Goal: Task Accomplishment & Management: Manage account settings

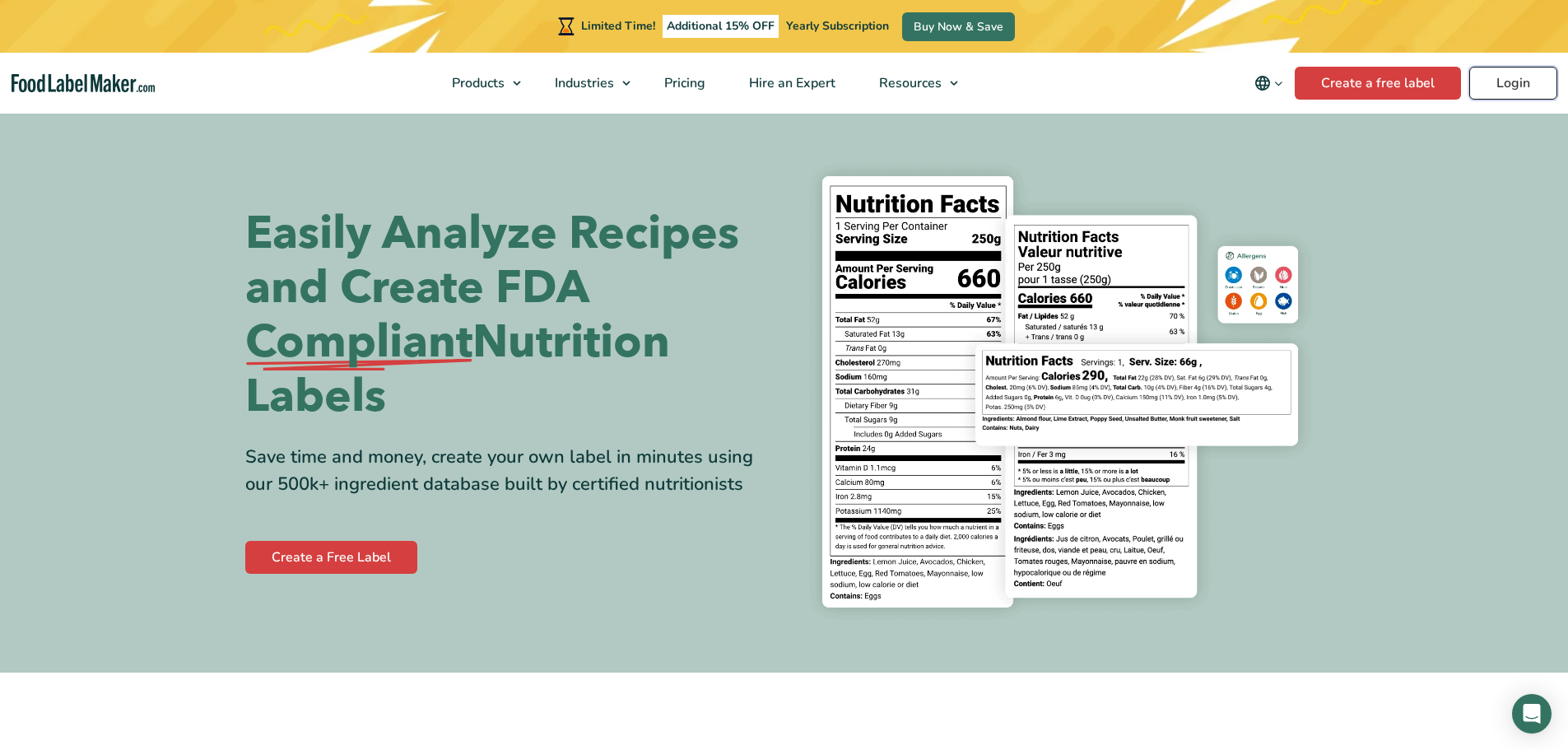
click at [1502, 96] on link "Login" at bounding box center [1513, 83] width 88 height 33
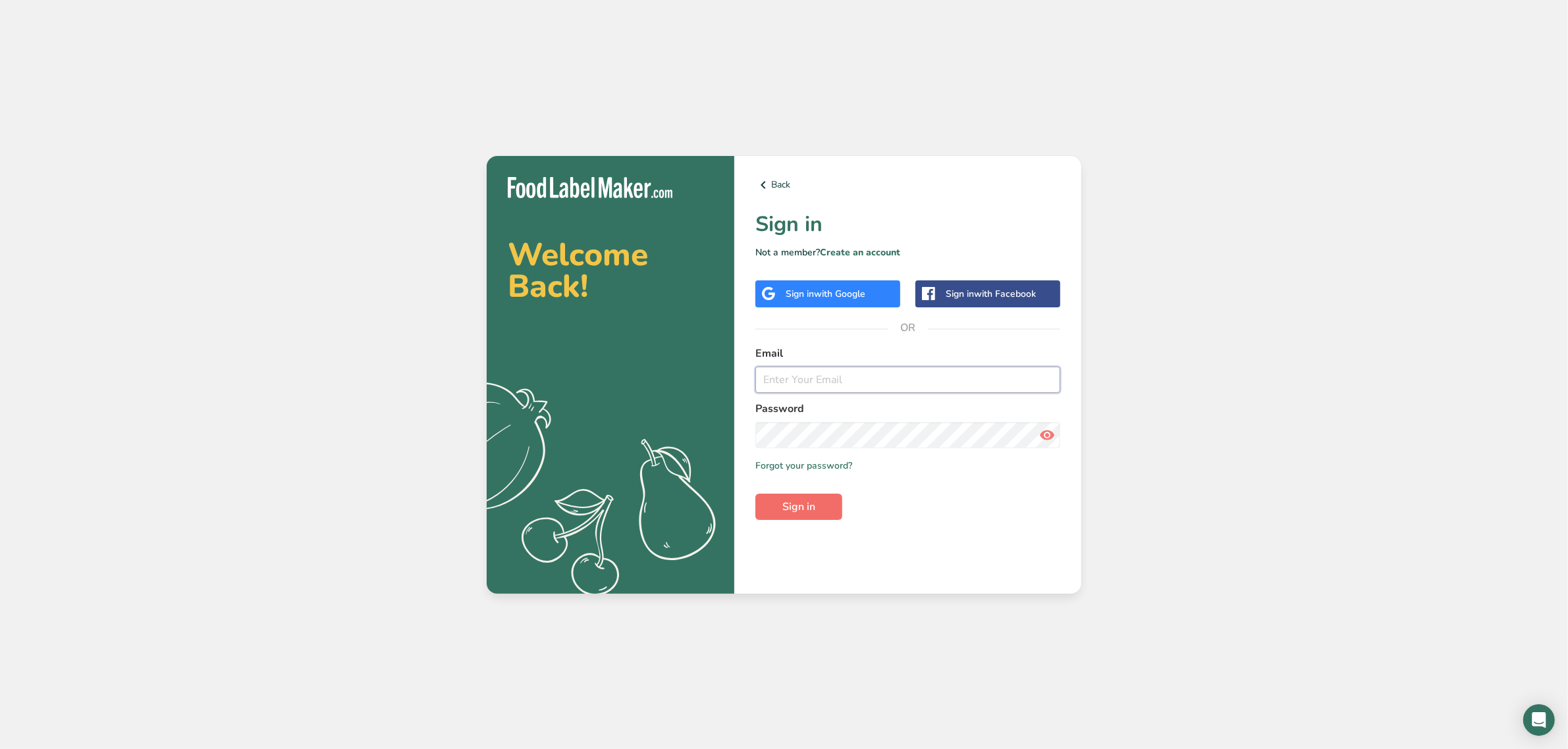
type input "[EMAIL_ADDRESS][DOMAIN_NAME]"
click at [777, 502] on button "Sign in" at bounding box center [799, 507] width 87 height 26
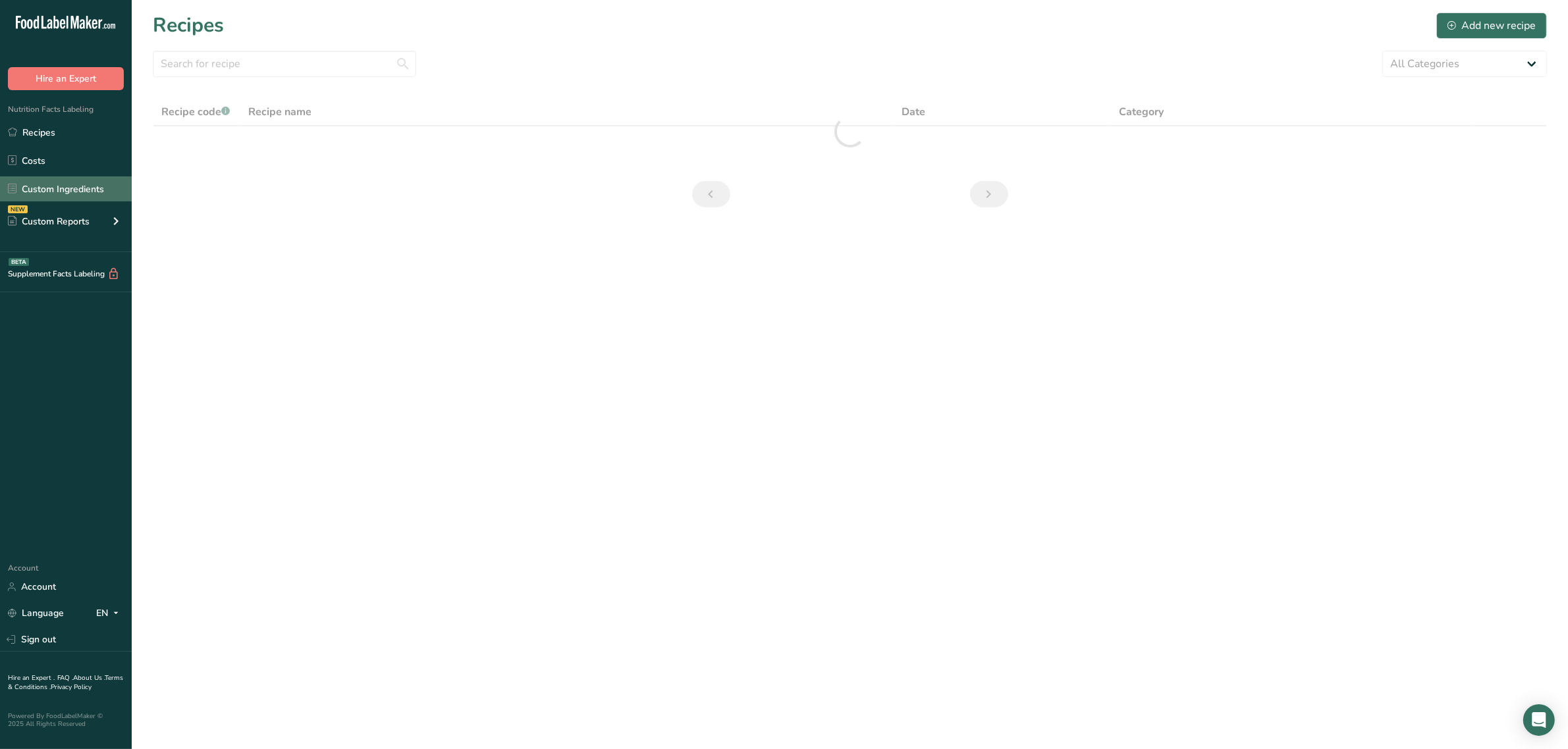
click at [68, 186] on link "Custom Ingredients" at bounding box center [66, 189] width 131 height 25
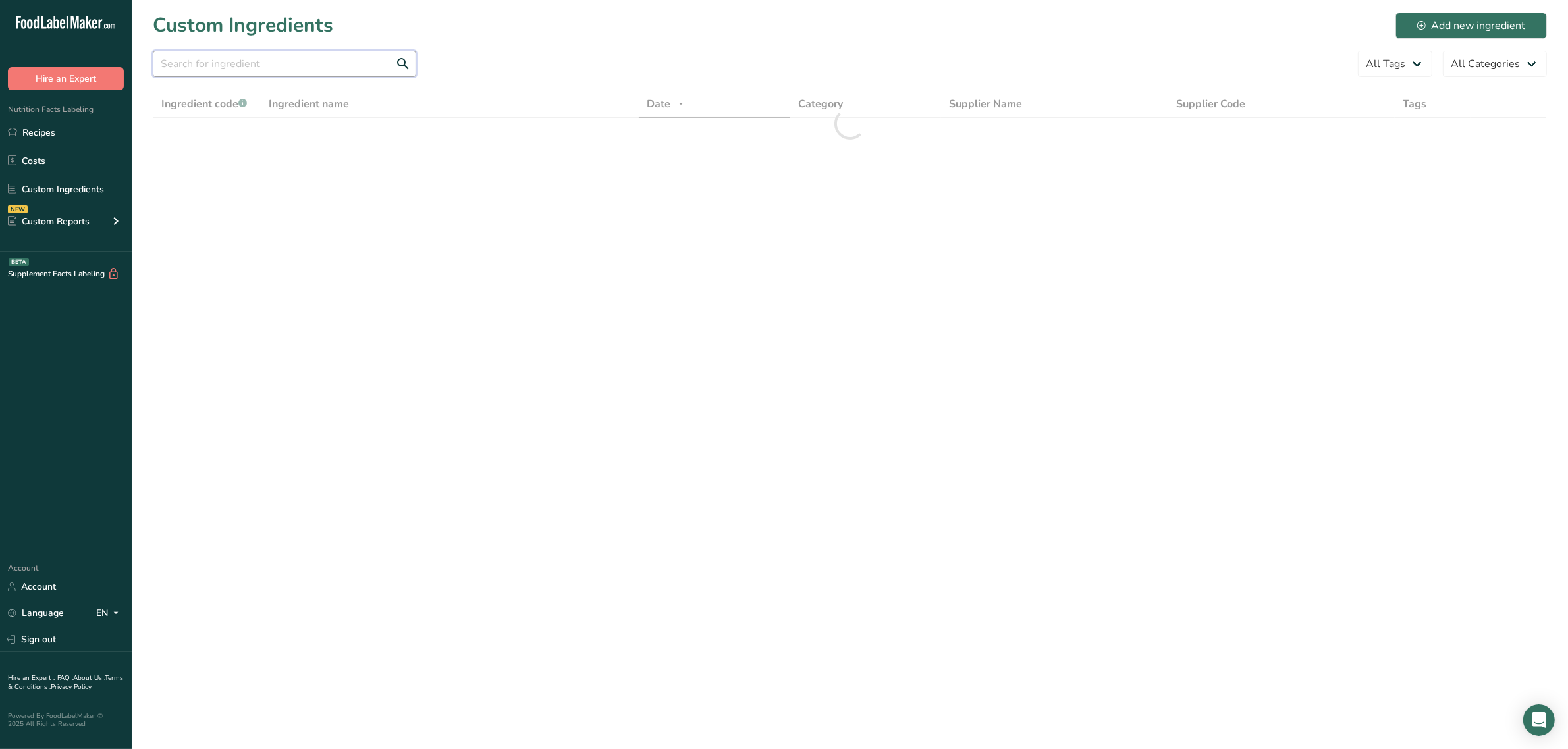
click at [249, 66] on input "text" at bounding box center [285, 64] width 264 height 26
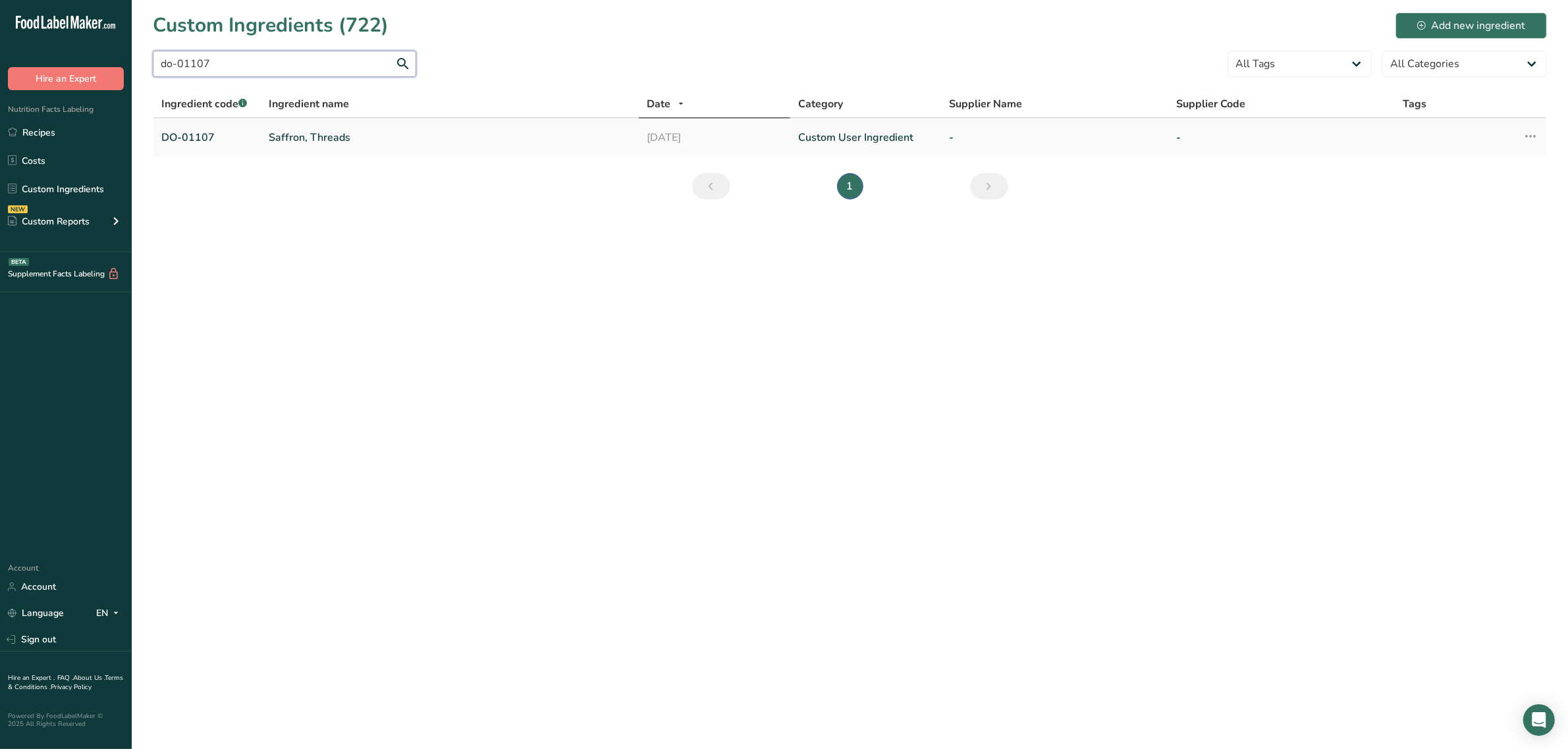
type input "do-01107"
click at [322, 140] on link "Saffron, Threads" at bounding box center [450, 138] width 363 height 15
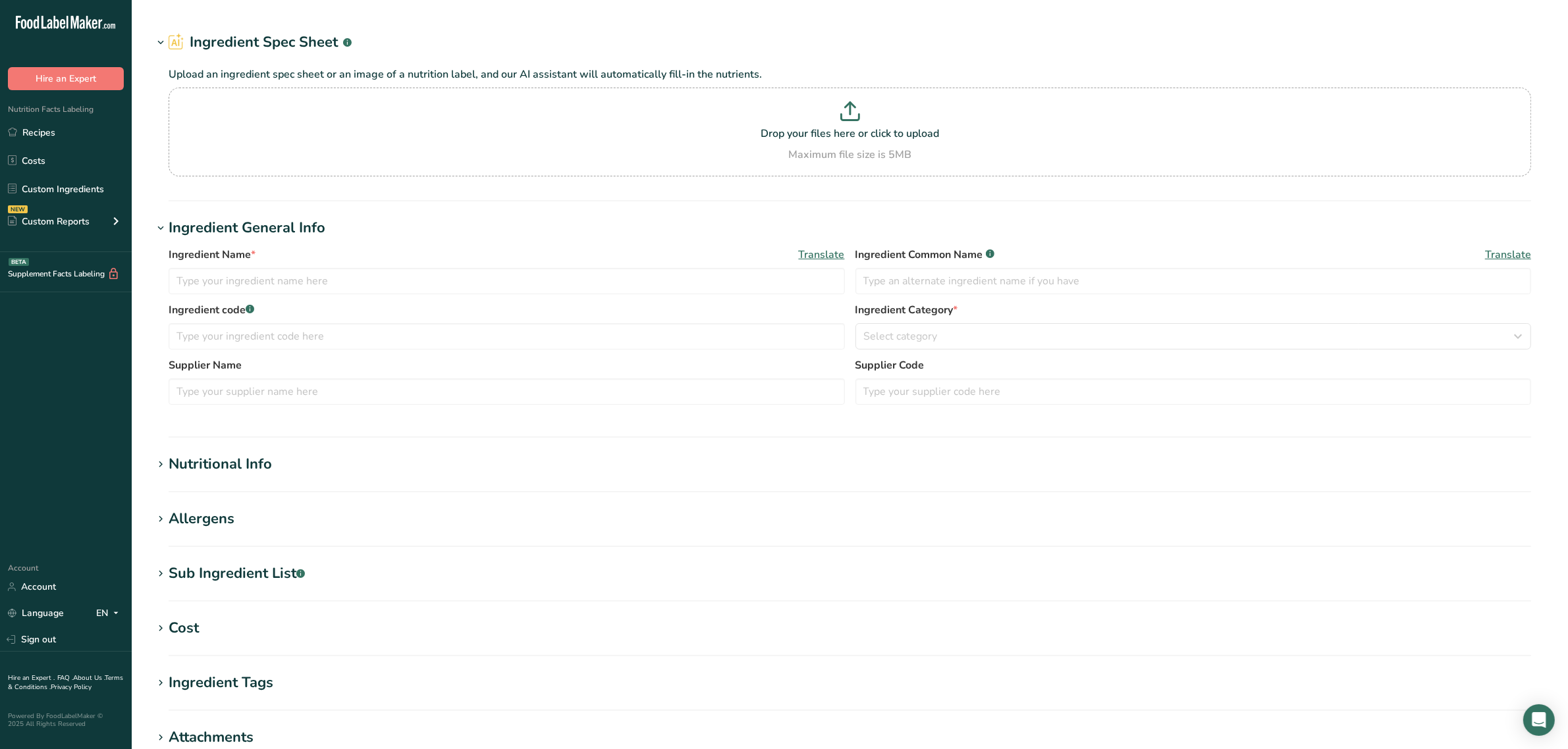
type input "Saffron, Threads"
type input "saffron"
type input "DO-01107"
type input "100"
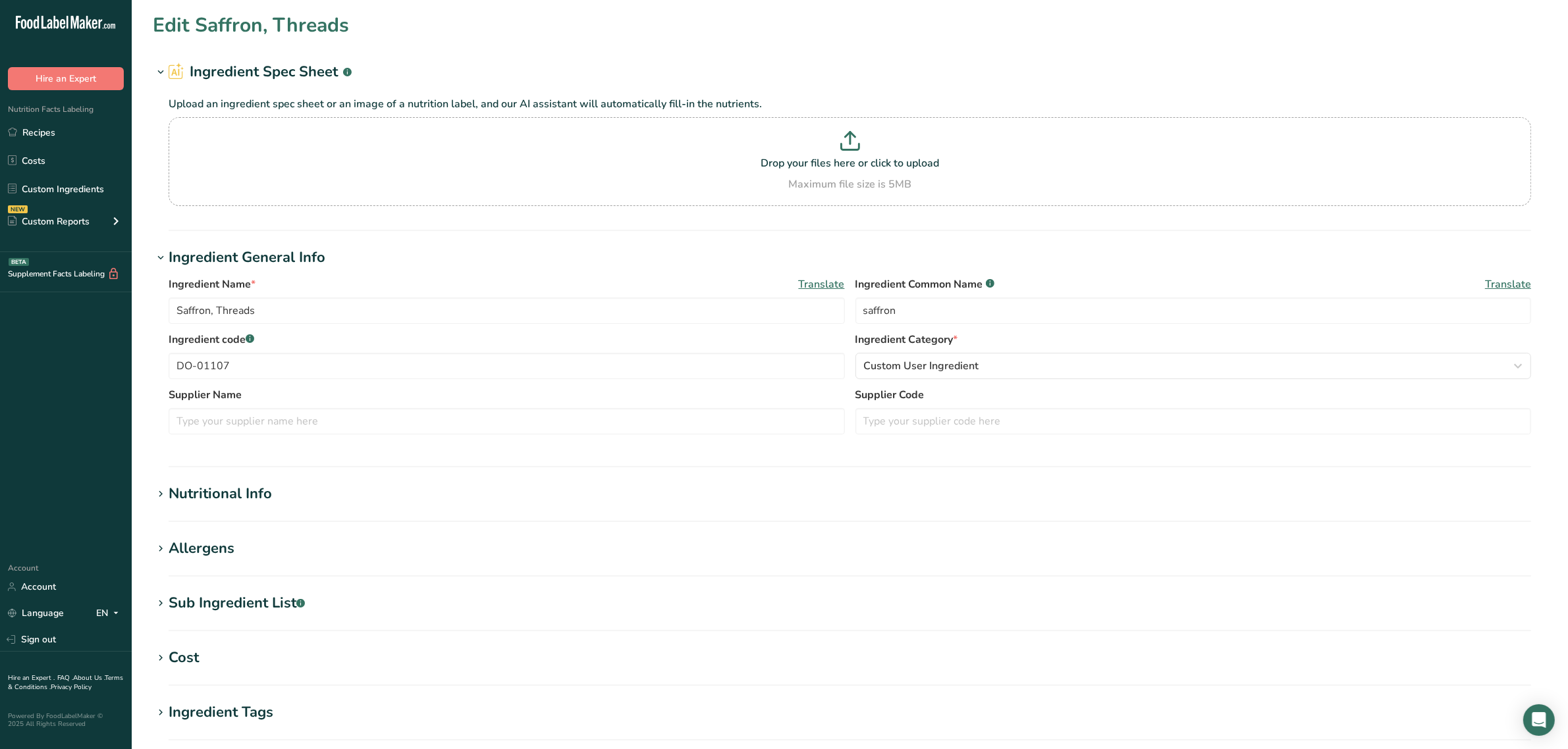
click at [246, 478] on section "Edit Saffron, Threads Ingredient Spec Sheet .a-a{fill:#347362;}.b-a{fill:#fff;}…" at bounding box center [850, 483] width 1437 height 967
click at [251, 485] on div "Nutritional Info" at bounding box center [220, 494] width 104 height 22
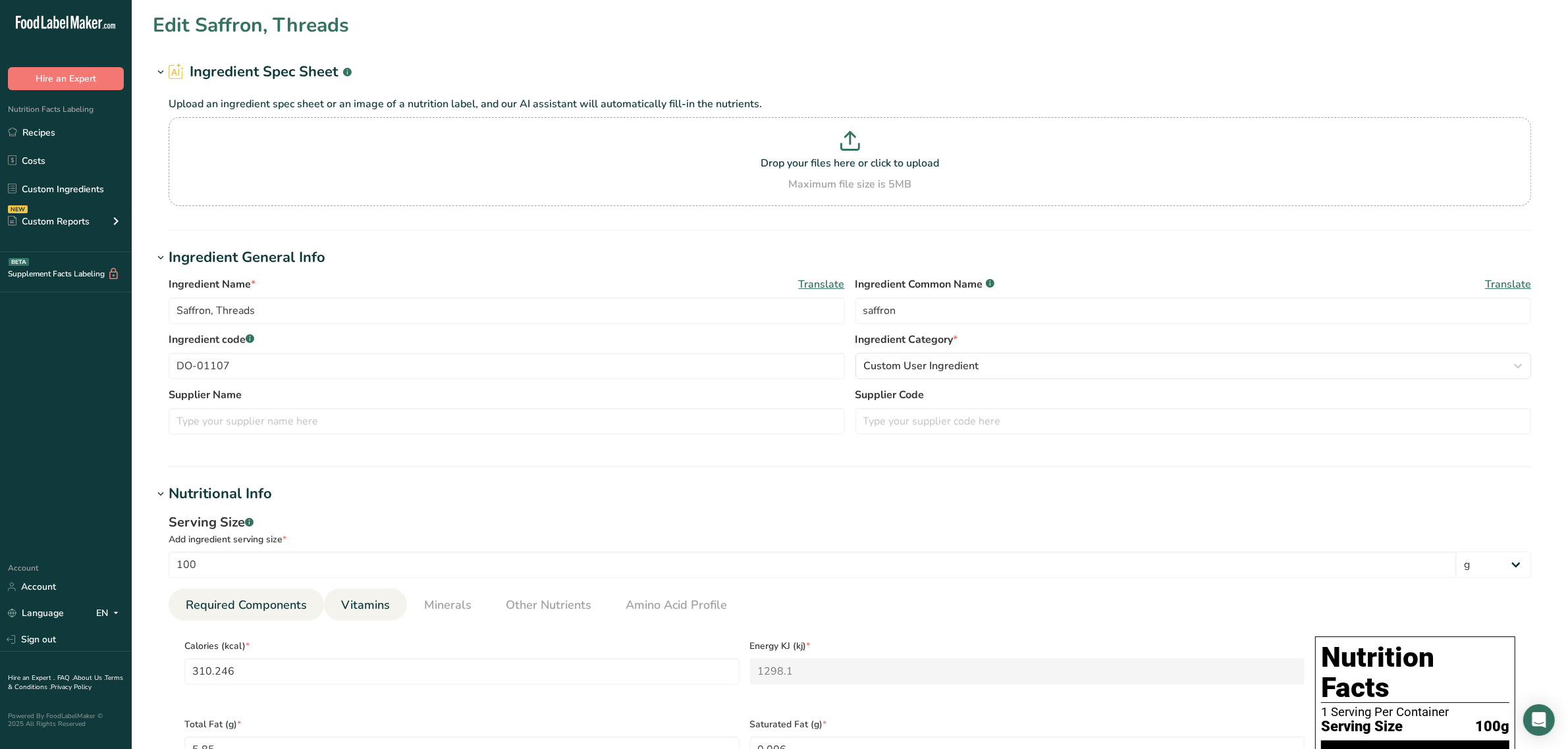
click at [380, 597] on span "Vitamins" at bounding box center [365, 605] width 49 height 18
drag, startPoint x: 847, startPoint y: 669, endPoint x: 574, endPoint y: 673, distance: 273.0
type RAE "0"
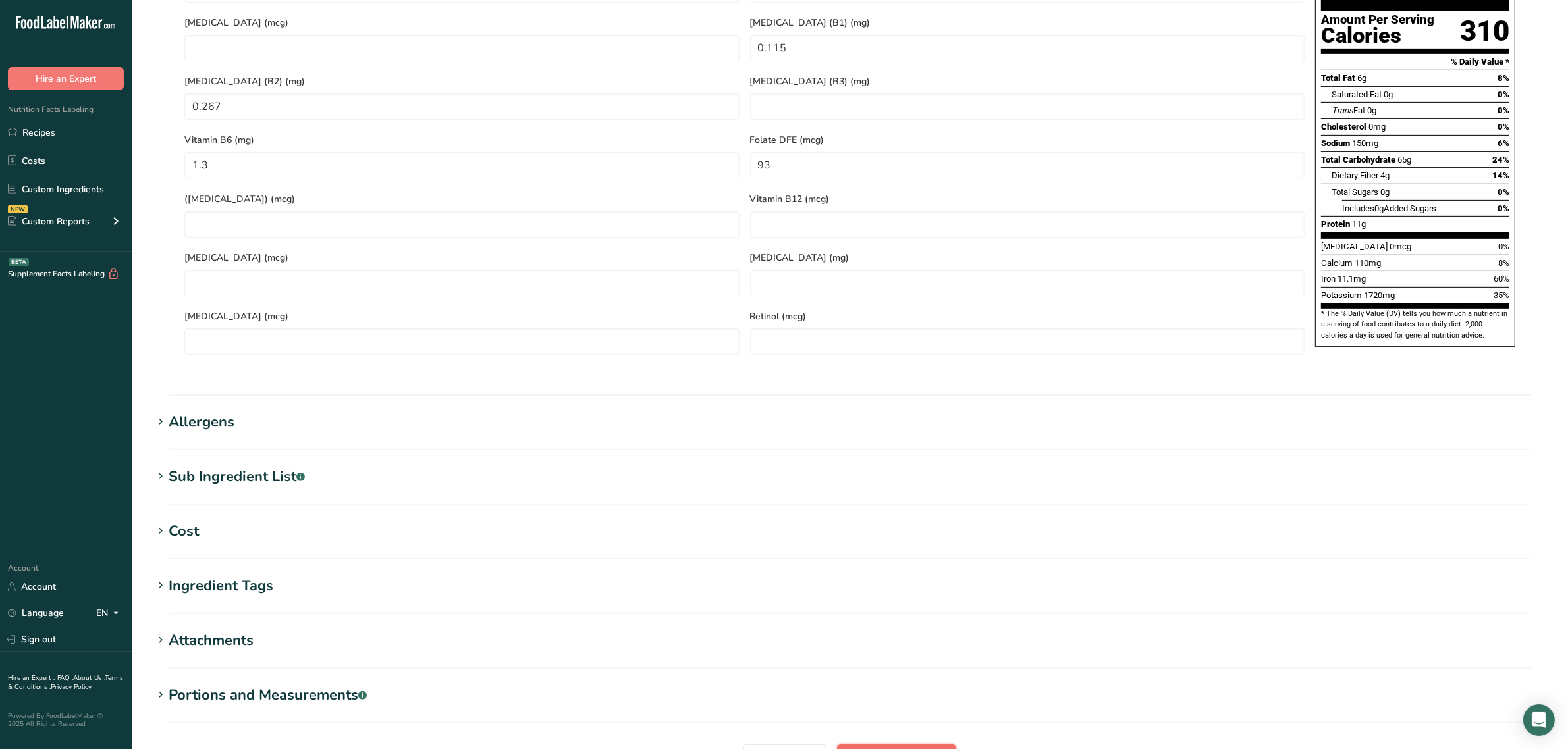
click at [903, 749] on span "Save ingredient" at bounding box center [897, 758] width 76 height 15
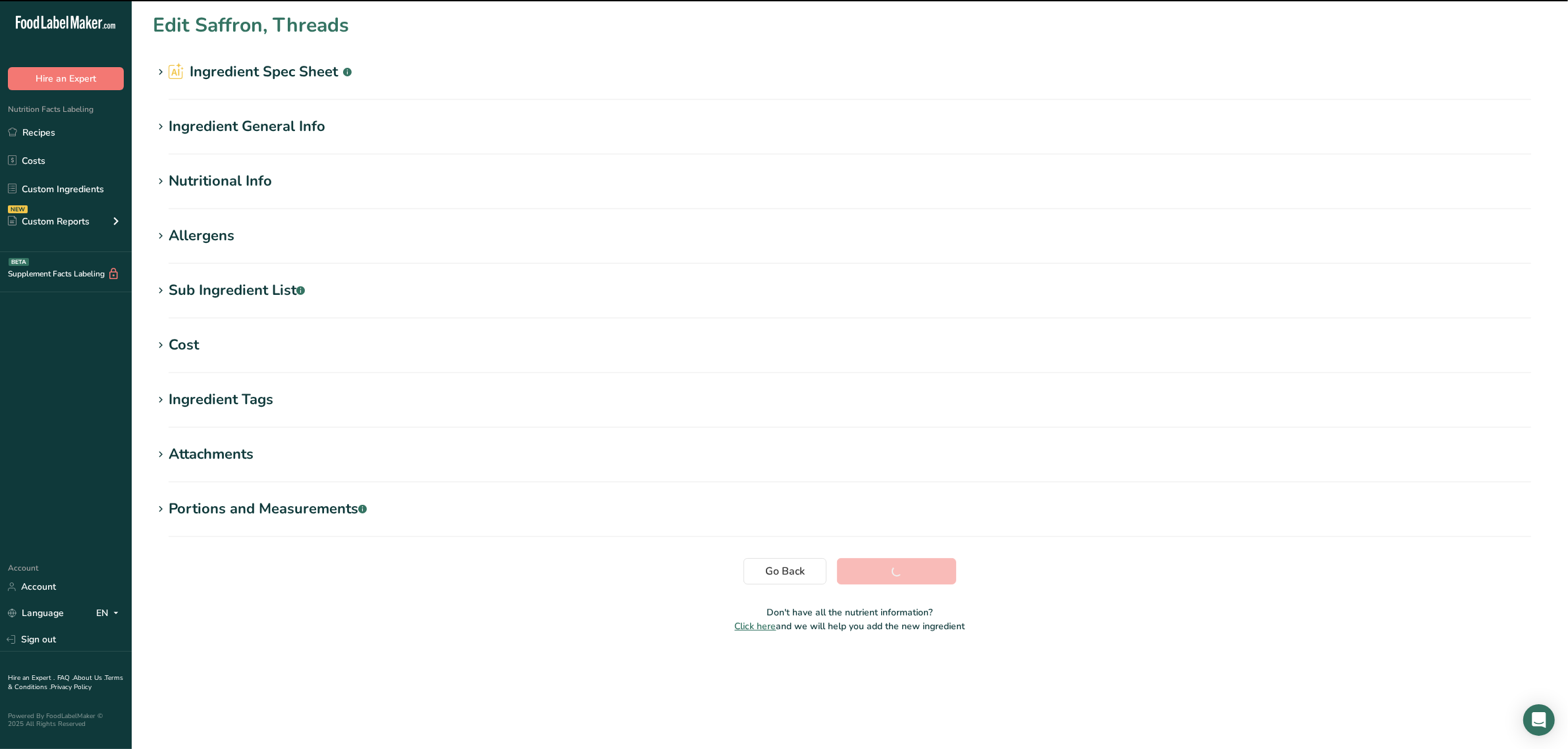
scroll to position [0, 0]
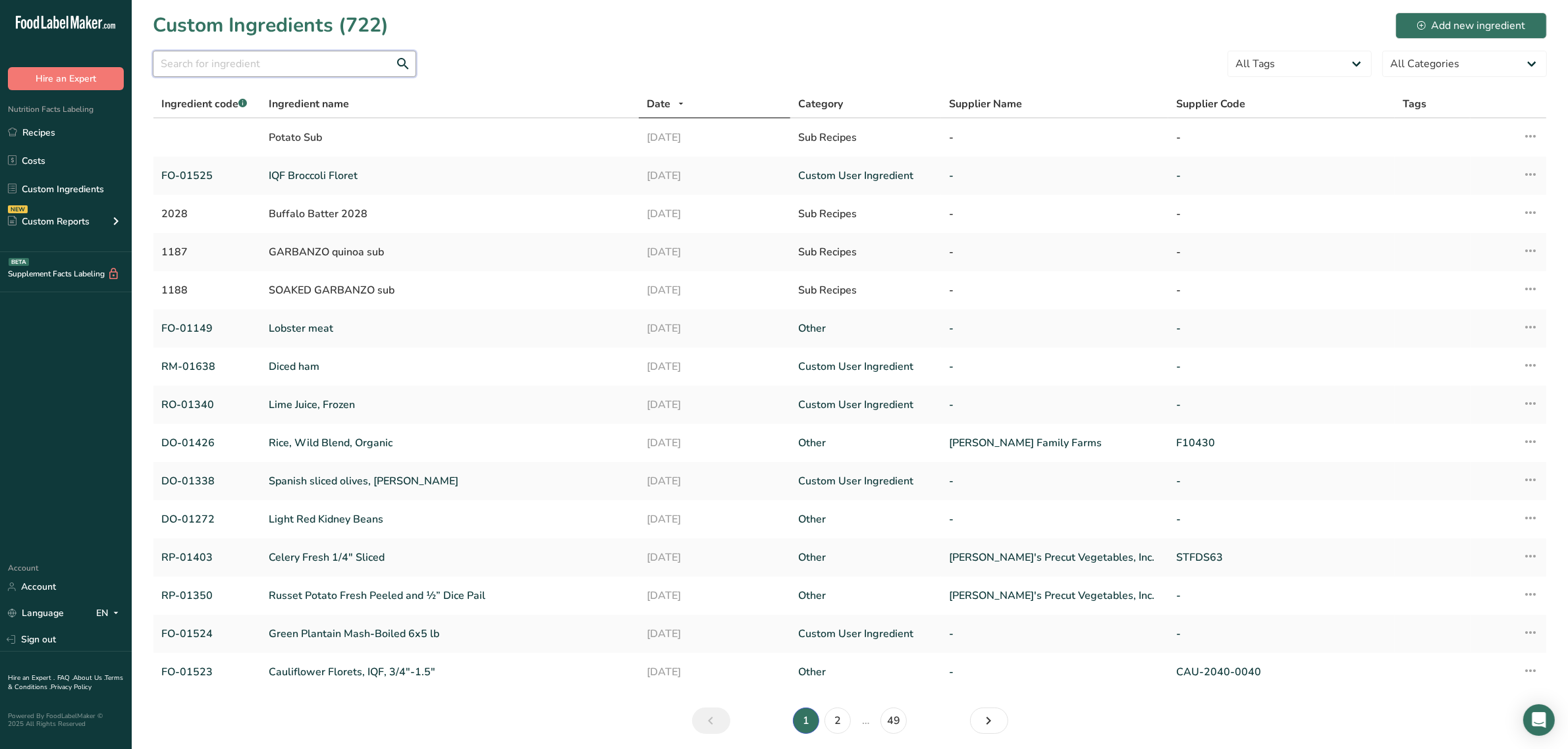
click at [317, 64] on input "text" at bounding box center [285, 64] width 264 height 26
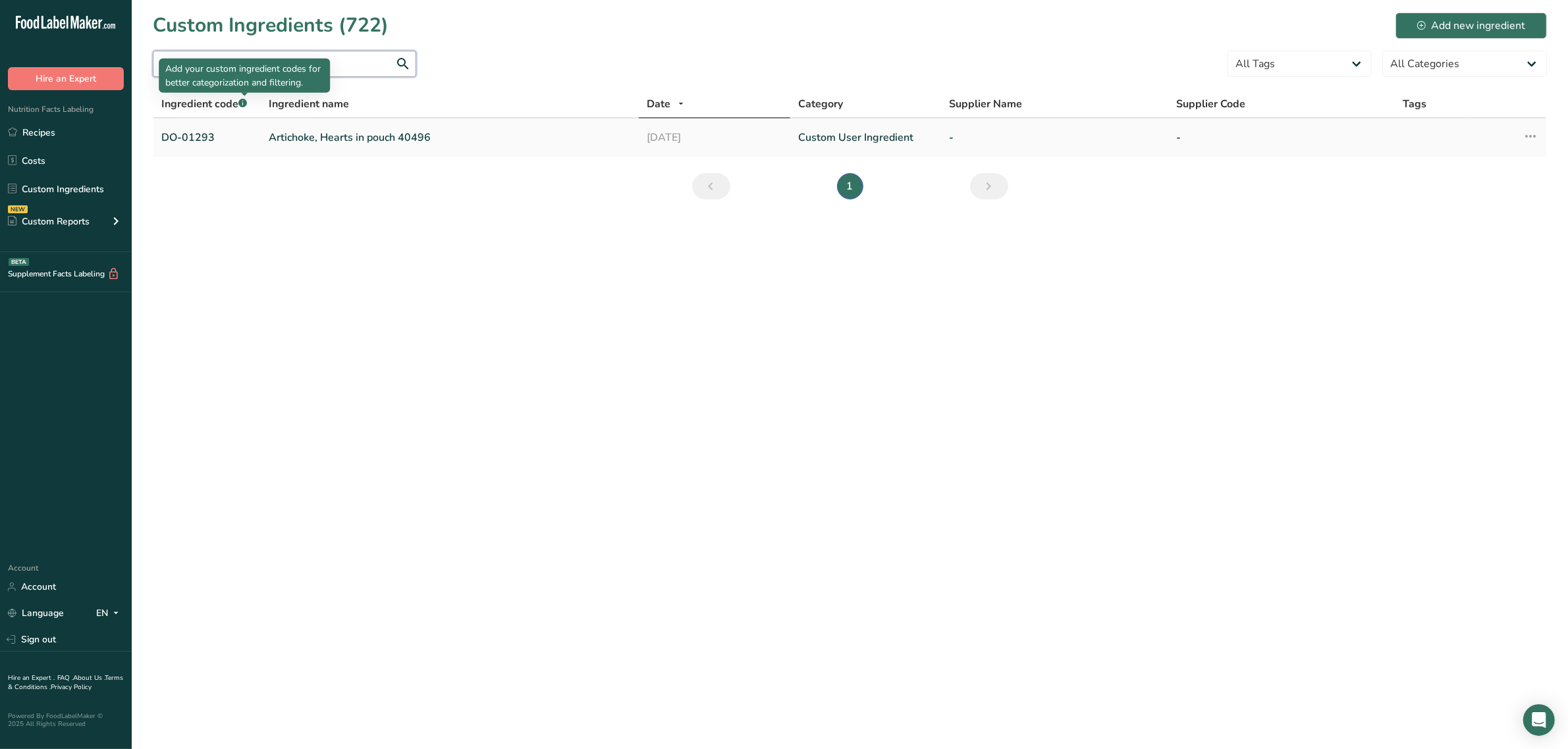
type input "01293"
click at [305, 135] on link "Artichoke, Hearts in pouch 40496" at bounding box center [450, 138] width 363 height 15
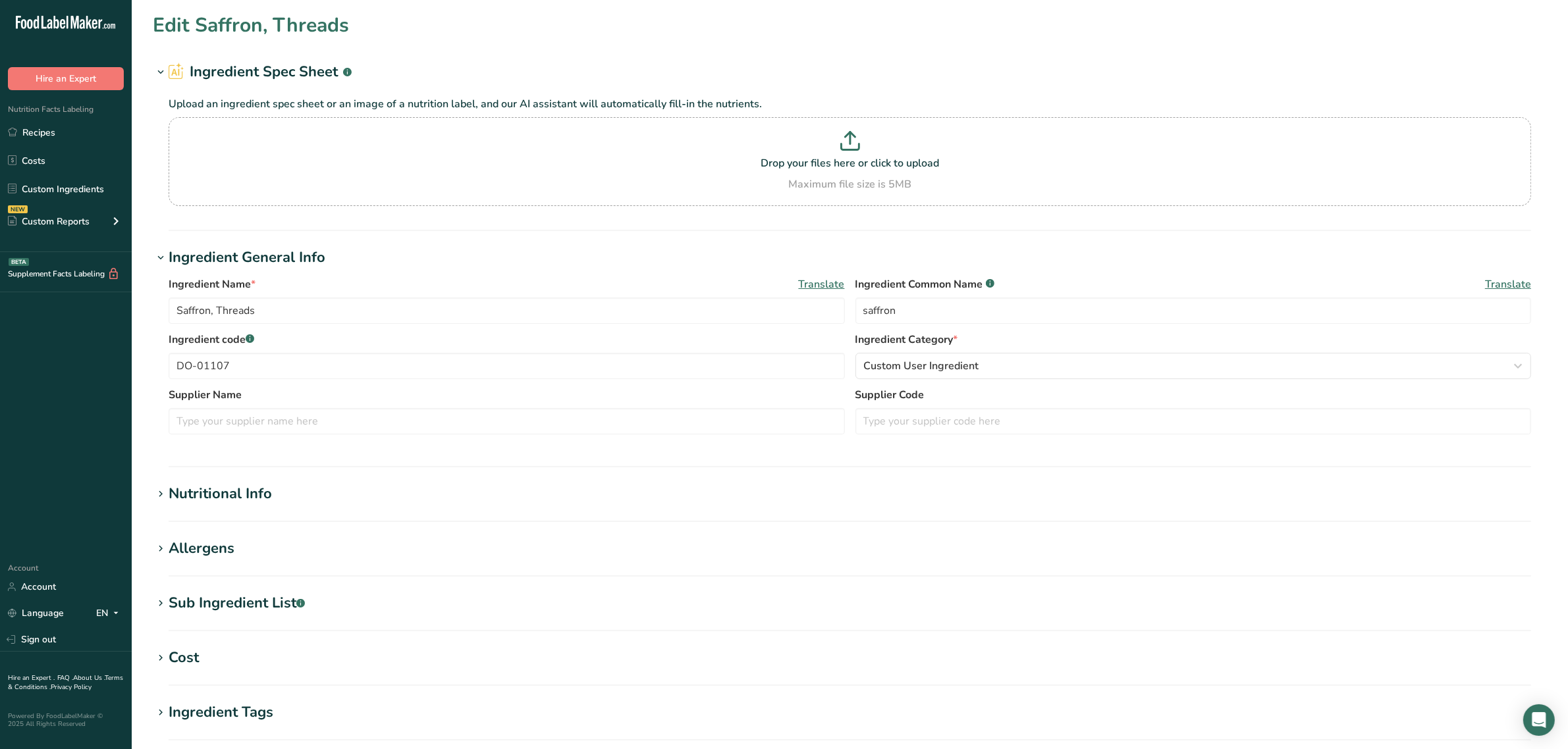
type input "Artichoke, Hearts in pouch 40496"
type input "artichokes"
type input "DO-01293"
type input "53"
type KJ "221.8"
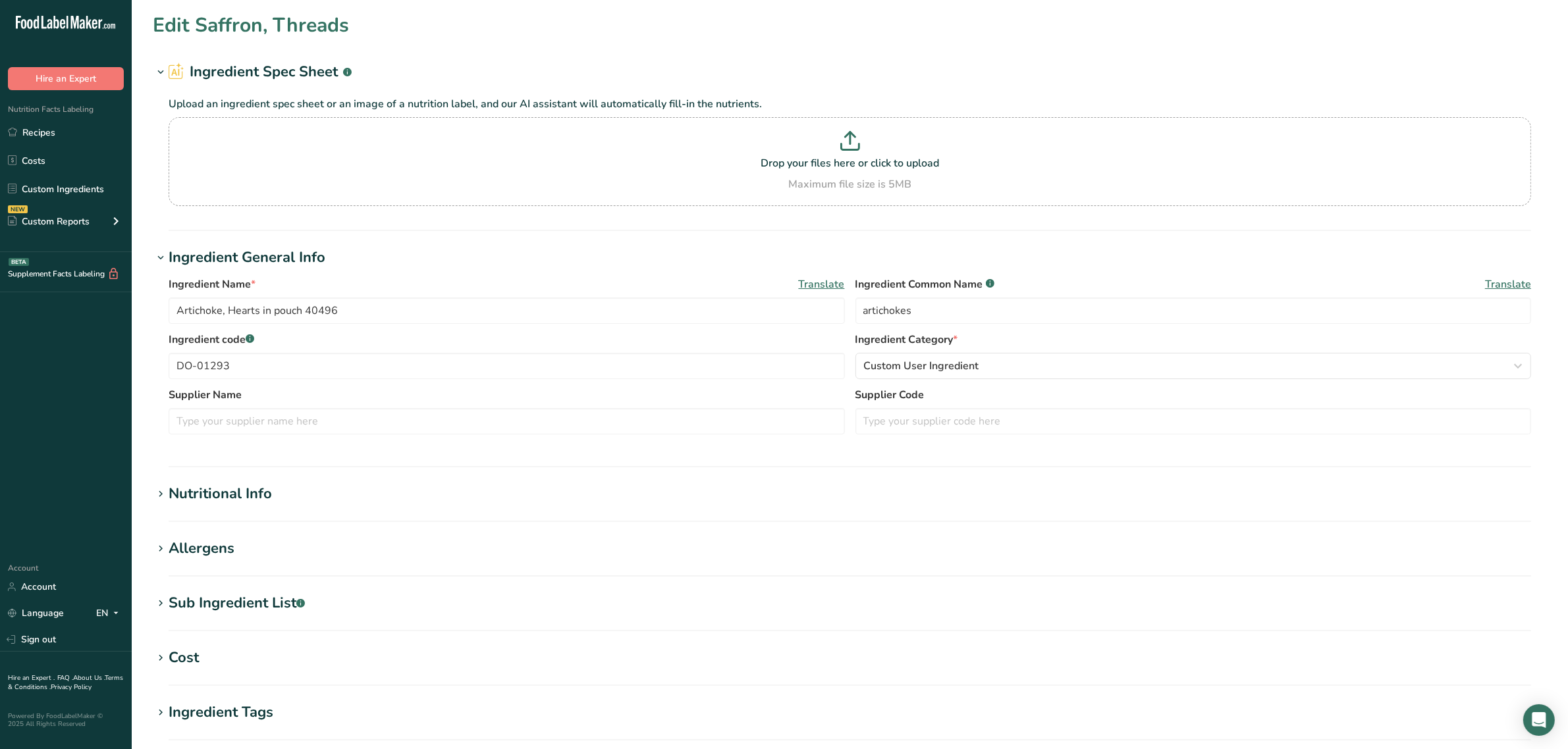
type Fat "0.3"
type Fat "0"
type input "0"
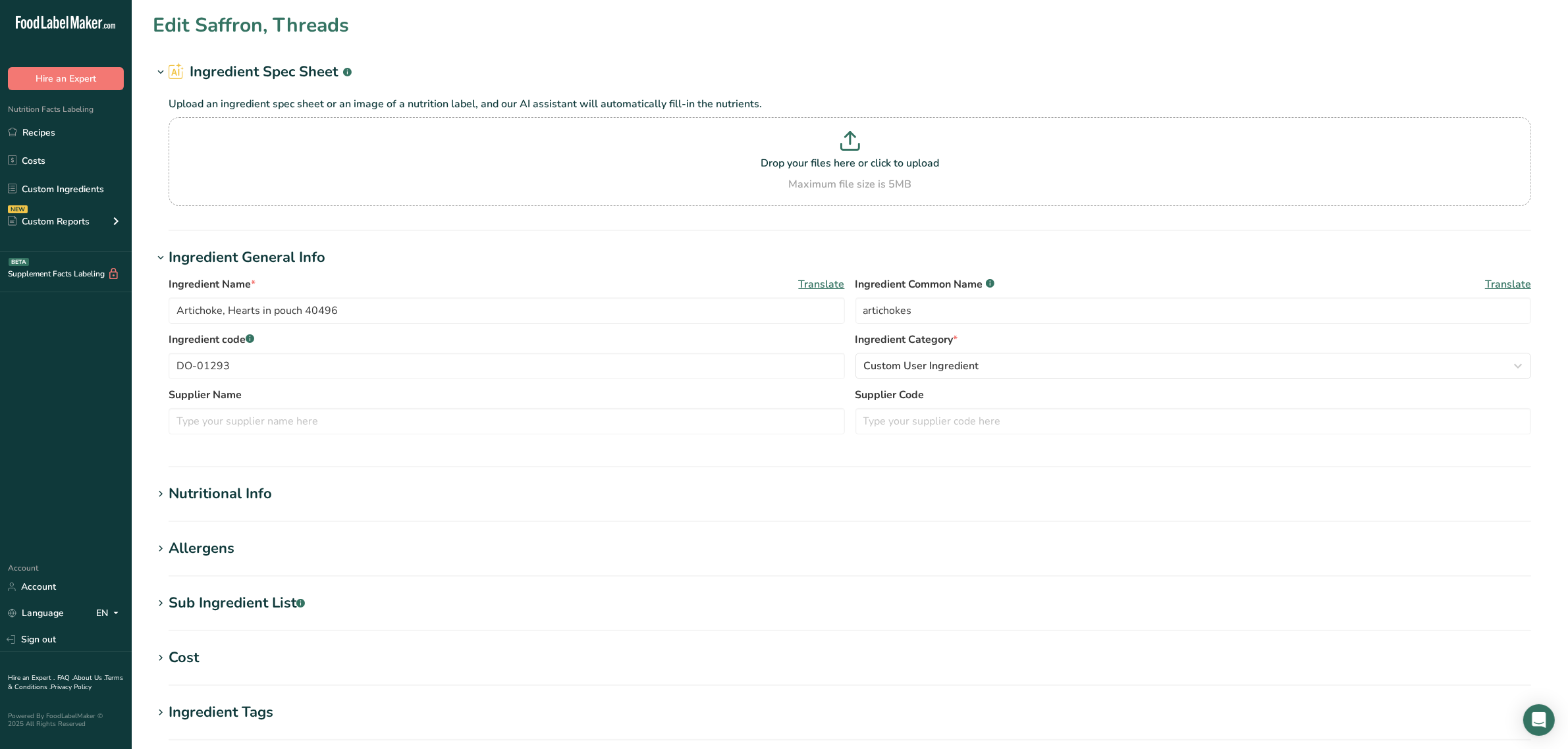
type Carbohydrates "11.9"
type Fiber "5.7"
type Sugars "0"
type input "2.9"
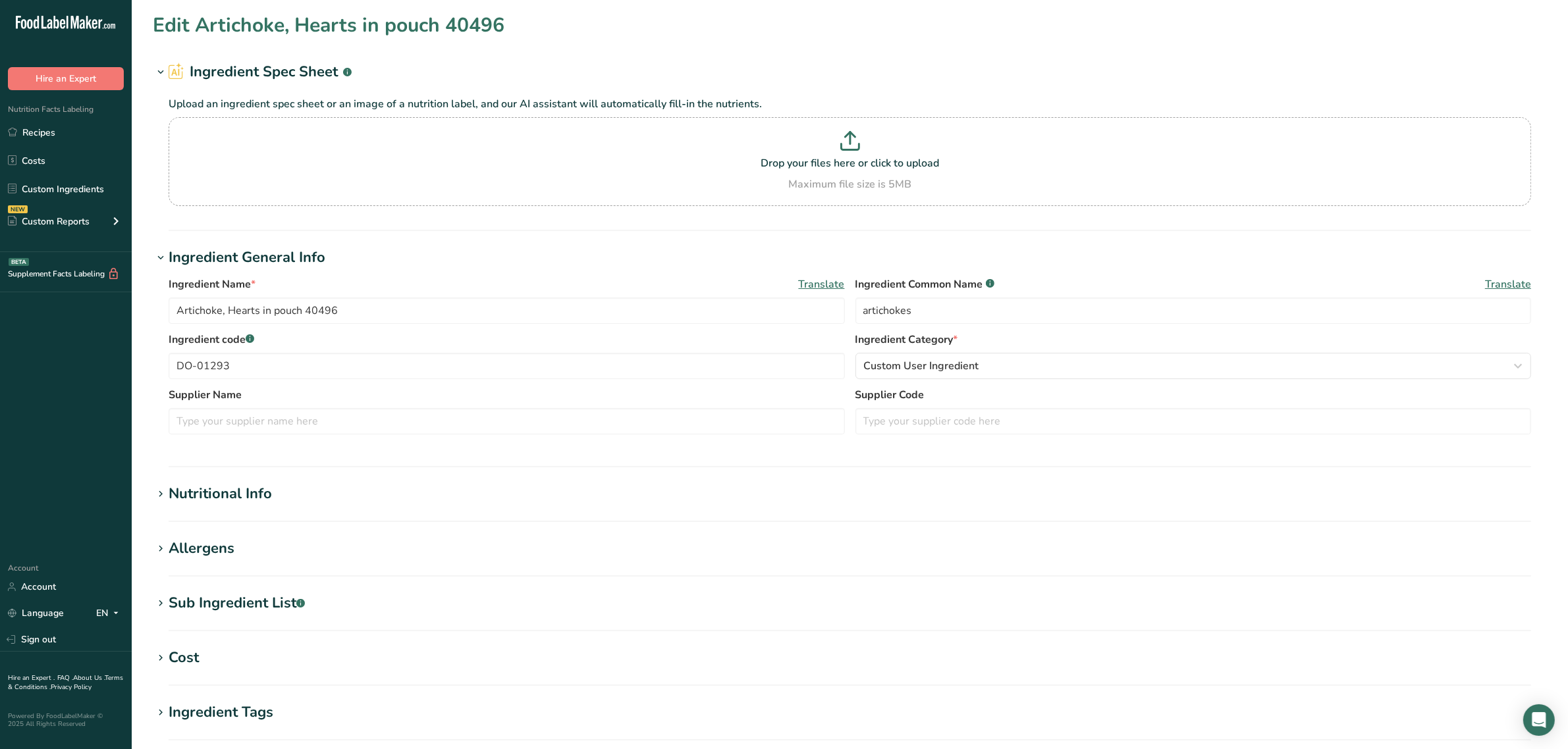
click at [211, 499] on div "Nutritional Info" at bounding box center [220, 494] width 104 height 22
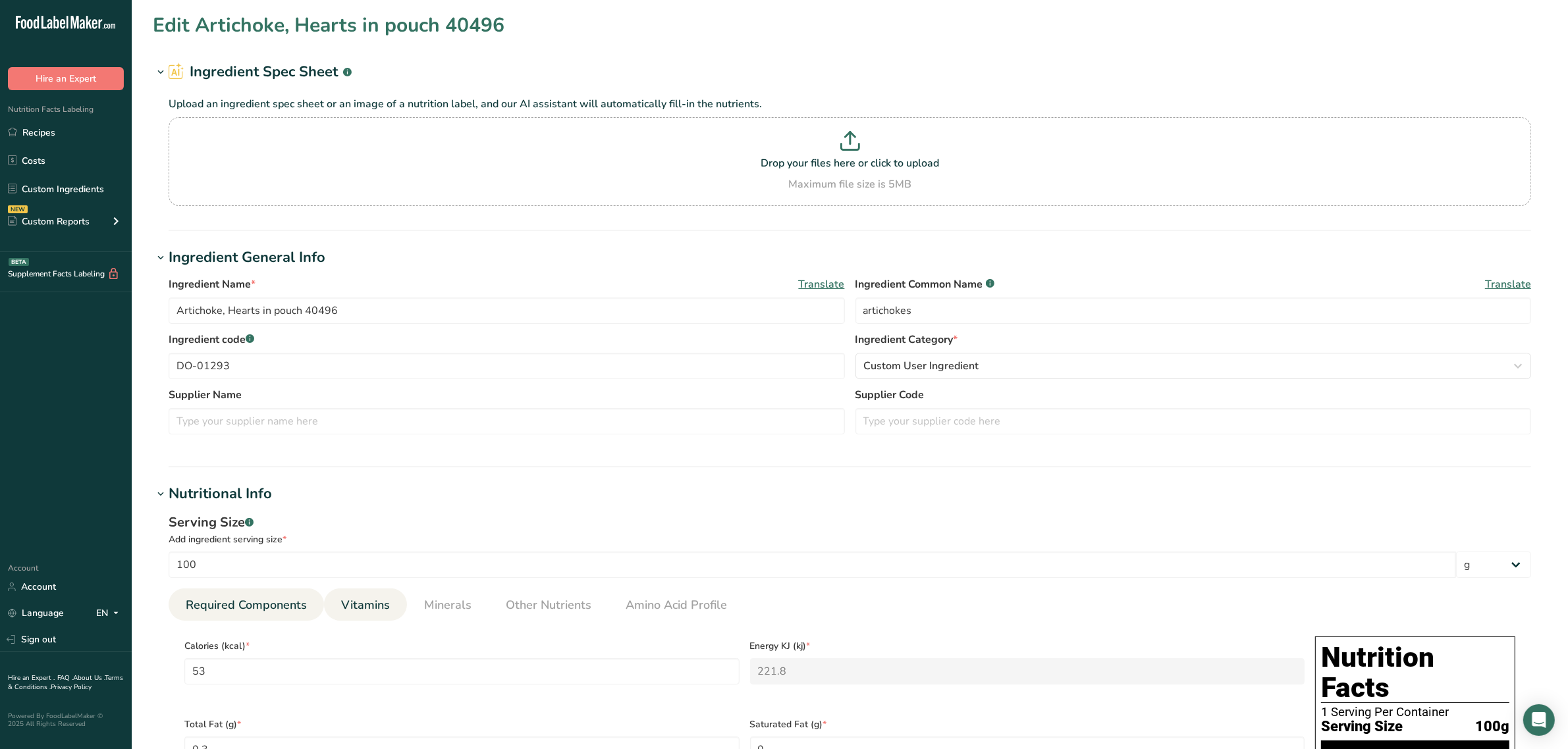
click at [380, 602] on span "Vitamins" at bounding box center [365, 605] width 49 height 18
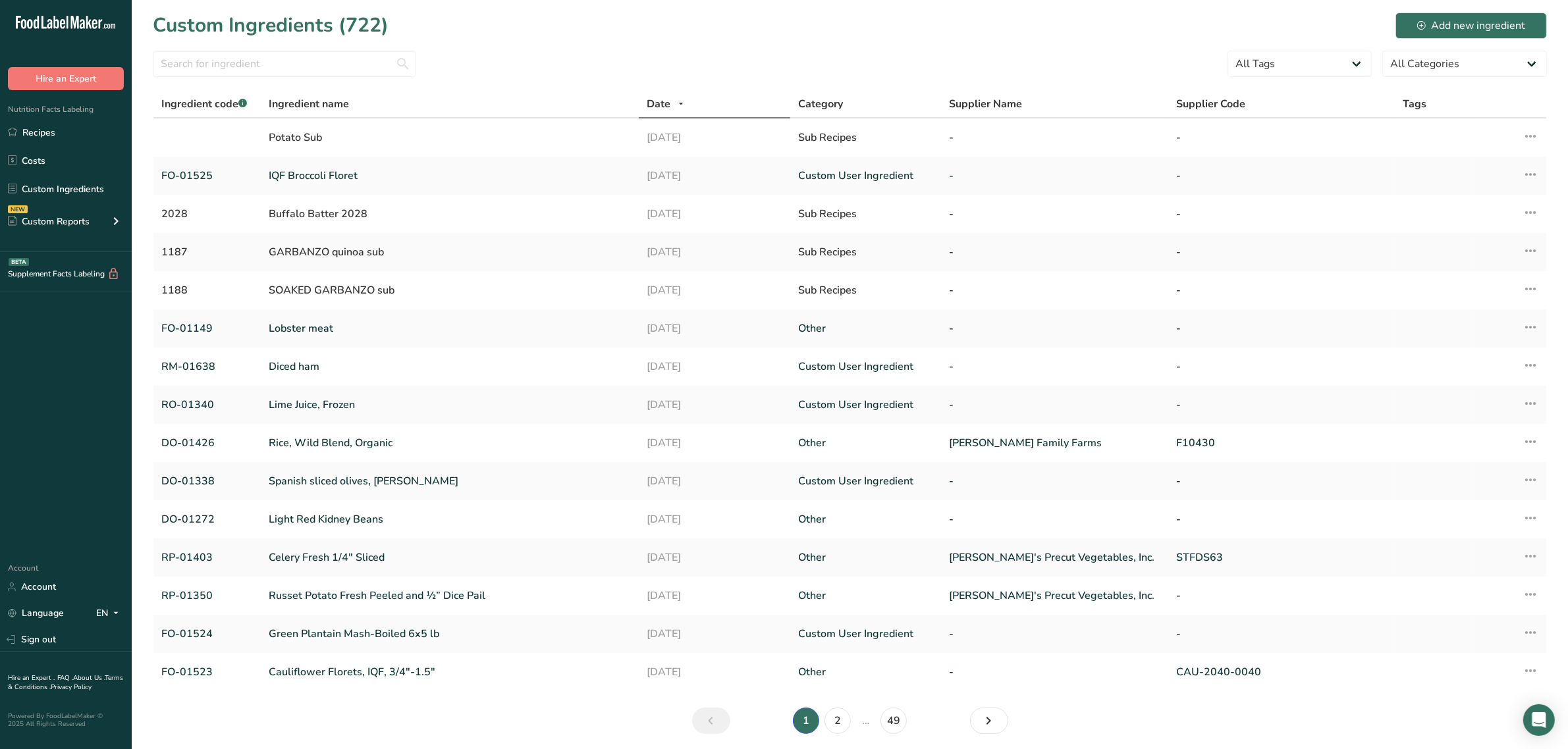
click at [196, 46] on section "Custom Ingredients (722) Add new ingredient All Tags Source of Antioxidants [ME…" at bounding box center [850, 377] width 1437 height 755
click at [220, 70] on input "text" at bounding box center [285, 64] width 264 height 26
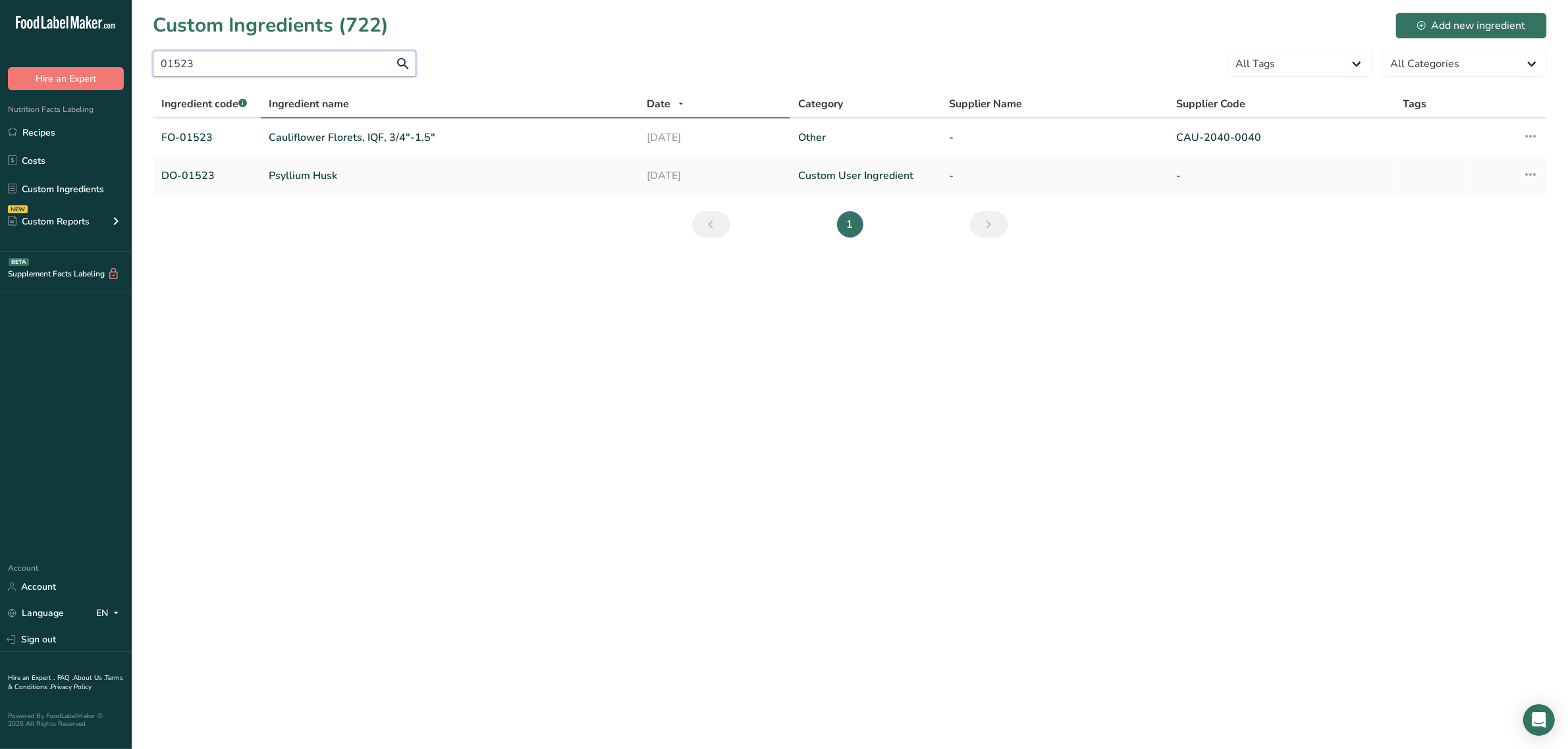
type input "01523"
click at [353, 117] on th "Ingredient name" at bounding box center [449, 105] width 378 height 28
click at [333, 96] on span "Ingredient name" at bounding box center [309, 104] width 80 height 15
click at [310, 171] on link "Psyllium Husk" at bounding box center [450, 175] width 363 height 15
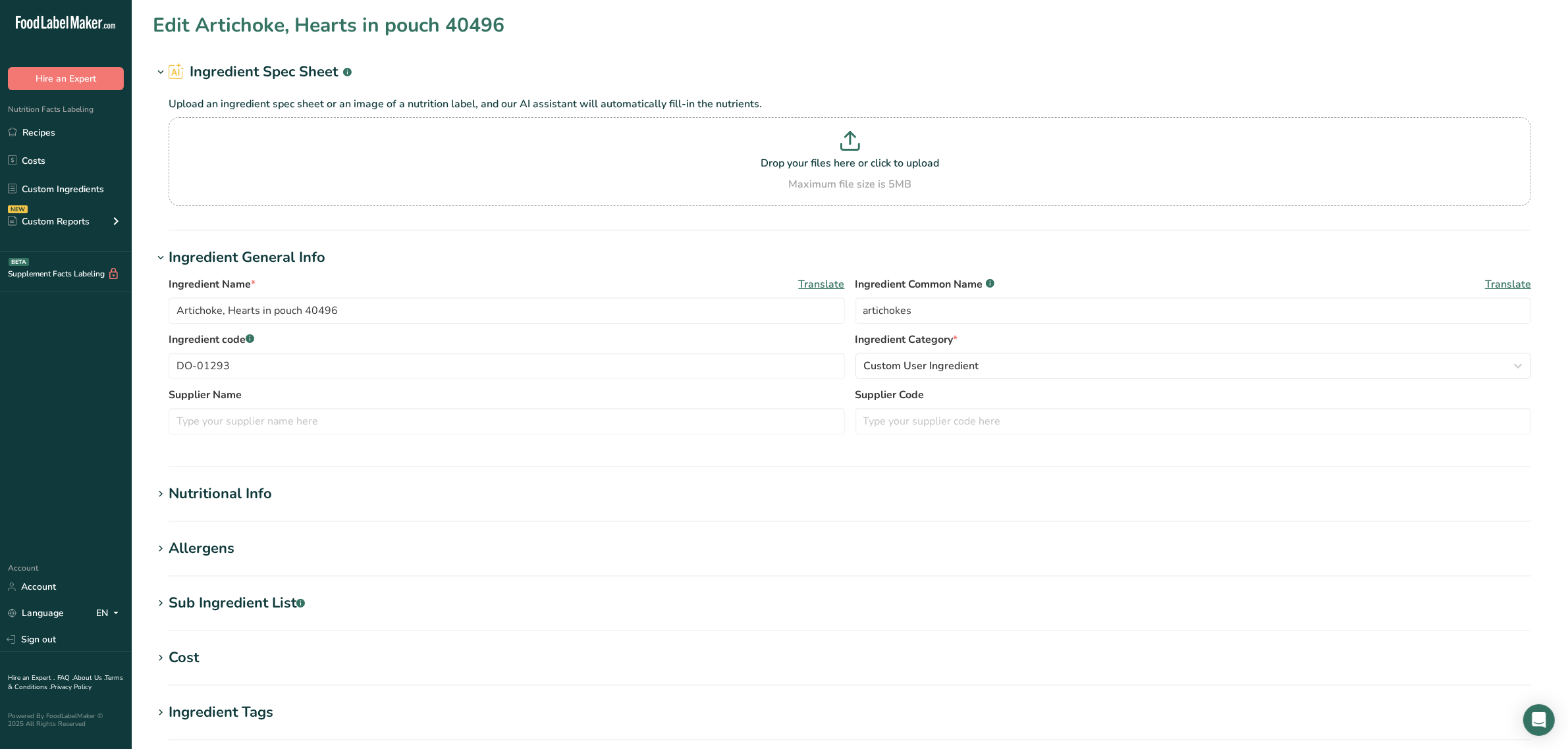
type input "Psyllium Husk"
type input "psyllium husk"
type input "DO-01523"
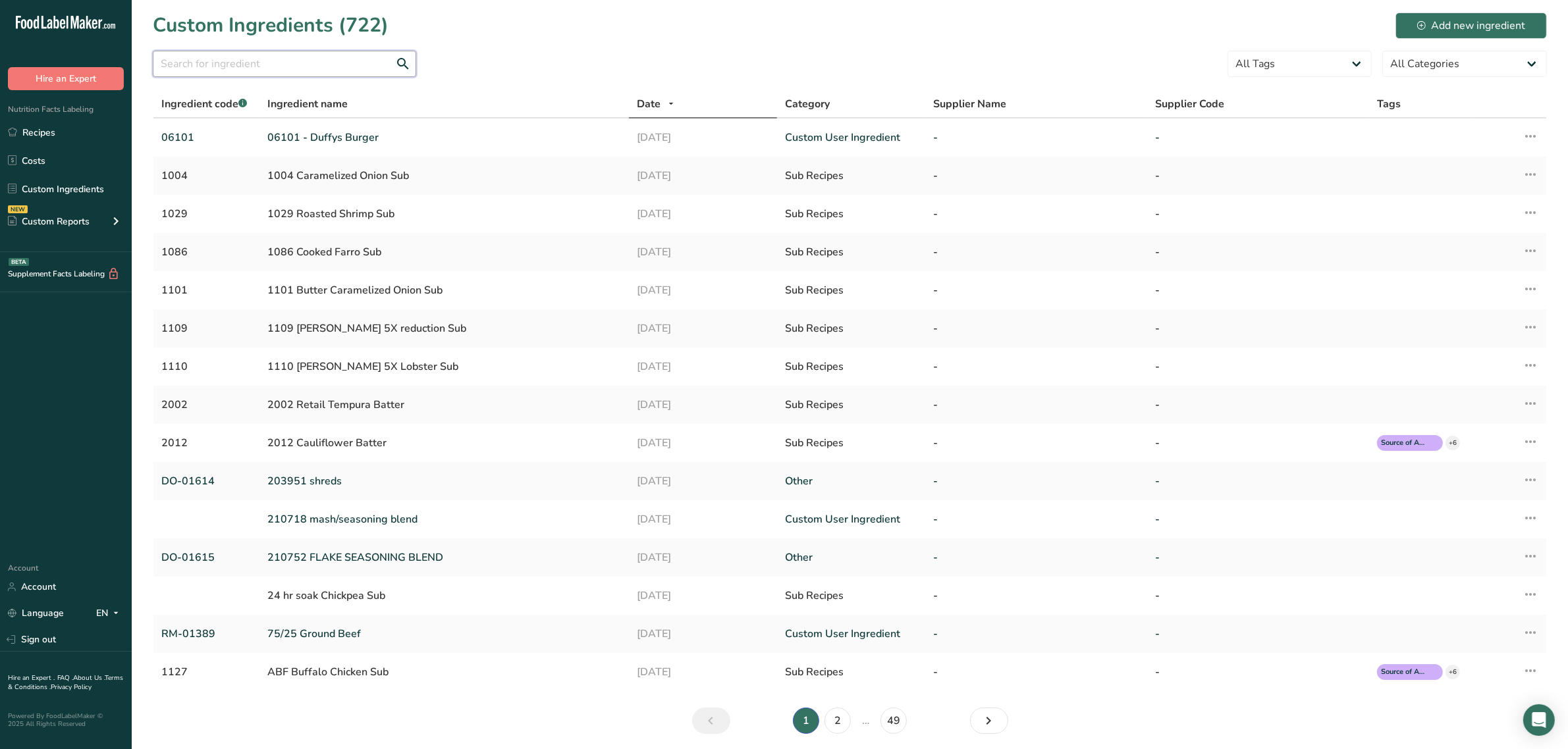
click at [206, 74] on input "text" at bounding box center [285, 64] width 264 height 26
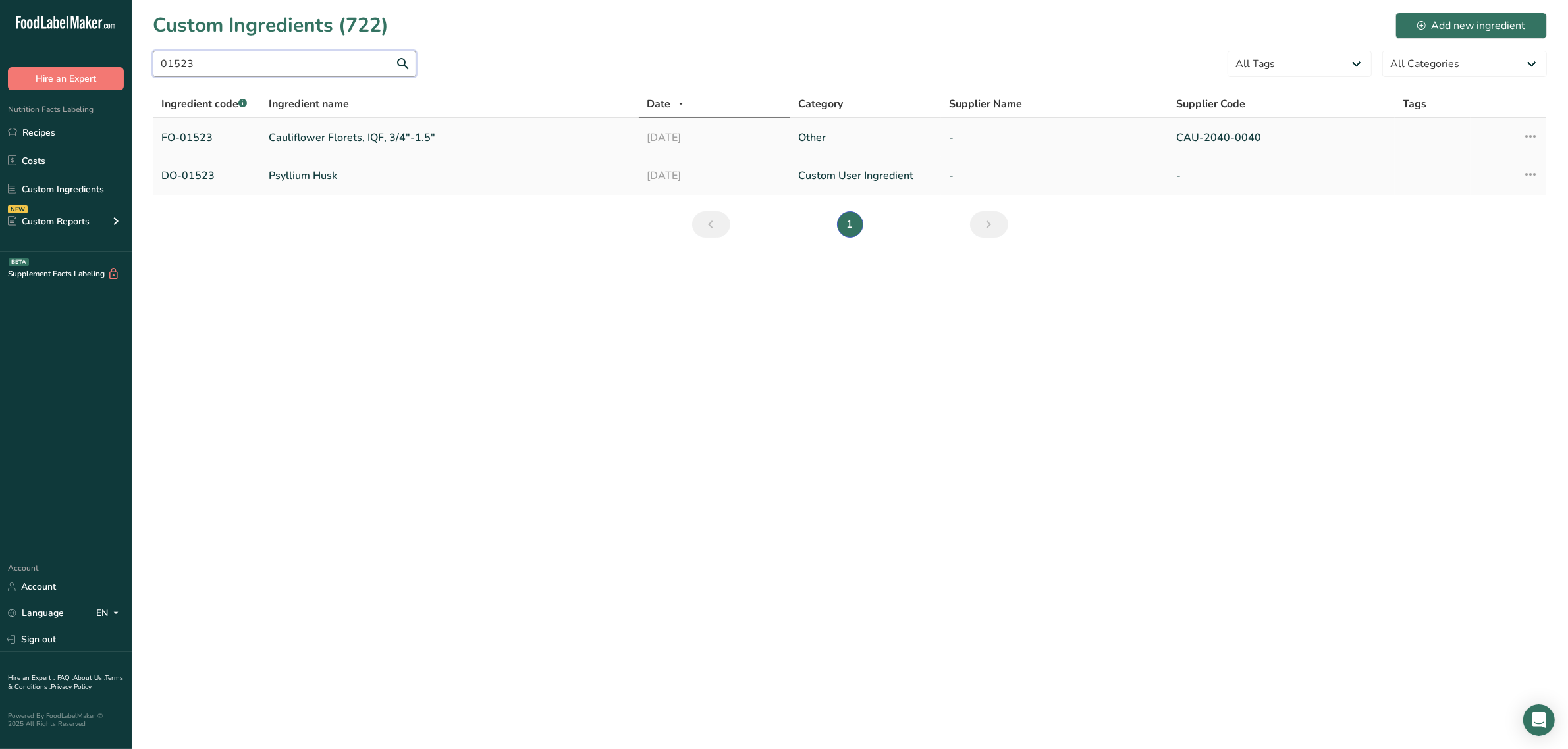
type input "01523"
click at [290, 139] on link "Cauliflower Florets, IQF, 3/4"-1.5"" at bounding box center [450, 138] width 363 height 15
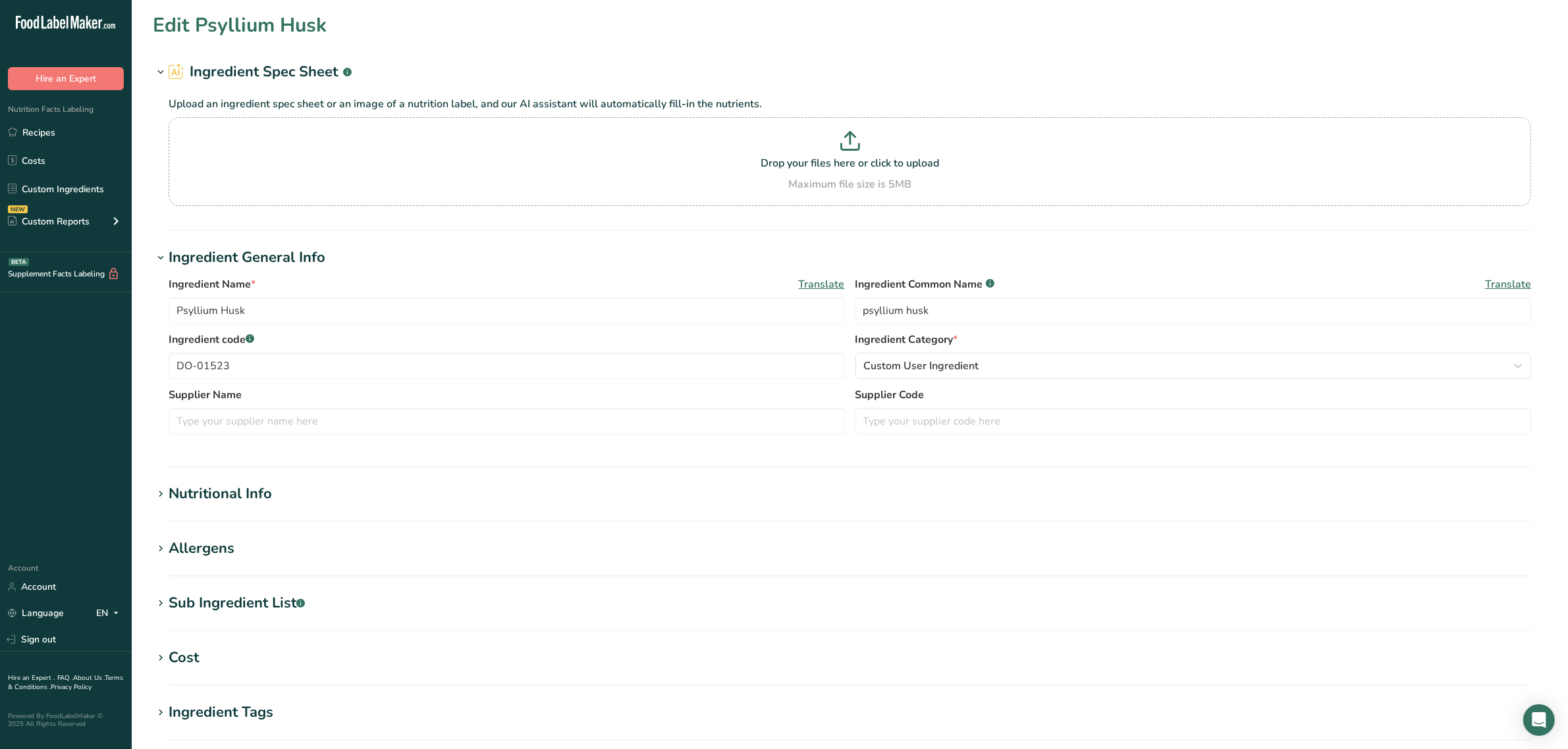
type input "Cauliflower Florets, IQF, 3/4"-1.5""
type input "cauliflower"
type input "FO-01523"
type input "CAU-2040-0040"
click at [245, 512] on section "Nutritional Info Serving Size .a-a{fill:#347362;}.b-a{fill:#fff;} Add ingredien…" at bounding box center [850, 502] width 1394 height 39
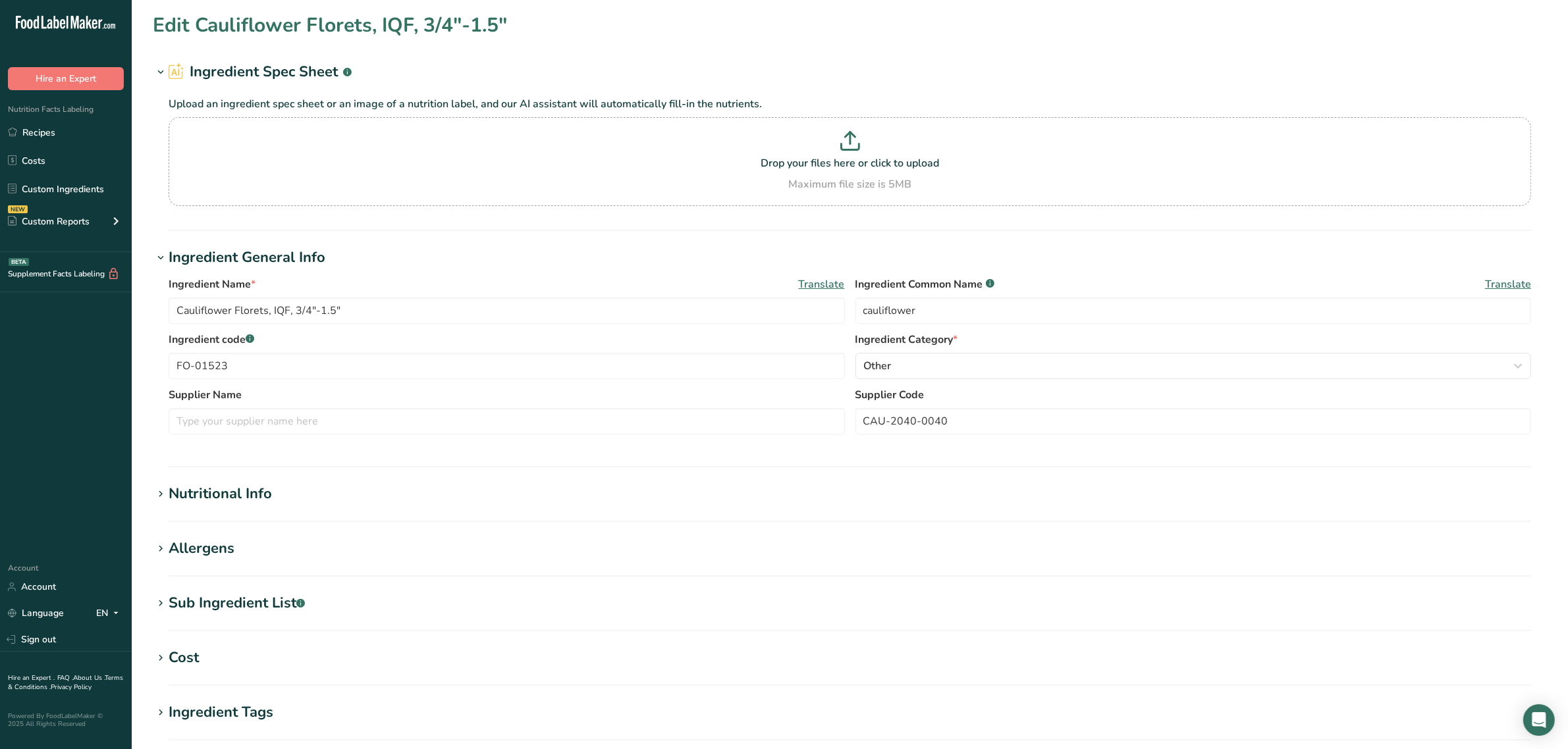
click at [241, 495] on div "Nutritional Info" at bounding box center [220, 494] width 104 height 22
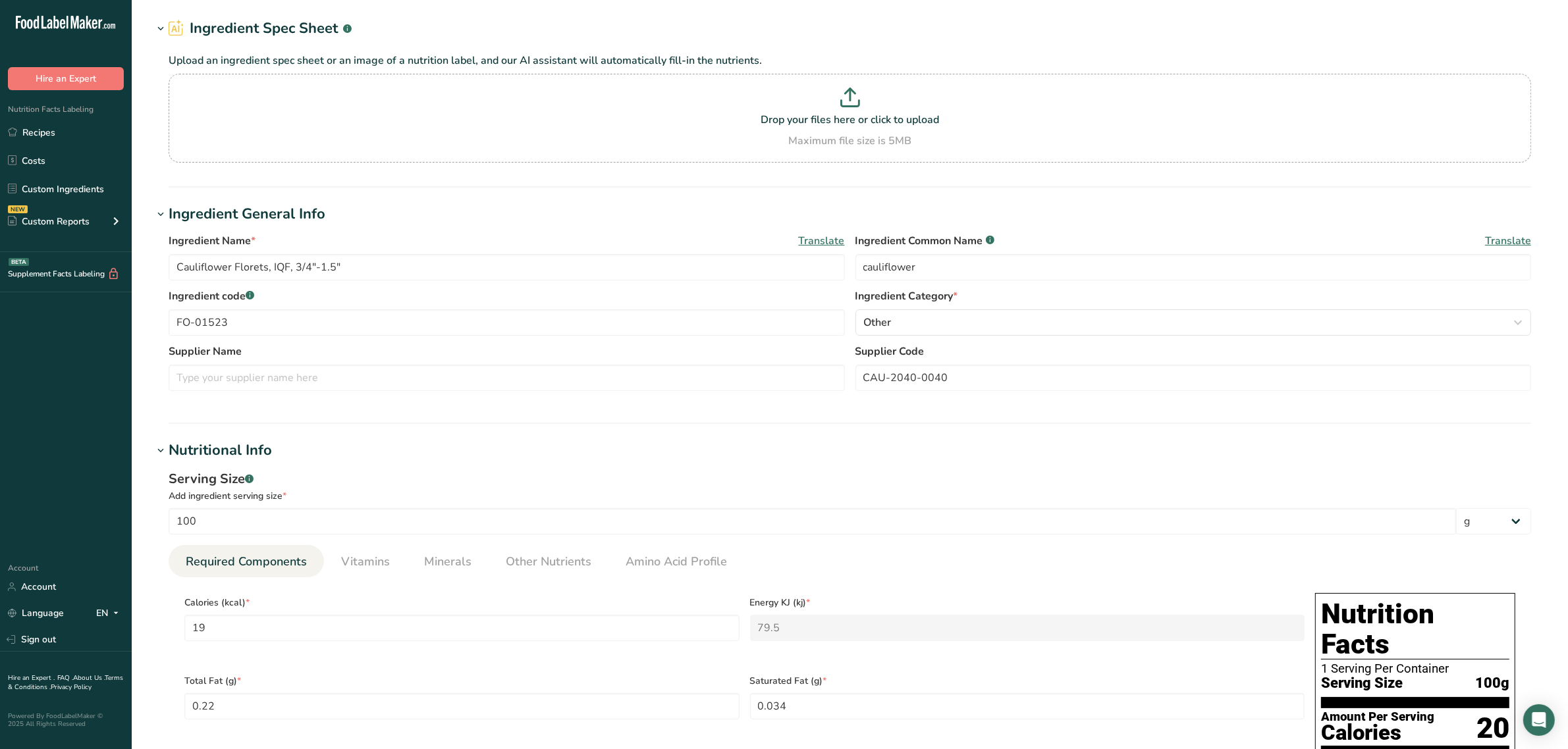
scroll to position [82, 0]
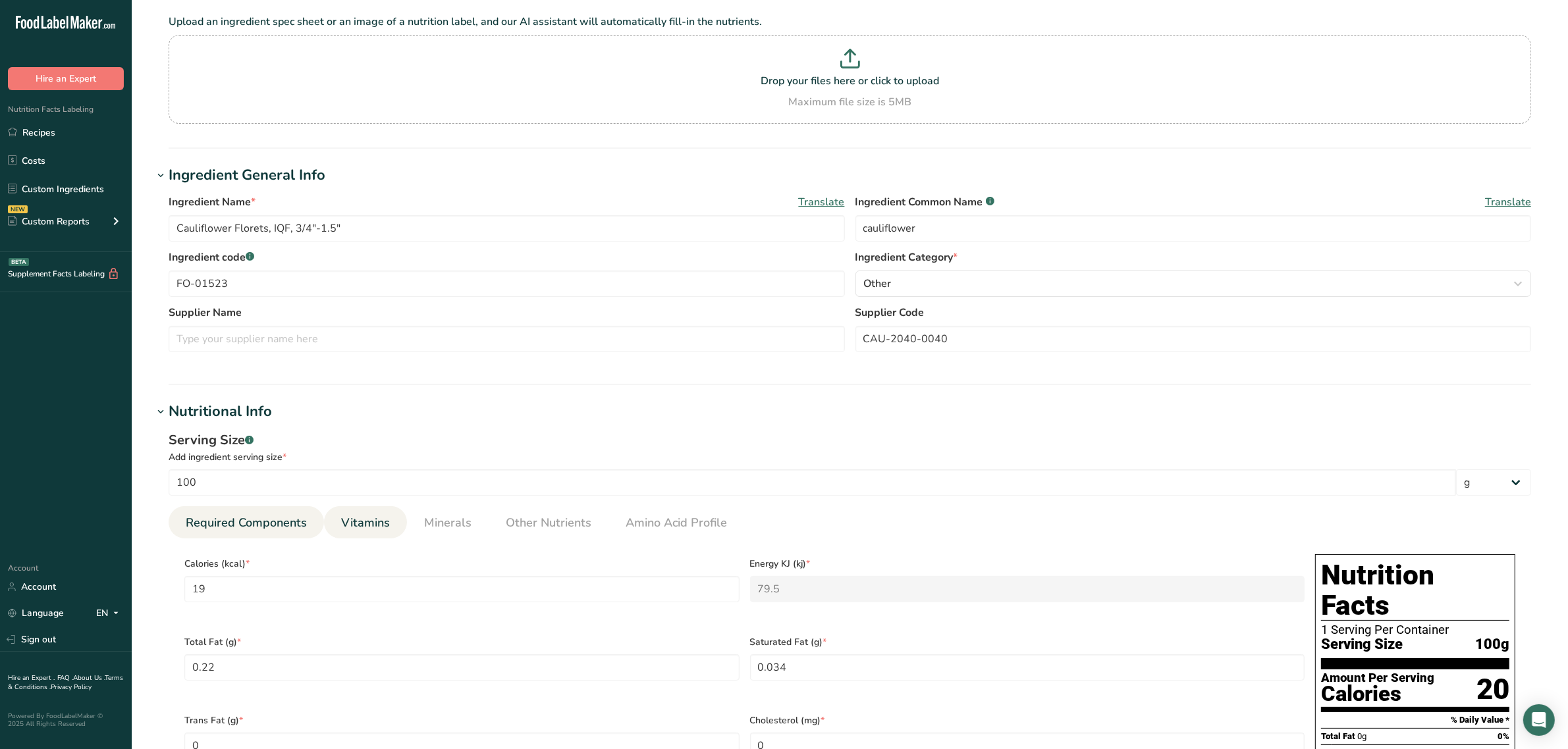
click at [363, 529] on span "Vitamins" at bounding box center [365, 523] width 49 height 18
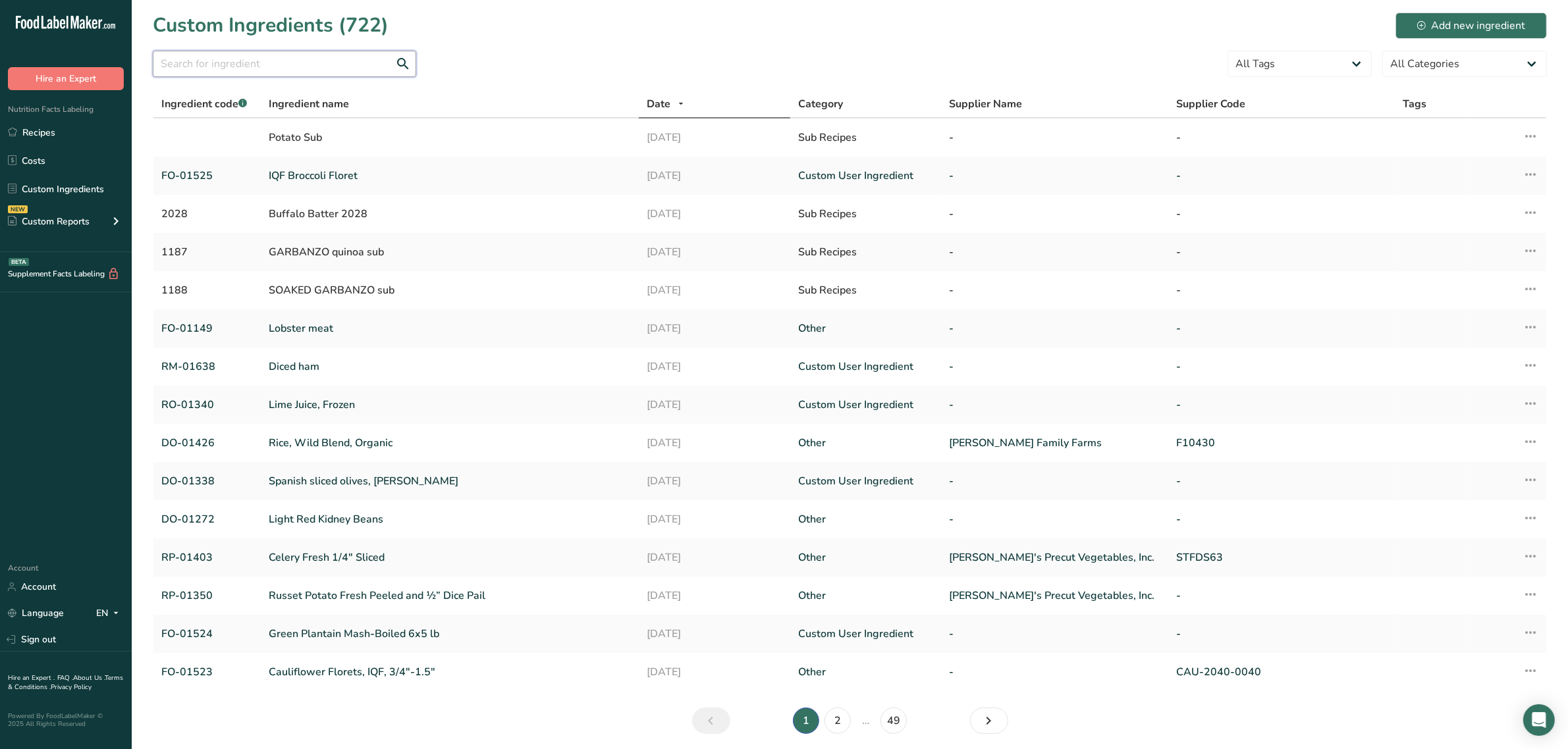
click at [351, 61] on input "text" at bounding box center [285, 64] width 264 height 26
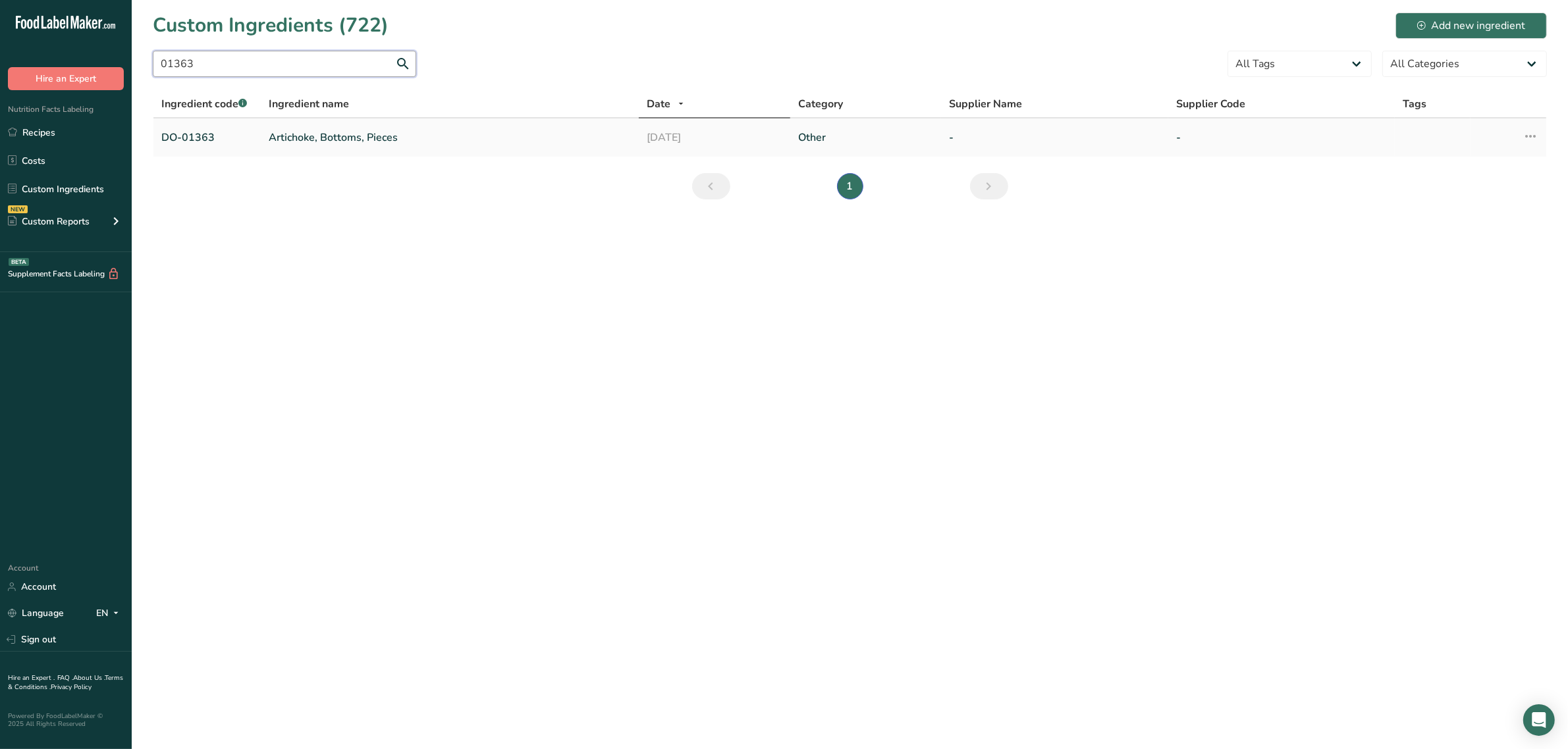
type input "01363"
click at [361, 127] on td "Artichoke, Bottoms, Pieces" at bounding box center [449, 137] width 378 height 38
click at [349, 134] on link "Artichoke, Bottoms, Pieces" at bounding box center [450, 138] width 363 height 15
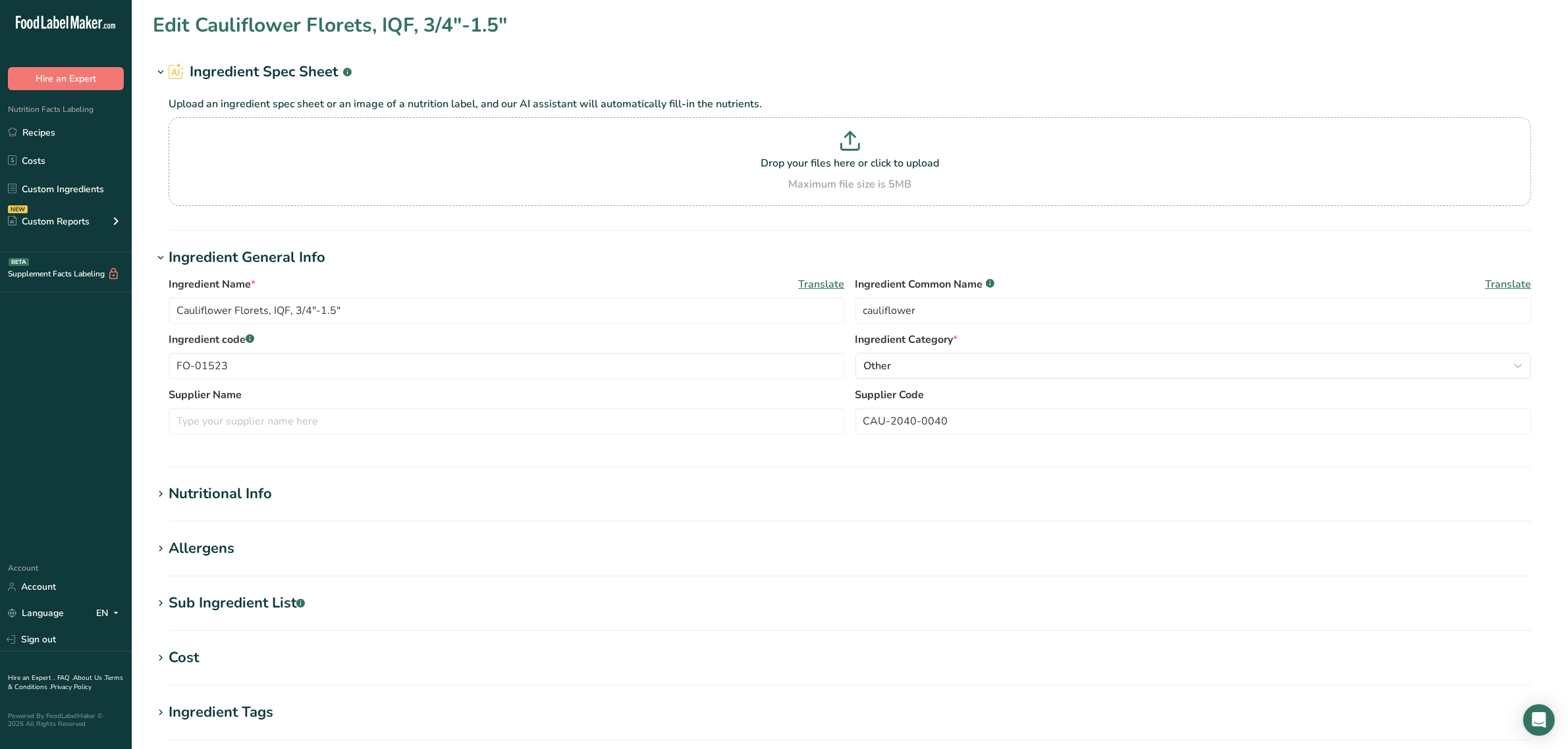
type input "Artichoke, Bottoms, Pieces"
type input "artichokes"
type input "DO-01363"
click at [202, 502] on div "Nutritional Info" at bounding box center [220, 494] width 104 height 22
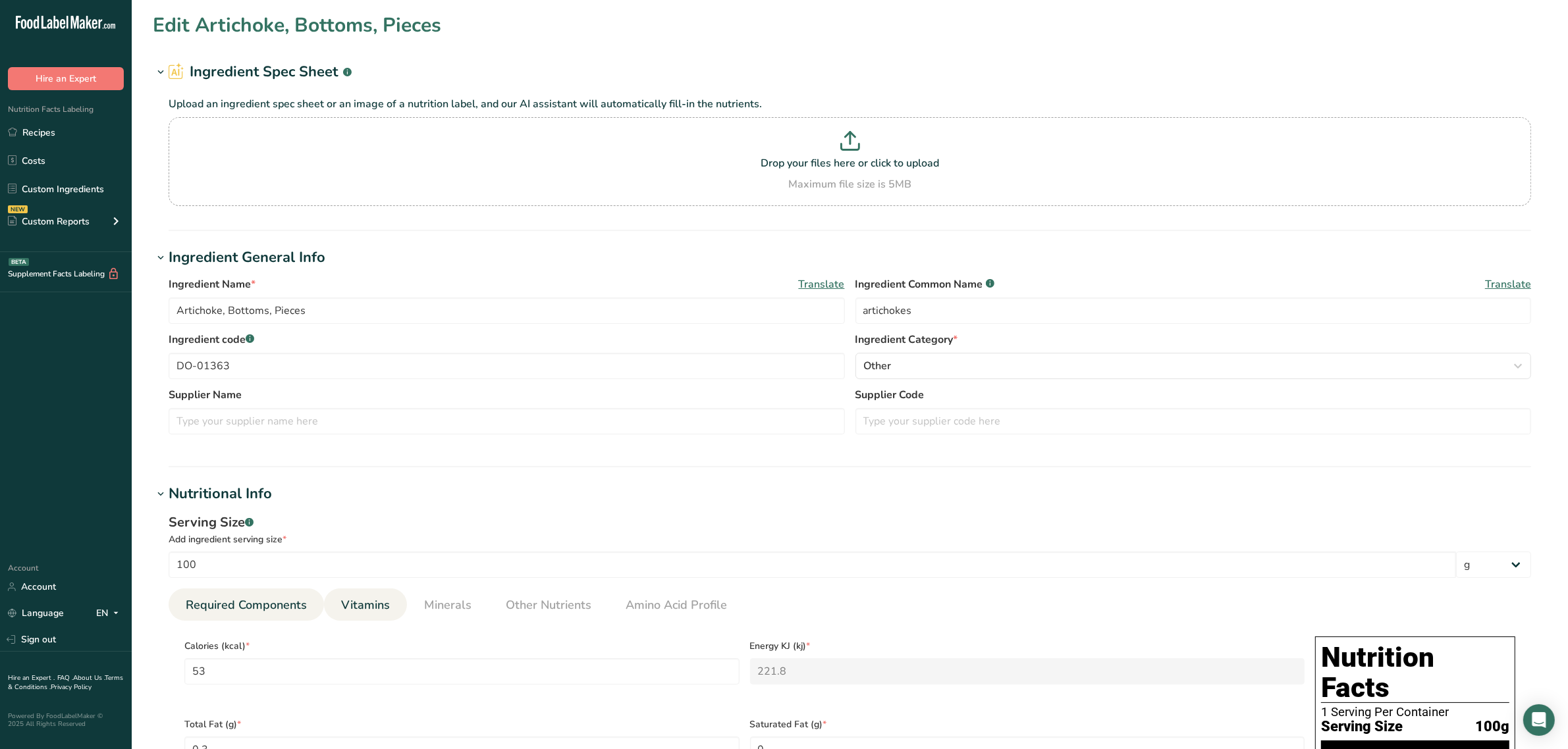
click at [338, 600] on li "Vitamins" at bounding box center [365, 605] width 83 height 32
click at [341, 600] on span "Vitamins" at bounding box center [365, 605] width 49 height 18
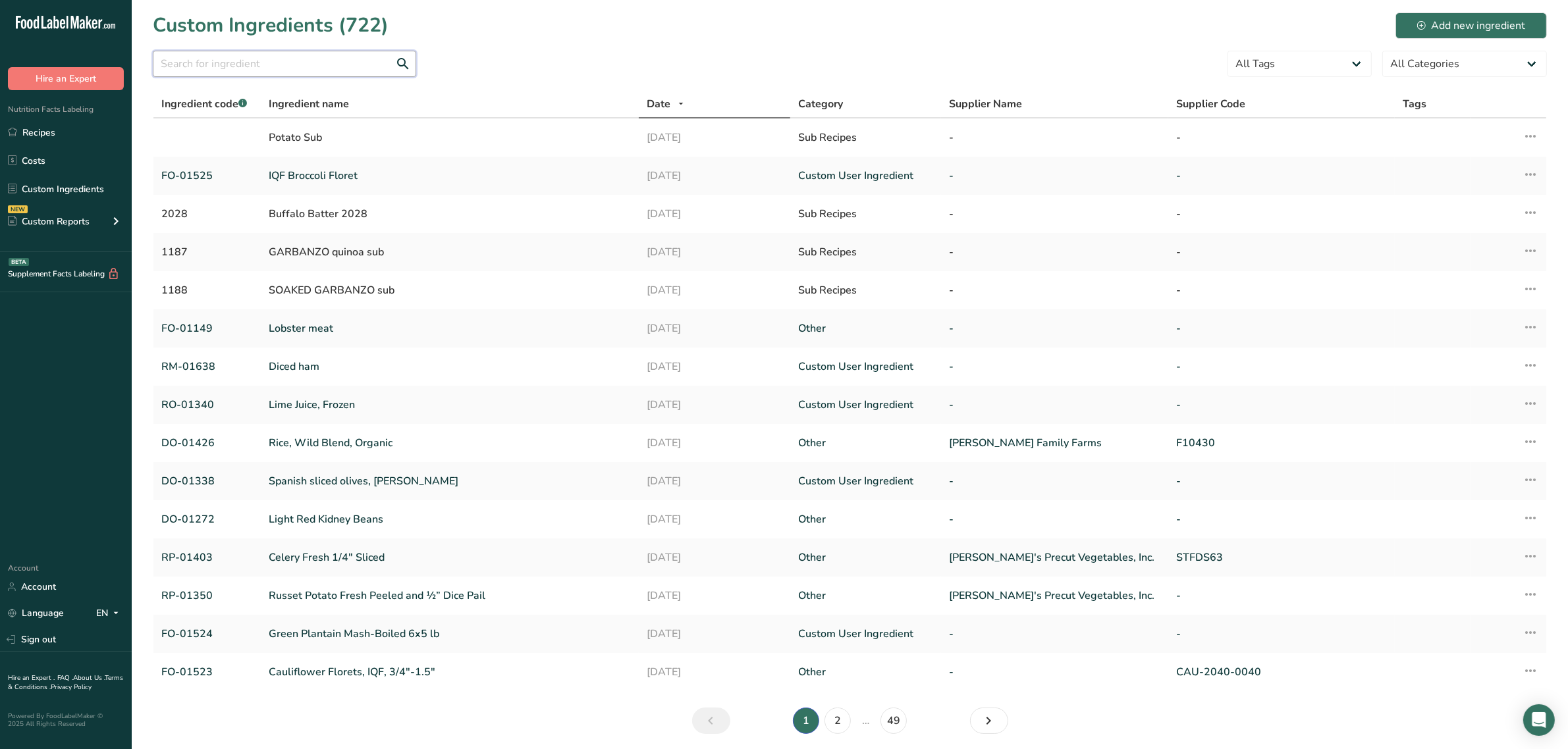
click at [300, 69] on input "text" at bounding box center [285, 64] width 264 height 26
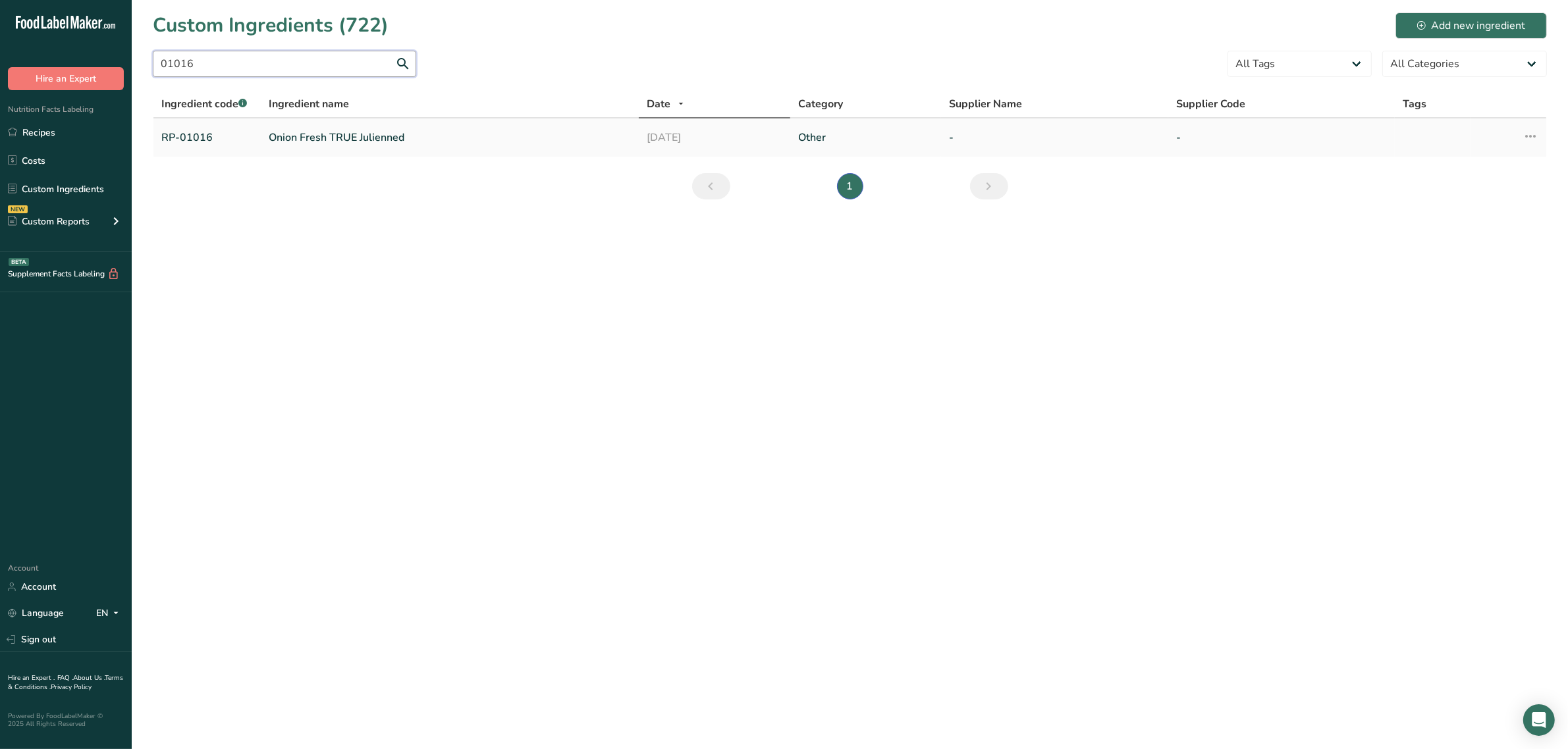
type input "01016"
click at [313, 142] on link "Onion Fresh TRUE Julienned" at bounding box center [450, 138] width 363 height 15
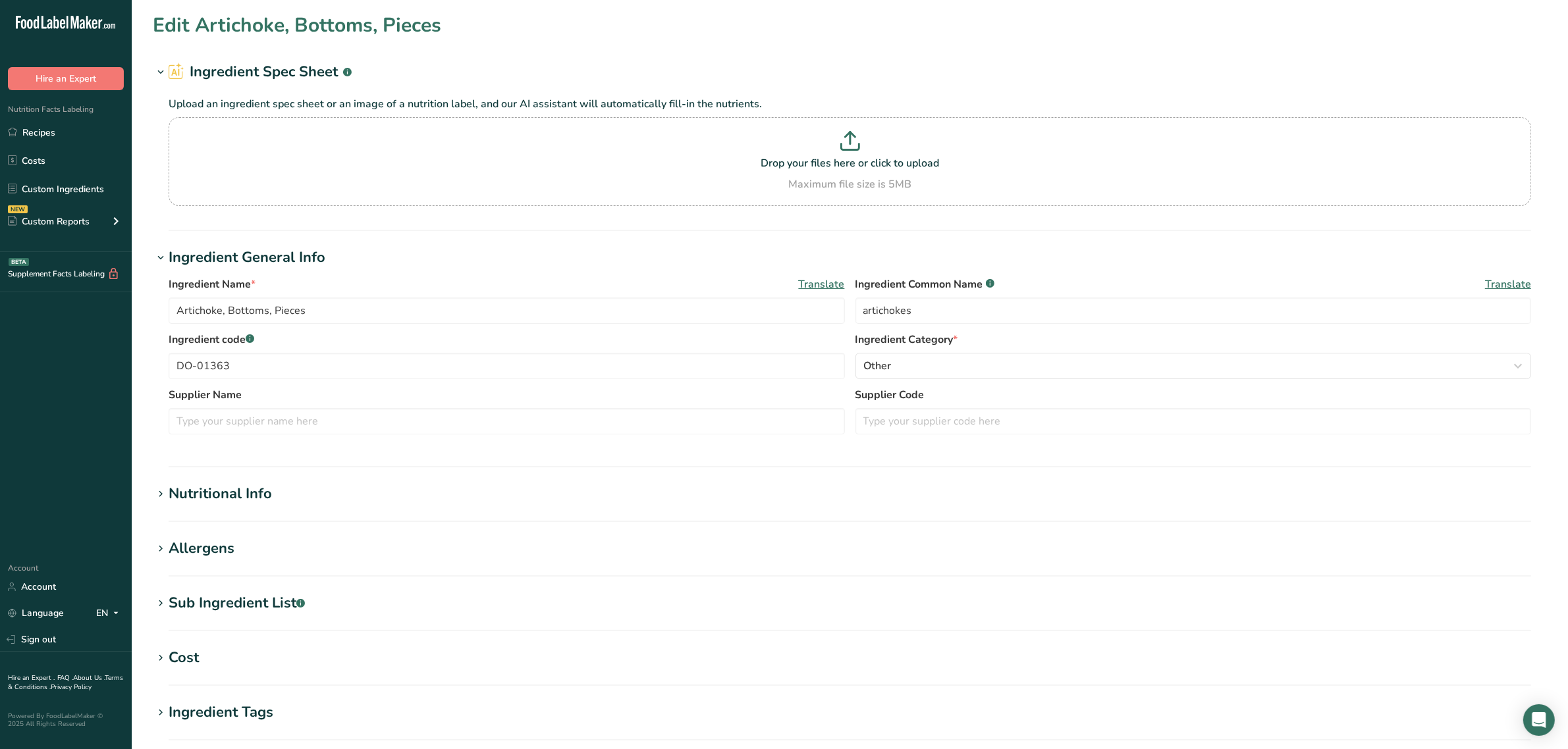
type input "Onion Fresh TRUE Julienned"
type input "onion"
type input "RP-01016"
click at [194, 485] on div "Nutritional Info" at bounding box center [220, 494] width 104 height 22
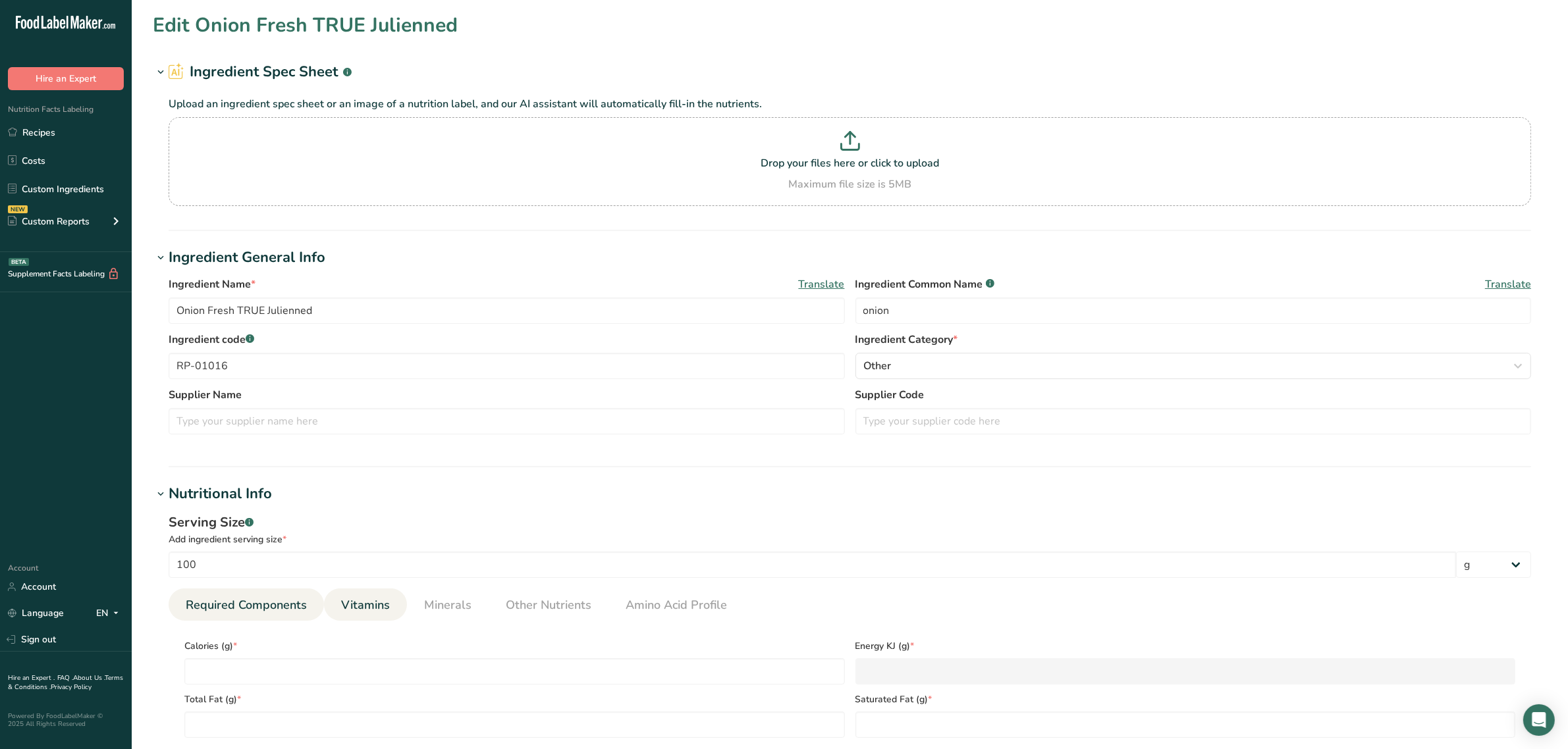
click at [366, 607] on span "Vitamins" at bounding box center [365, 605] width 49 height 18
type RAE "0"
type C "7.4"
type K "0.4"
type \(B3\) "0.1"
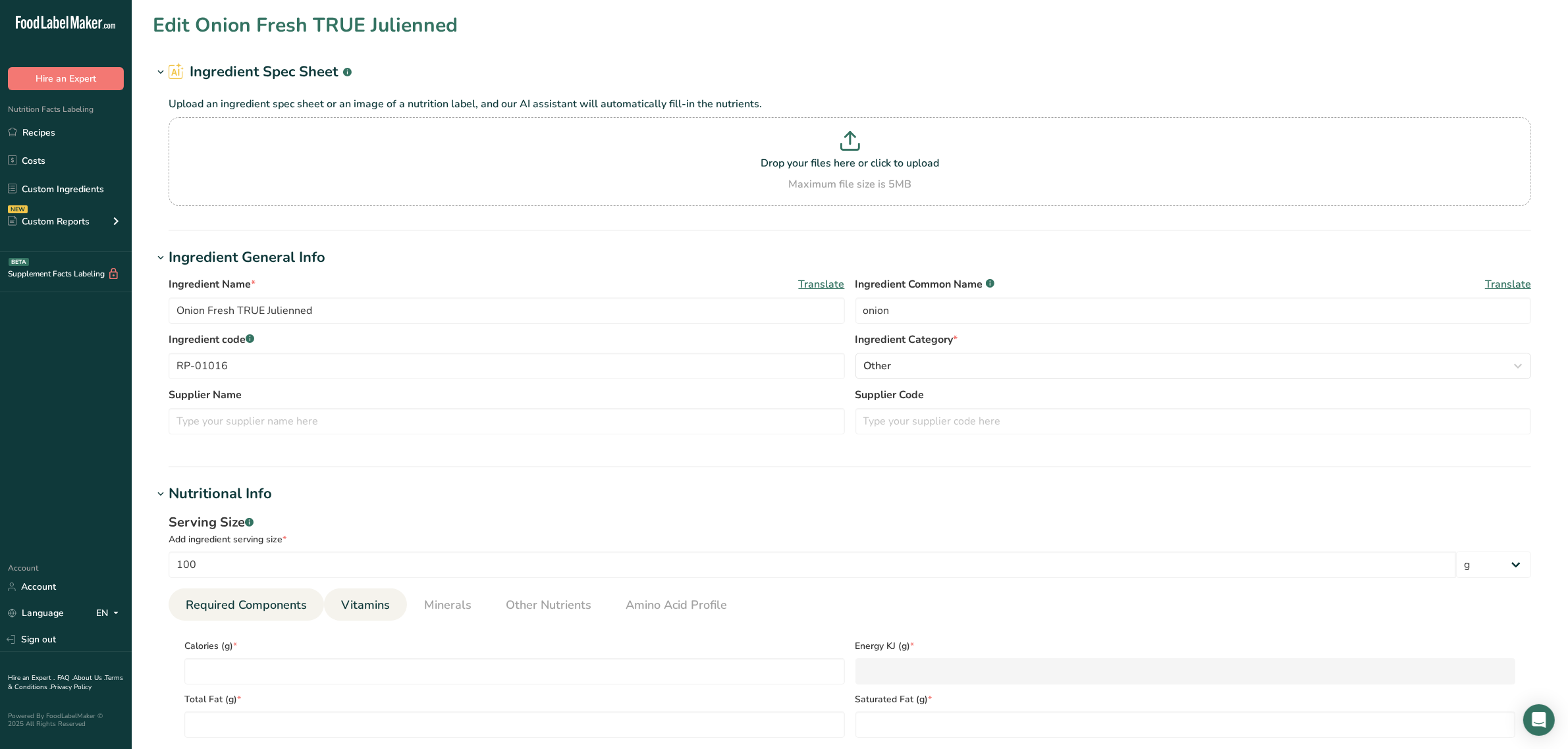
type B6 "0.1"
type DFE "19"
type acid "0.1"
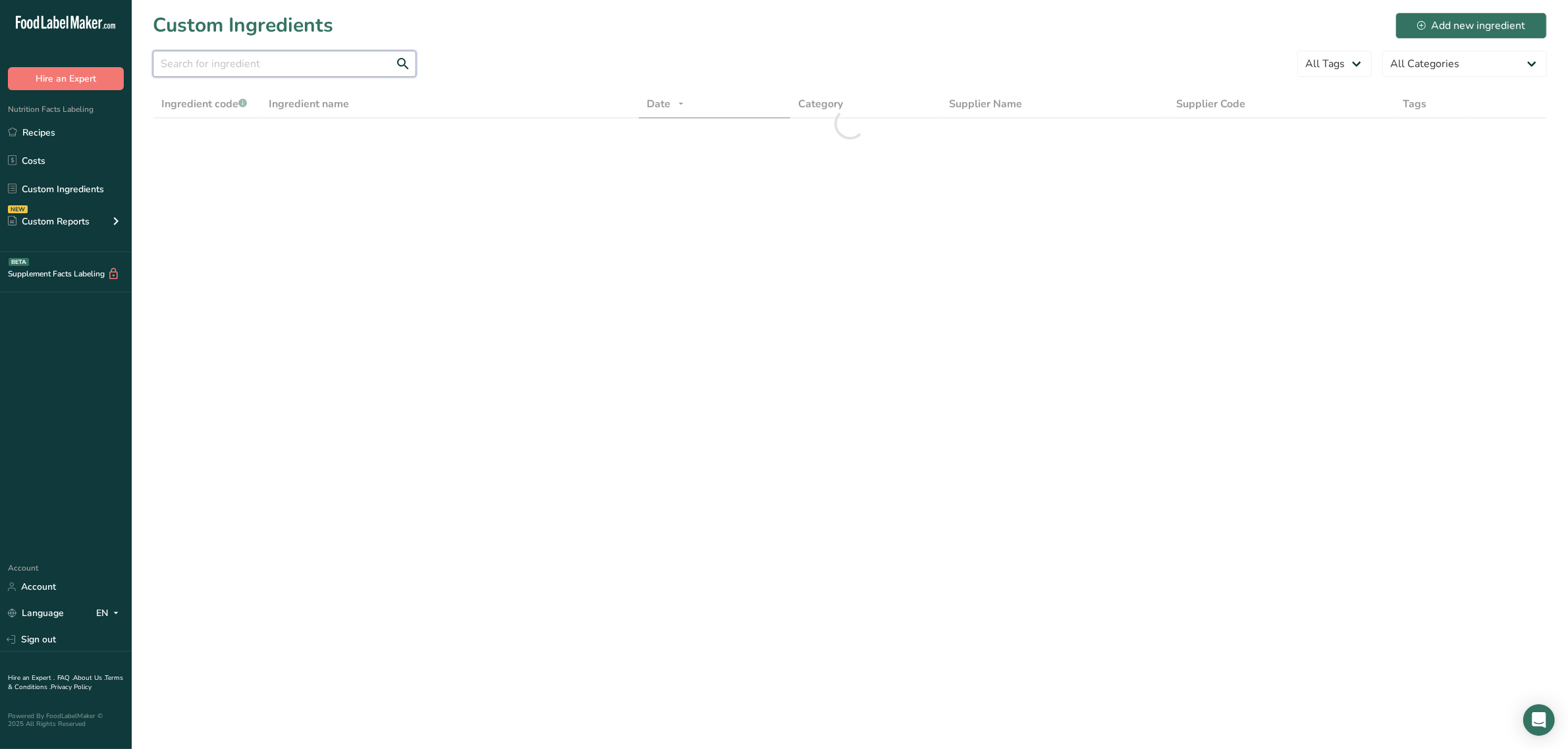
click at [224, 68] on input "text" at bounding box center [285, 64] width 264 height 26
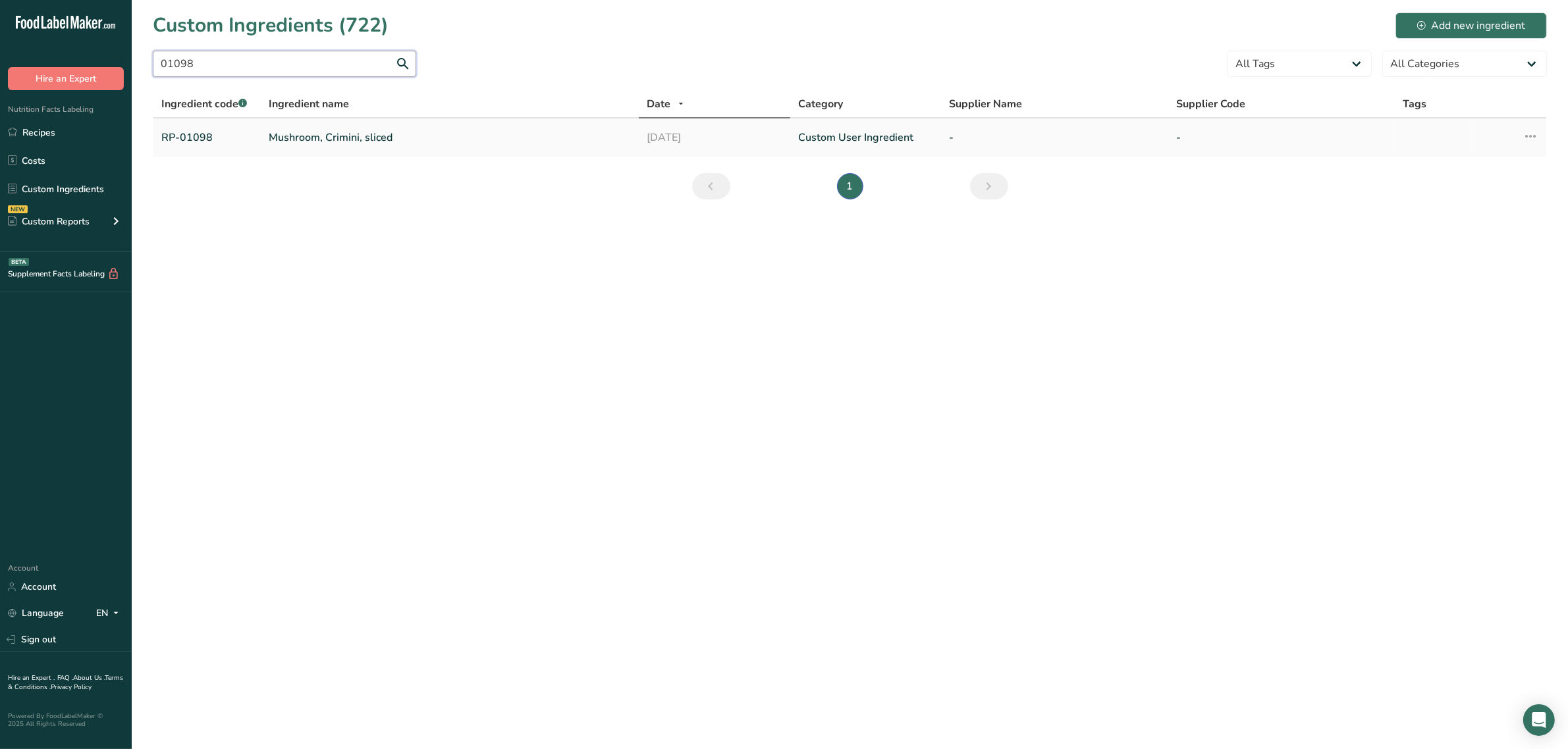
type input "01098"
click at [315, 138] on link "Mushroom, Crimini, sliced" at bounding box center [450, 138] width 363 height 15
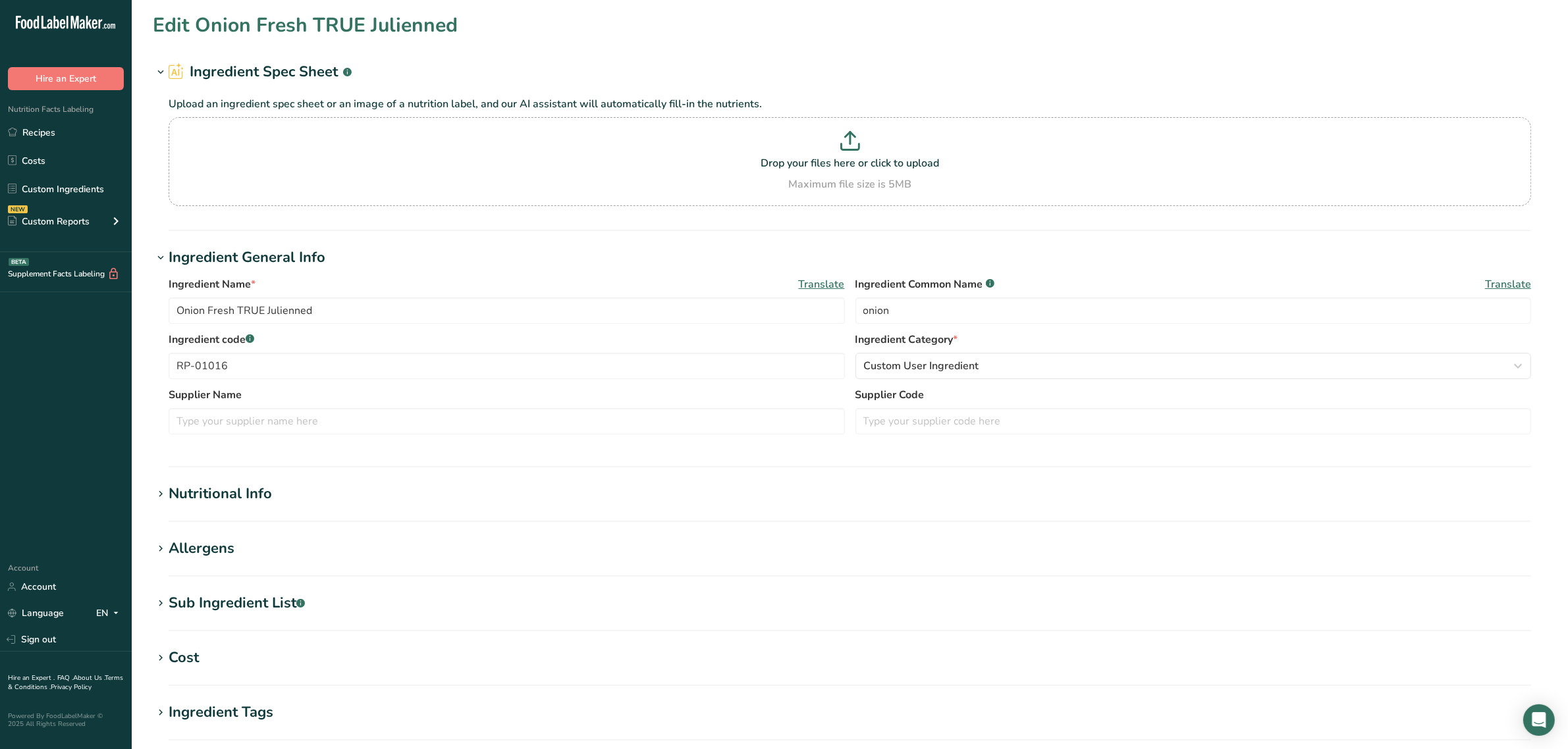
click at [248, 489] on div "Nutritional Info" at bounding box center [220, 494] width 104 height 22
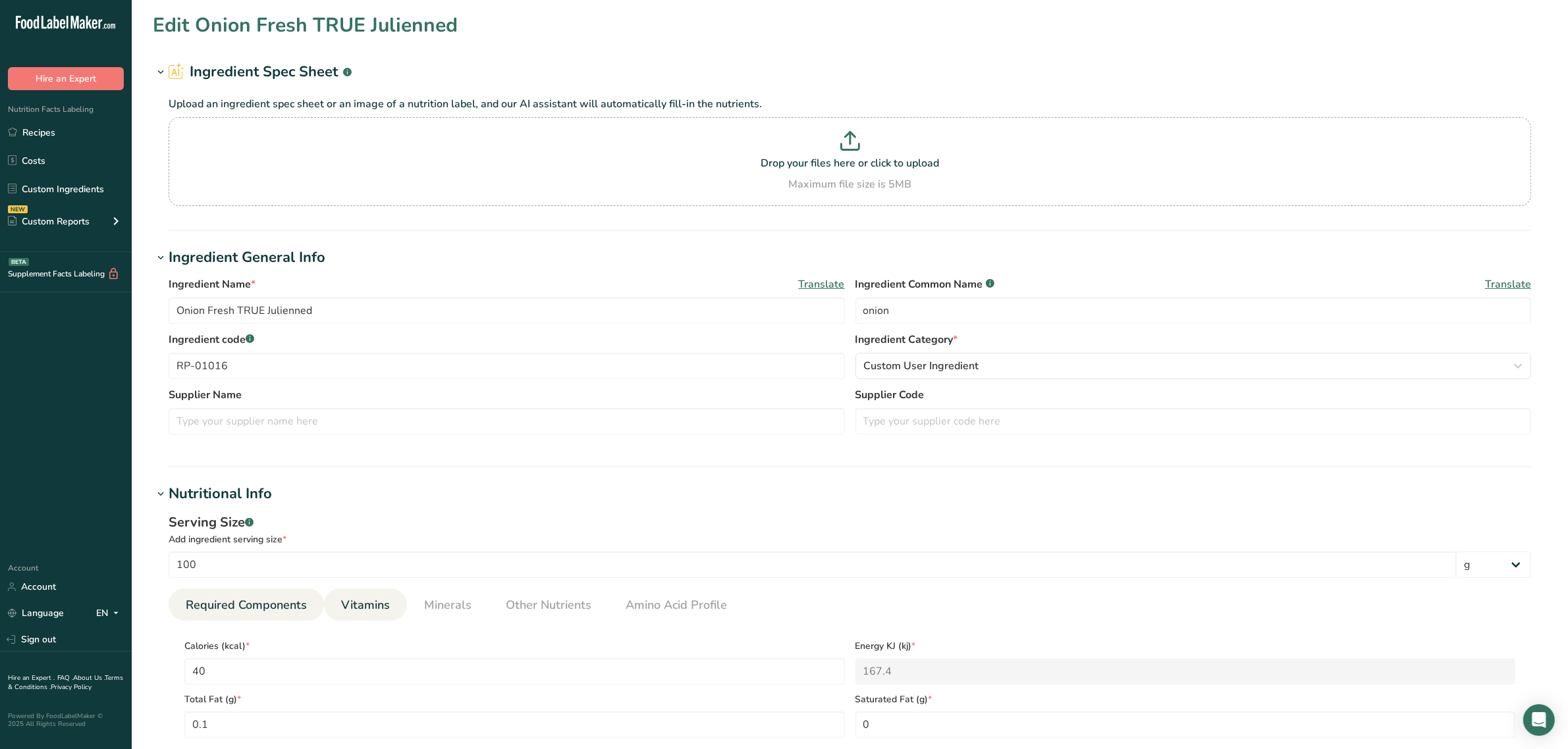
click at [356, 597] on span "Vitamins" at bounding box center [365, 605] width 49 height 18
type input "Mushroom, Crimini, sliced"
type input "crimini mushrooms"
type input "RP-01098"
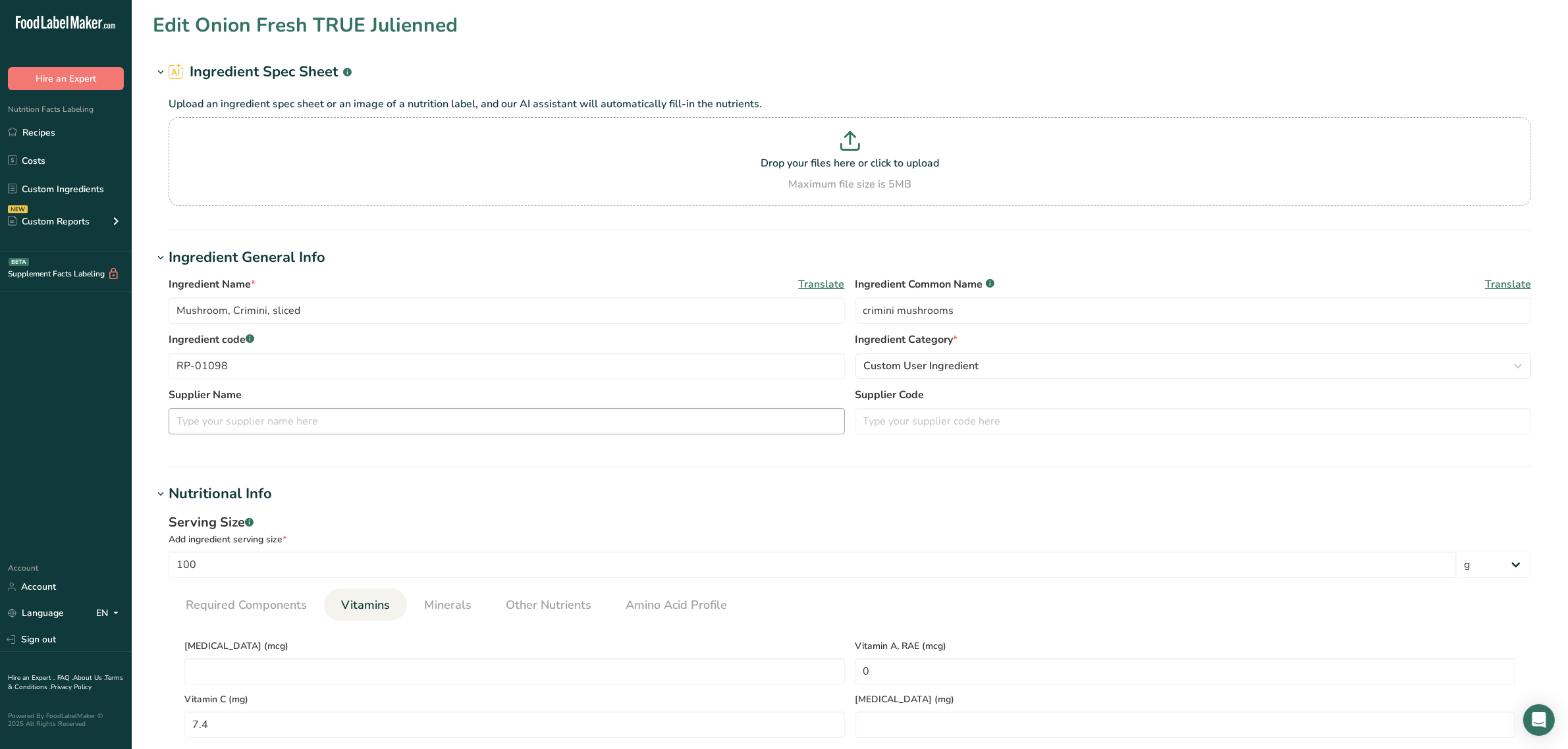
type D "0.075"
type \(B1\) "0.095"
type \(B2\) "0.49"
type \(B3\) "3.8"
type B6 "0.11"
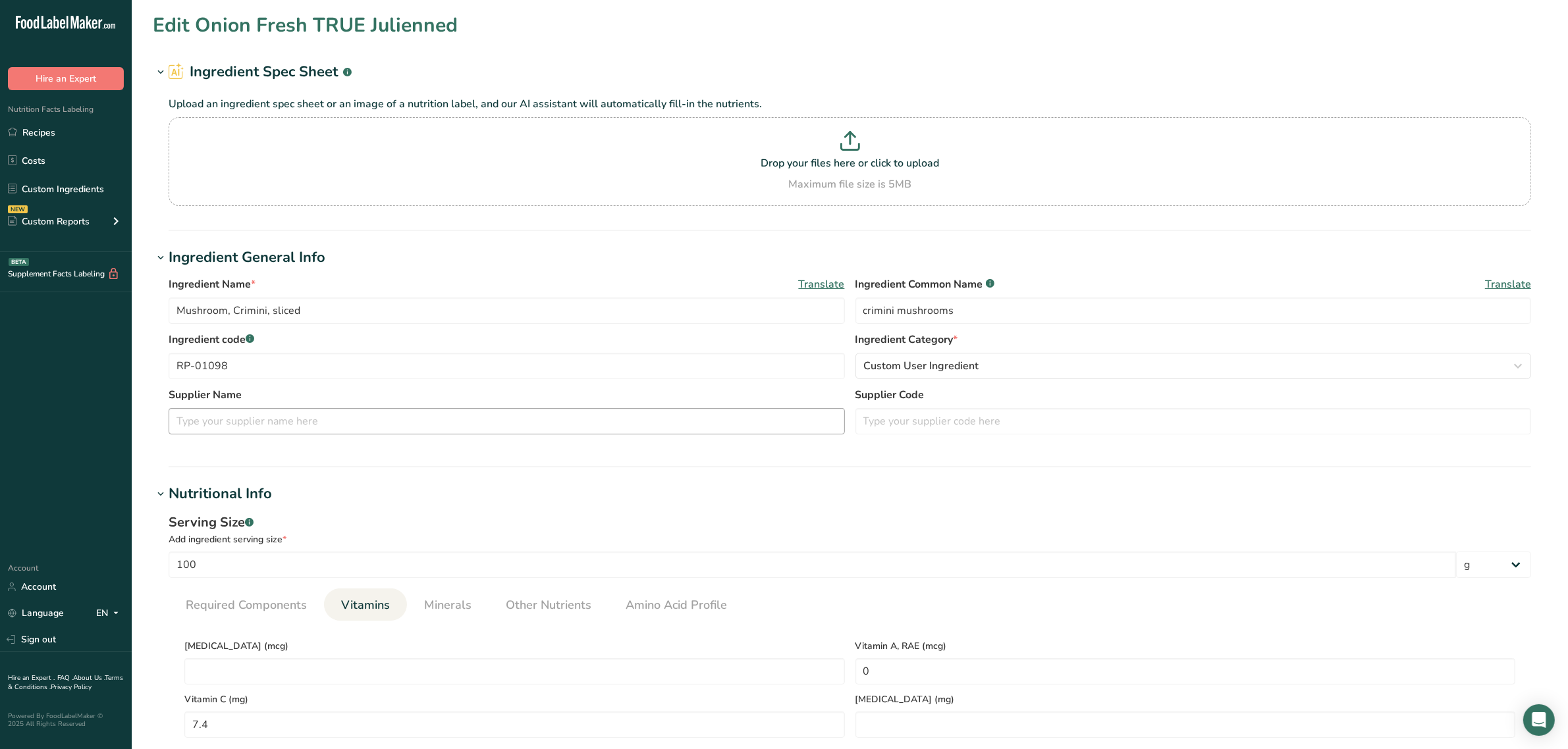
type DFE "25"
type B12 "0.1"
type acid "1.5"
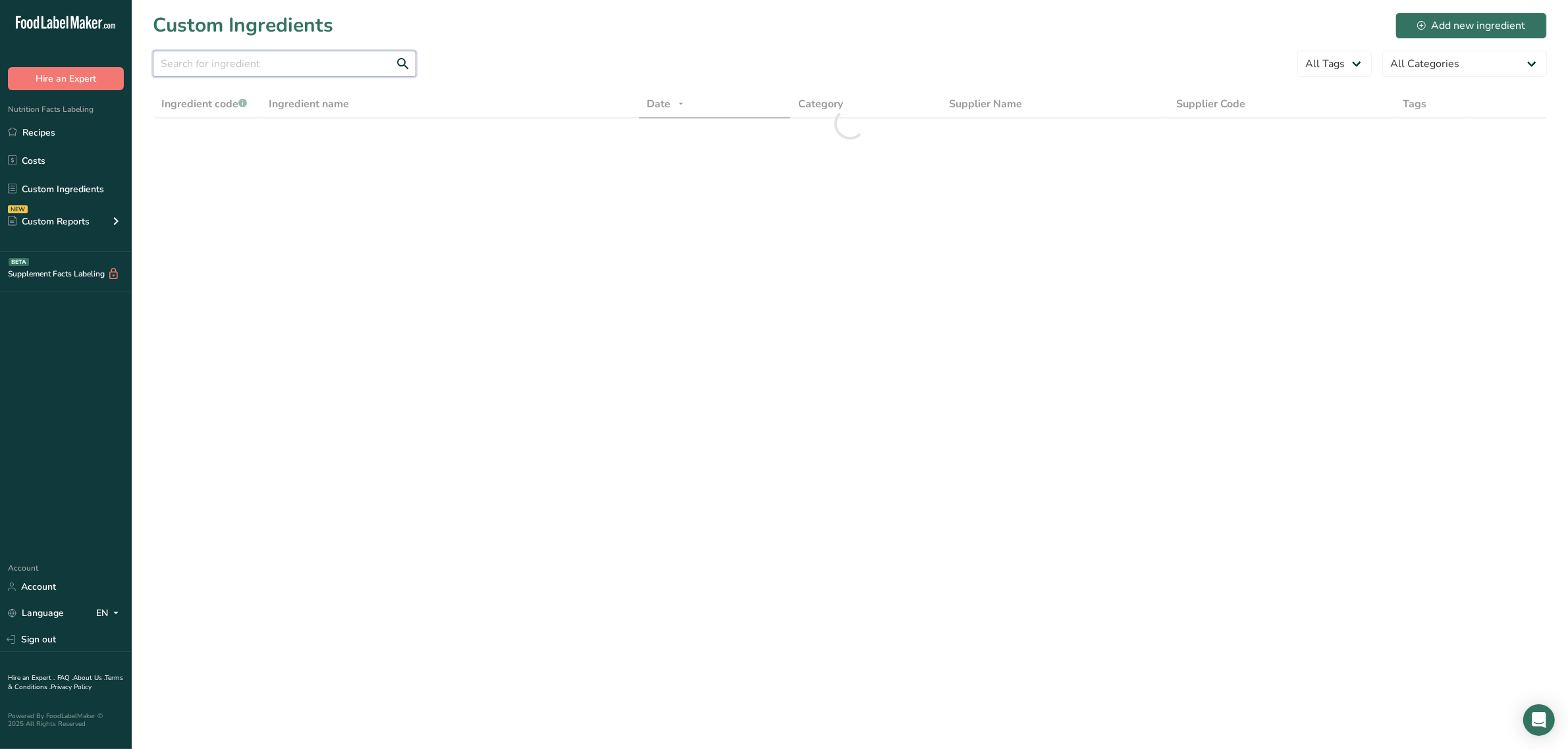
click at [241, 64] on input "text" at bounding box center [285, 64] width 264 height 26
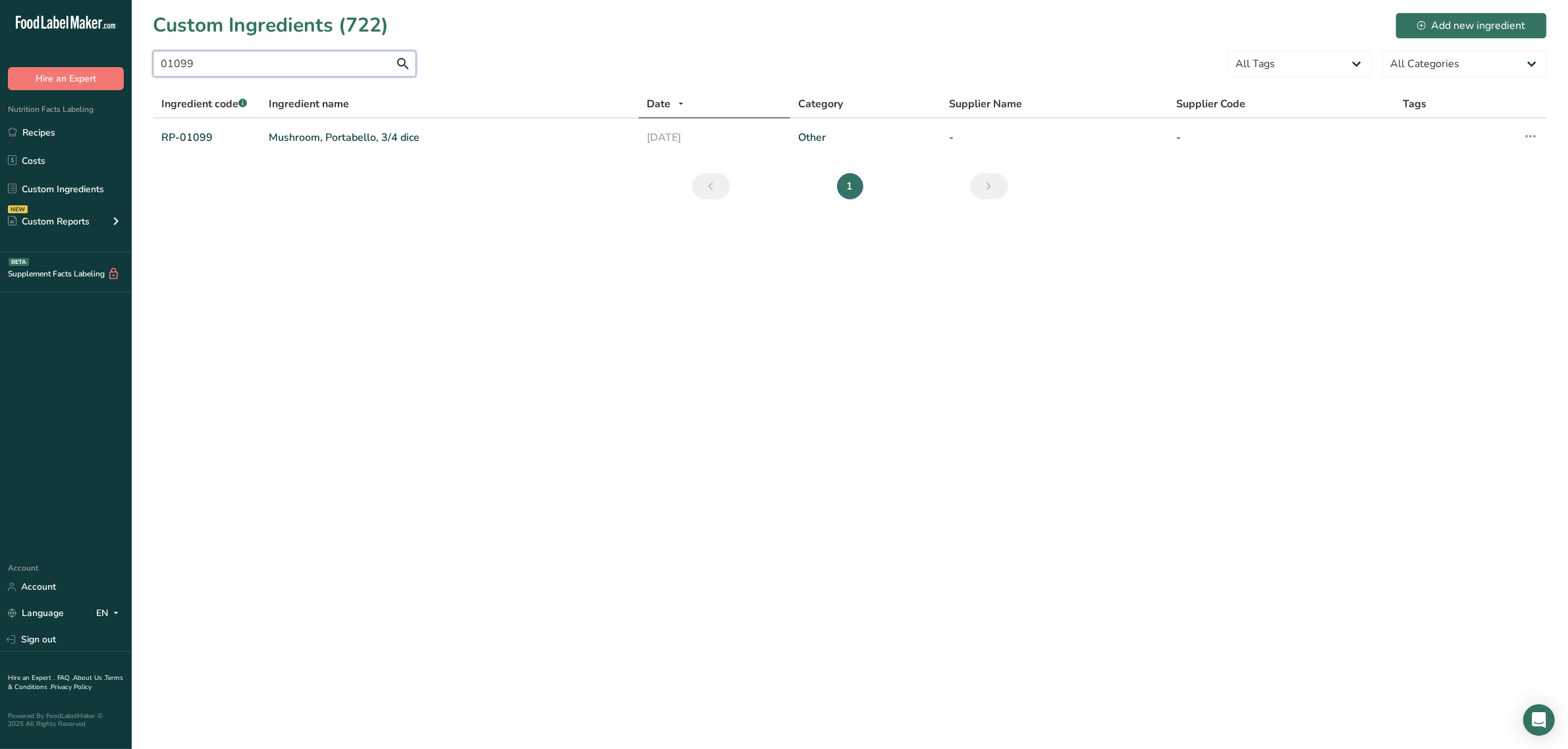
type input "01099"
click at [287, 141] on link "Mushroom, Portabello, 3/4 dice" at bounding box center [450, 138] width 363 height 15
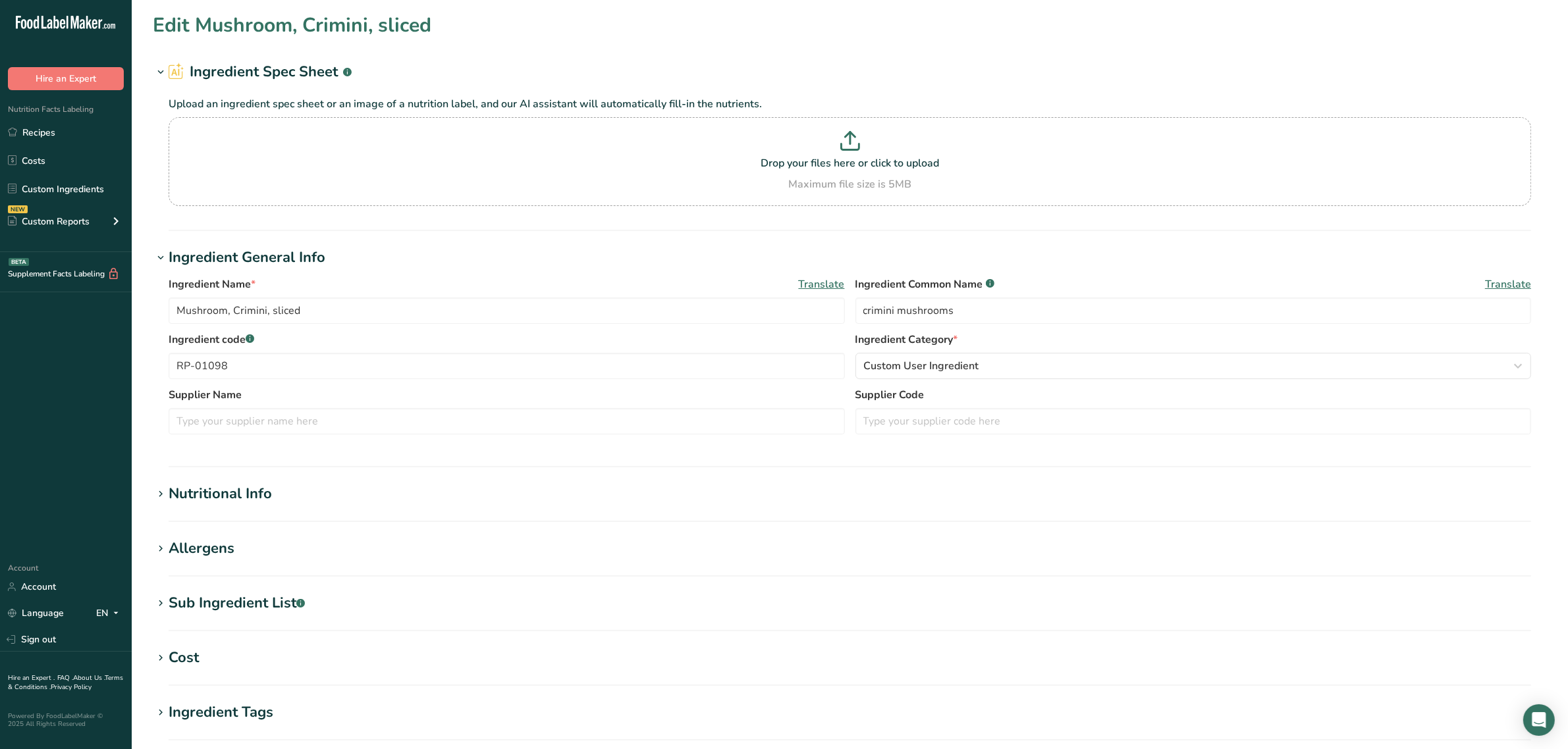
type input "Mushroom, Portabello, 3/4 dice"
type input "portobello mushrooms"
type input "RP-01099"
type D "0.25"
type \(B1\) "0.059"
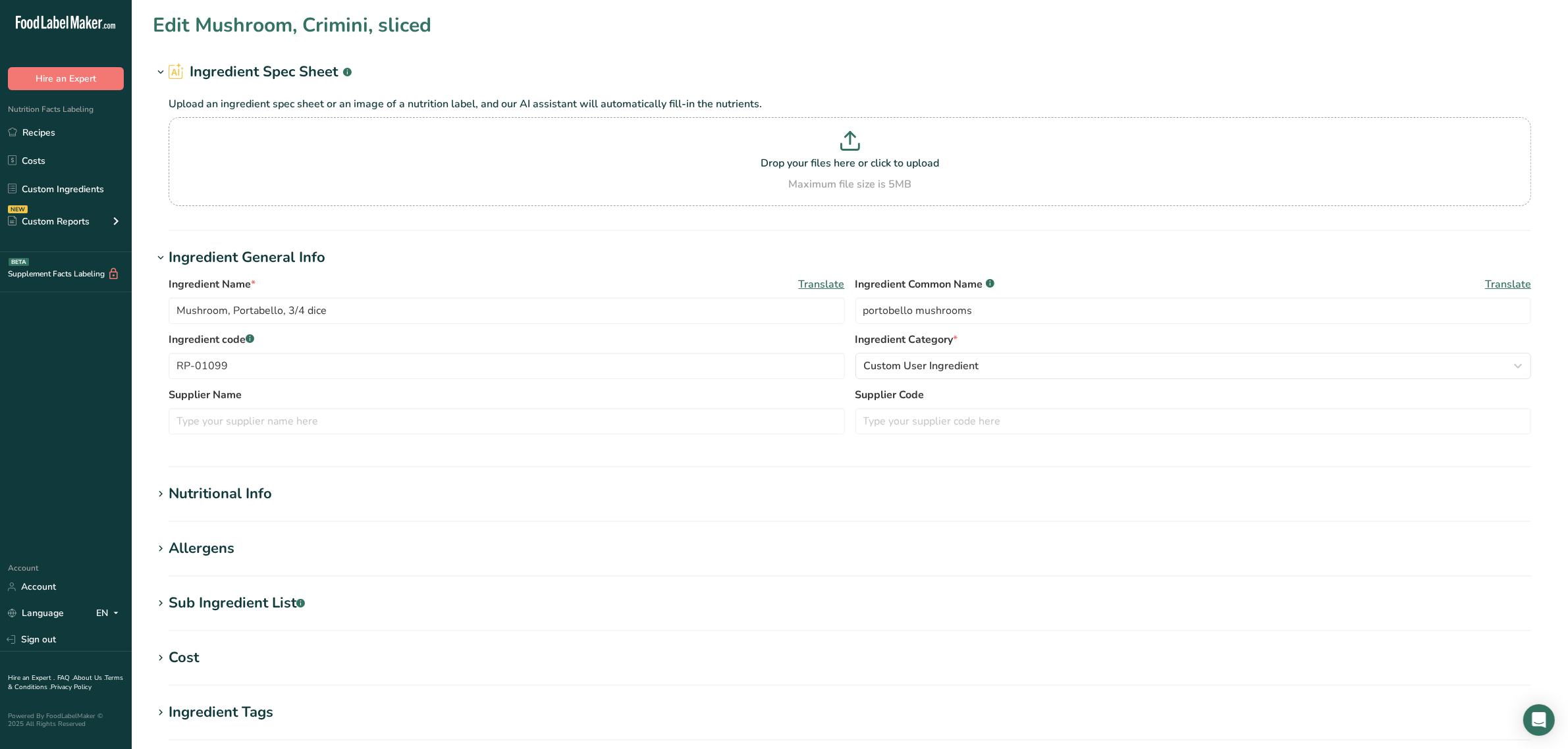
type \(B2\) "0.13"
type \(B3\) "4.494"
type B6 "0.148"
type DFE "28"
type B12 "0.05"
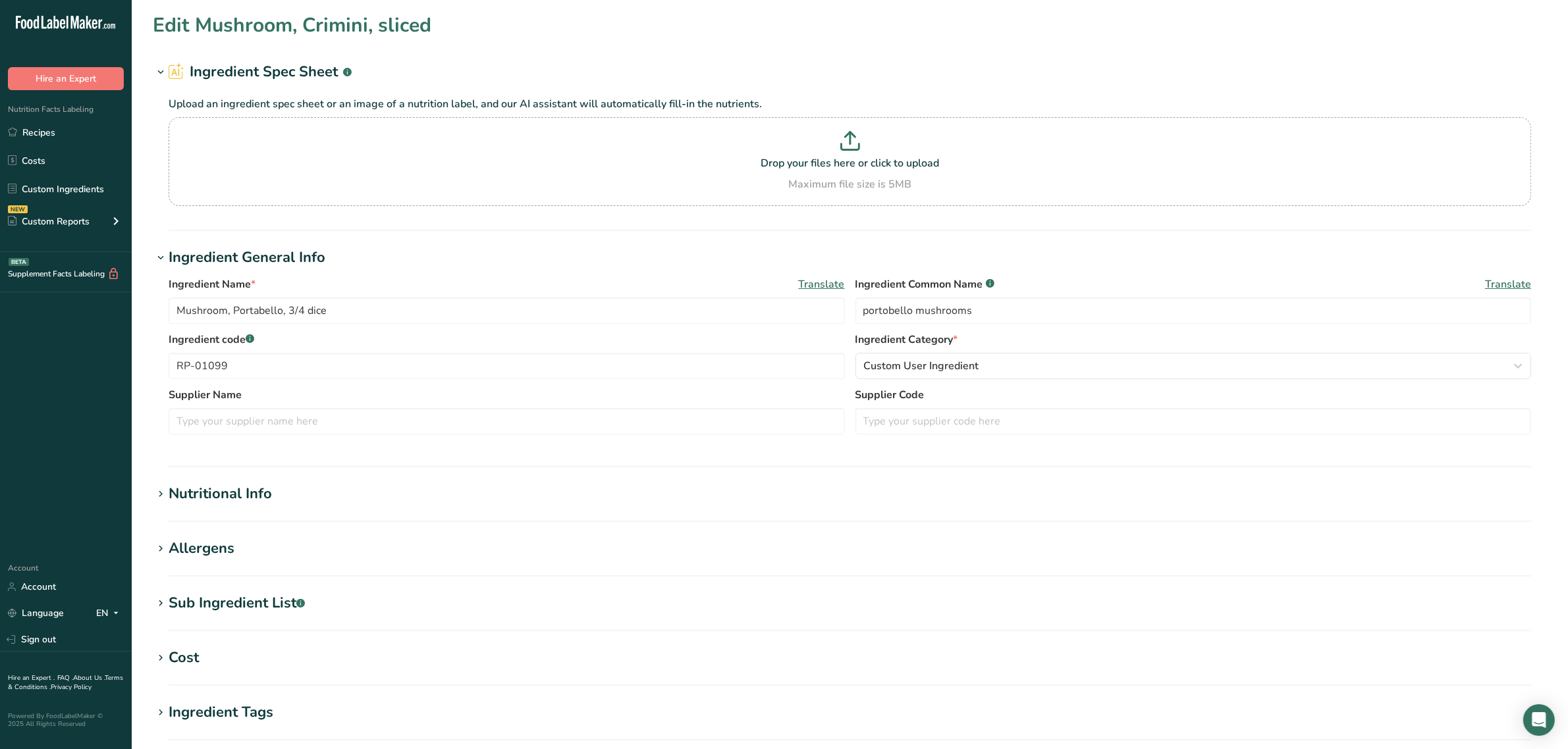
type acid "1.14"
click at [193, 502] on div "Nutritional Info" at bounding box center [220, 494] width 104 height 22
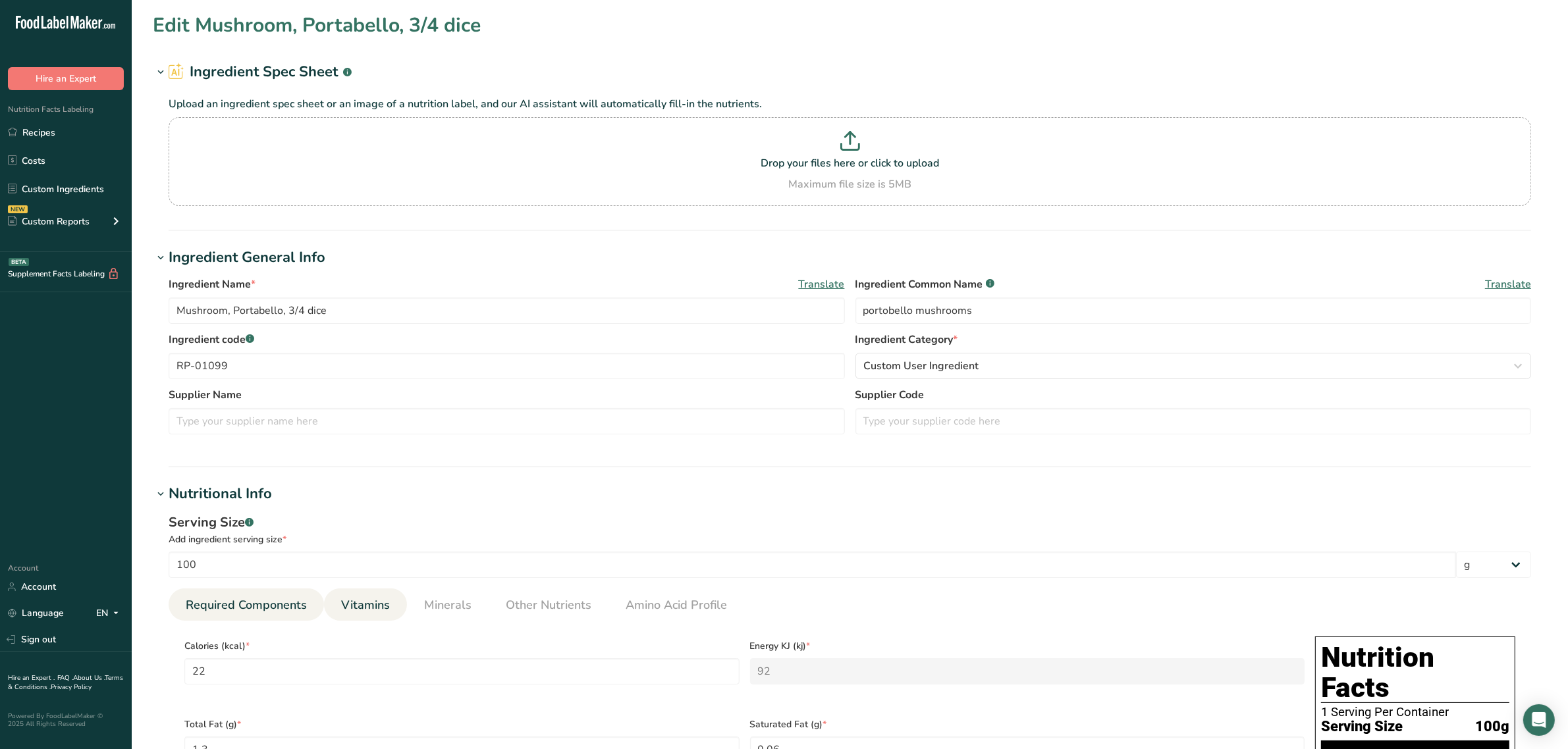
click at [336, 593] on link "Vitamins" at bounding box center [365, 605] width 60 height 33
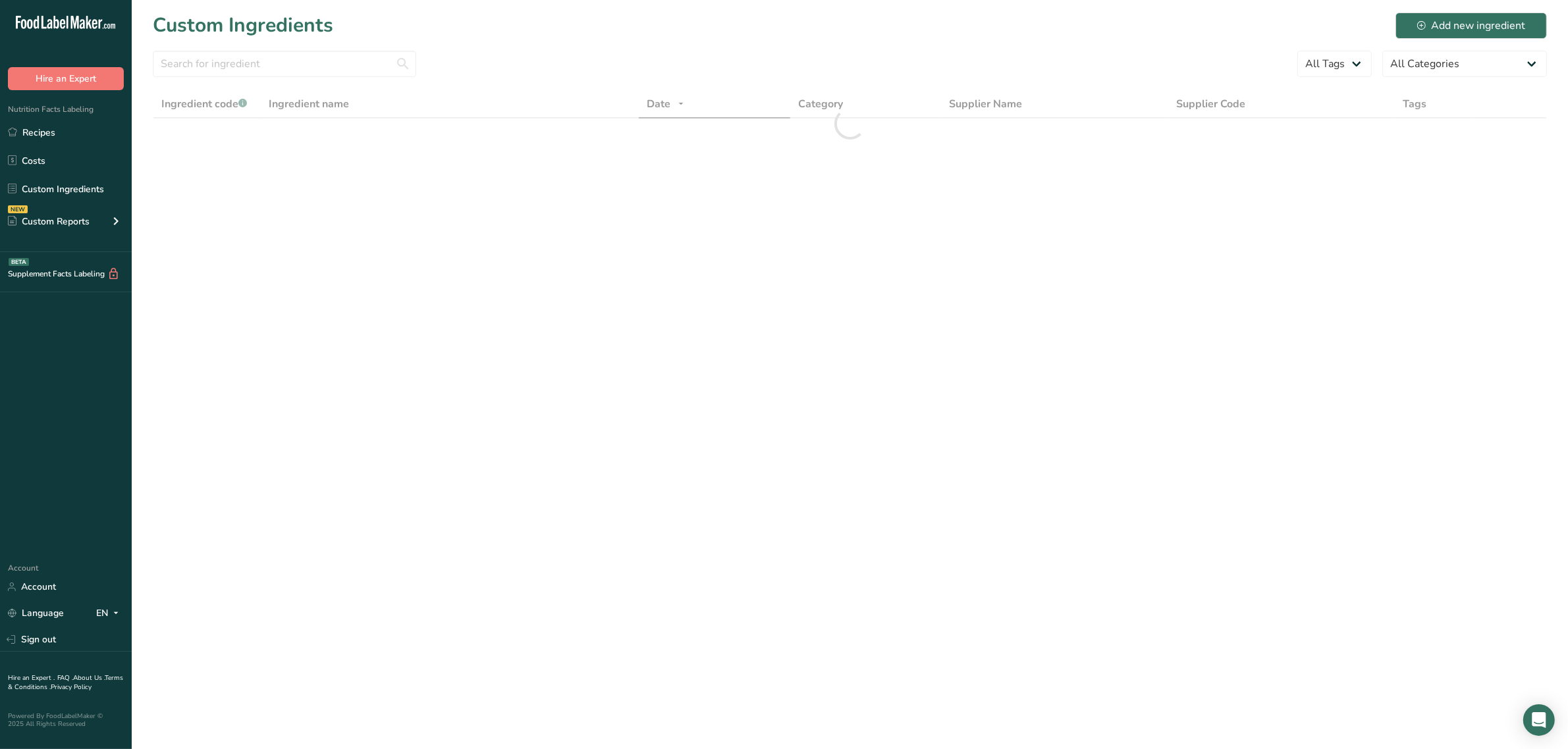
click at [233, 35] on h1 "Custom Ingredients" at bounding box center [243, 26] width 180 height 29
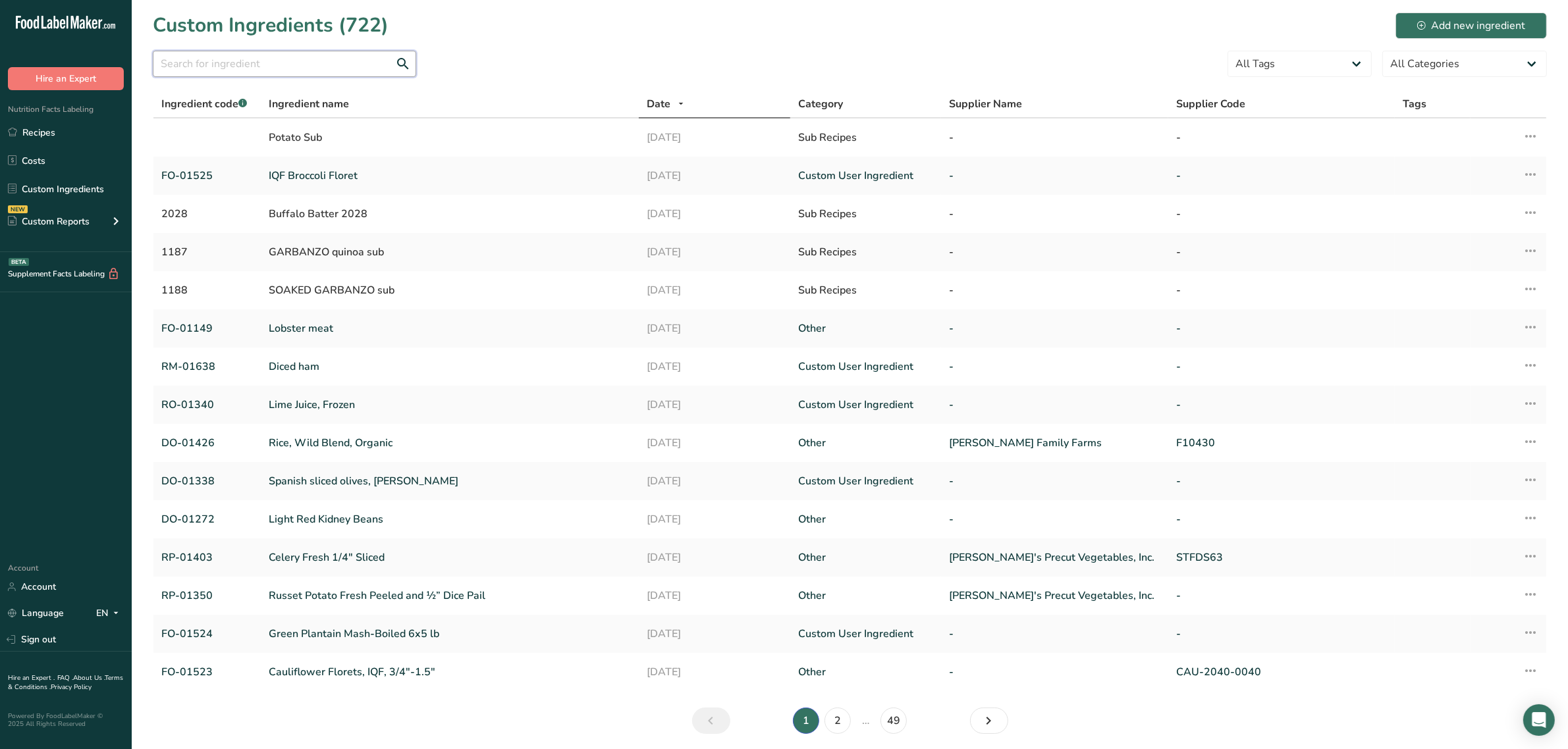
click at [233, 60] on input "text" at bounding box center [285, 64] width 264 height 26
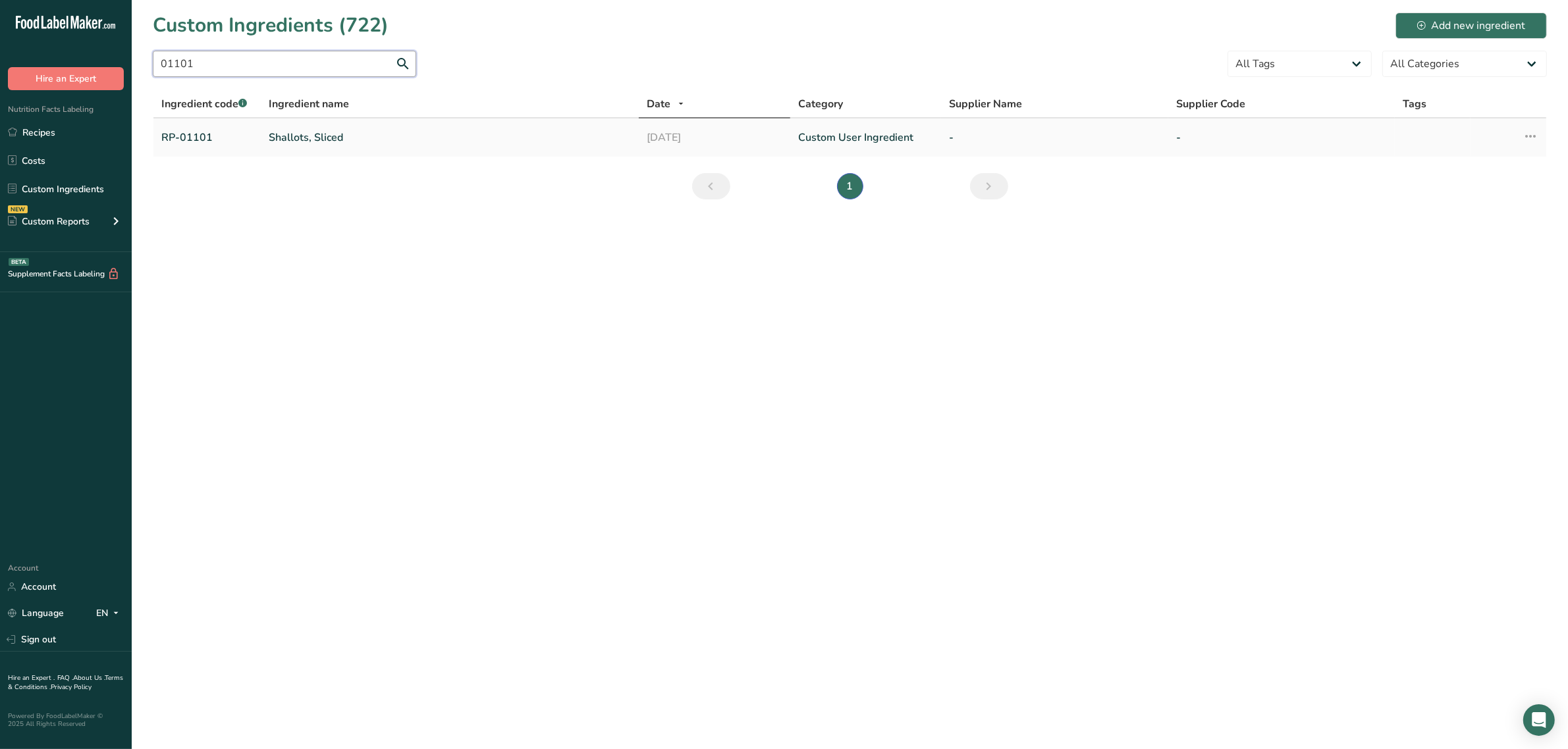
type input "01101"
click at [318, 124] on td "Shallots, Sliced" at bounding box center [449, 137] width 378 height 38
click at [314, 130] on link "Shallots, Sliced" at bounding box center [450, 138] width 363 height 15
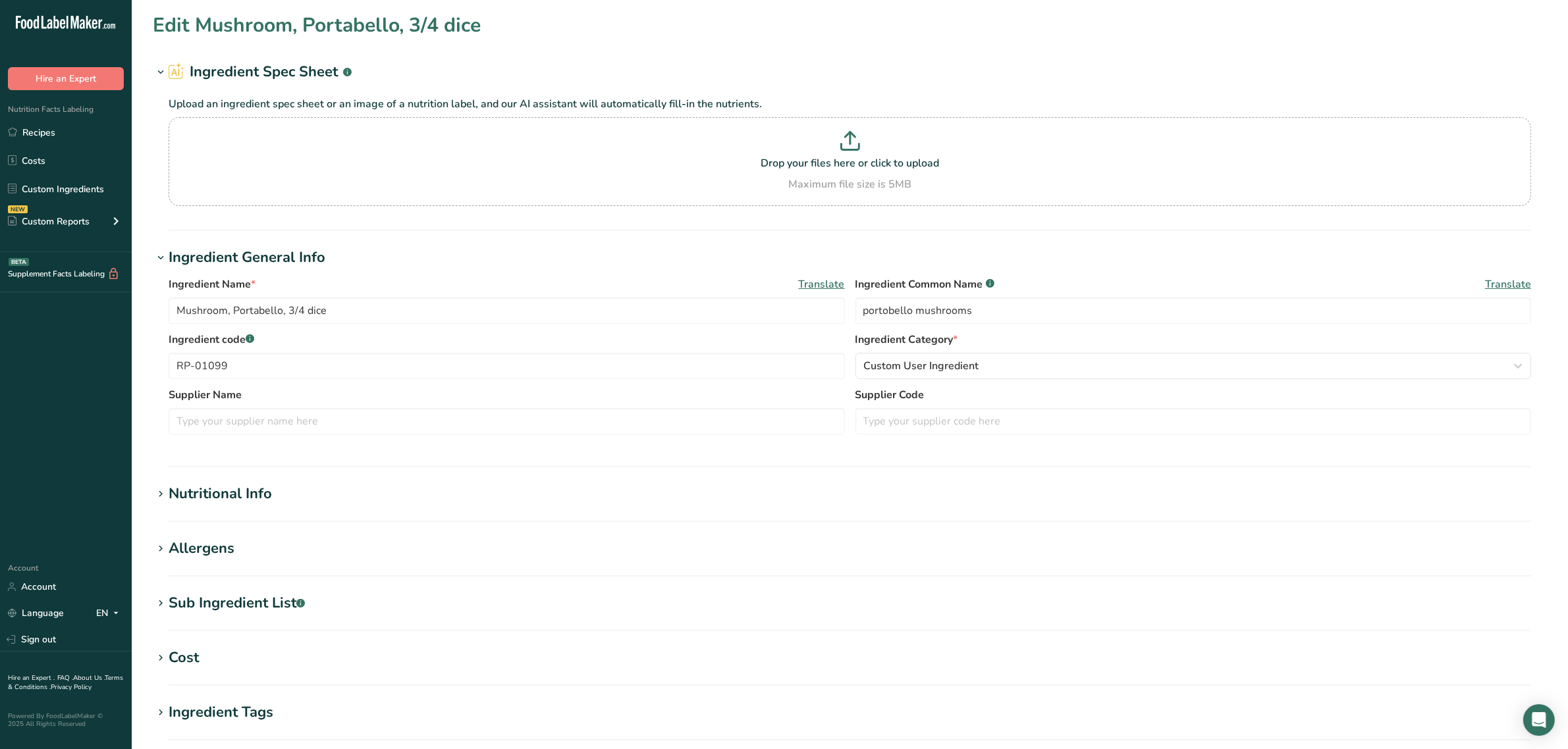
type input "Shallots, Sliced"
type input "shallots"
type input "RP-01101"
type input "72"
type KJ "301.248"
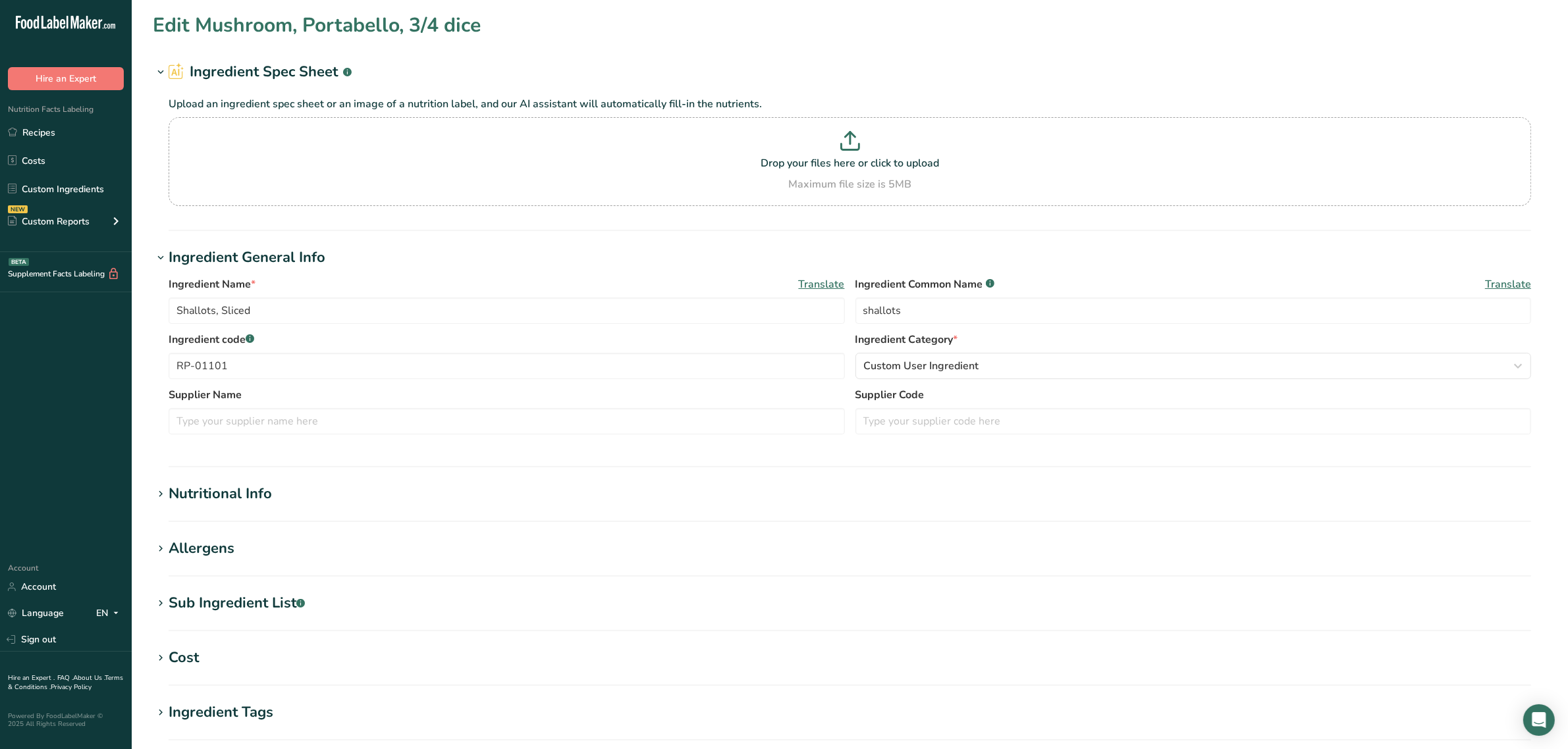
type Fat "0.1"
type Fat "0"
type input "0"
type input "12"
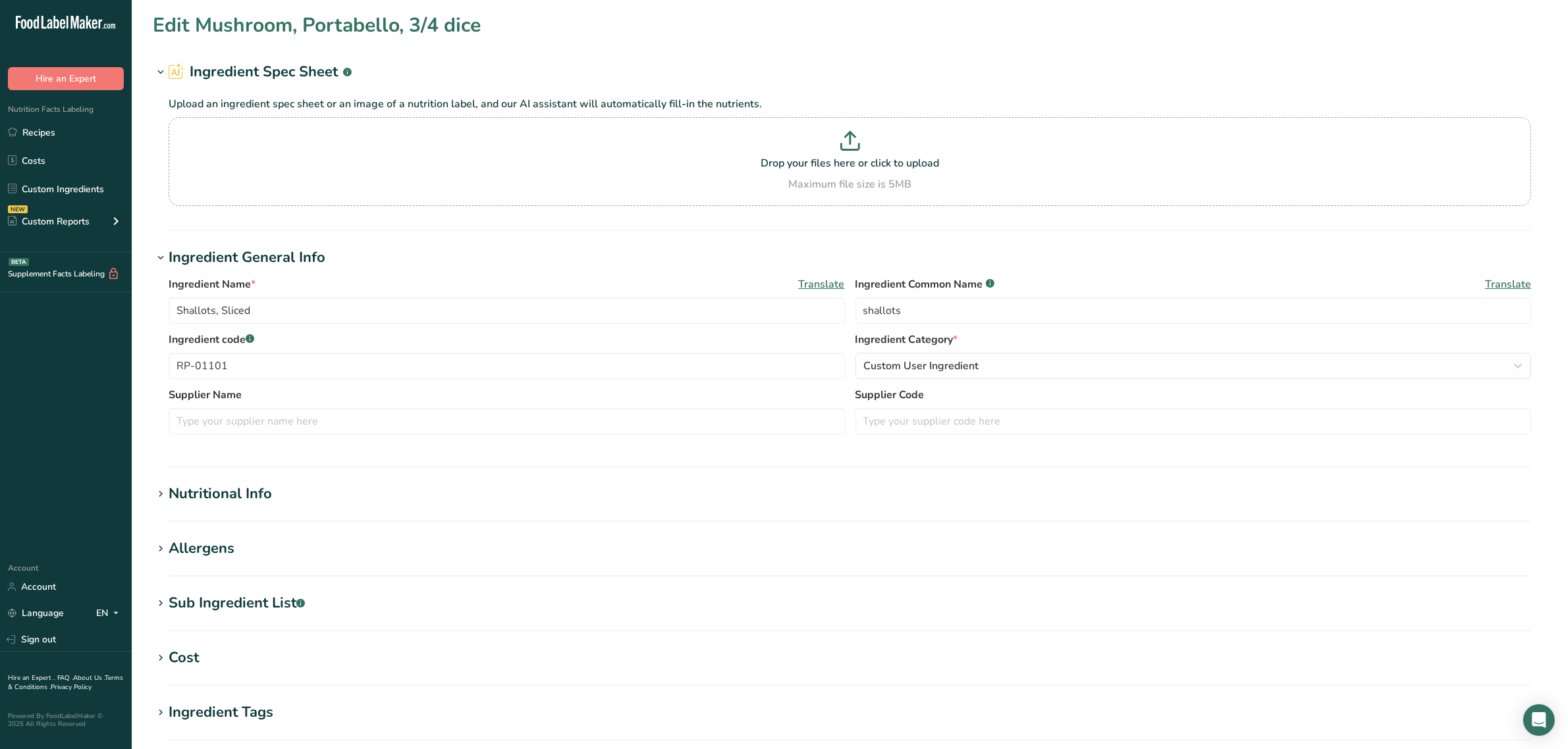
type Carbohydrates "16.8"
type Fiber "0"
type Sugars "0"
type input "2.5"
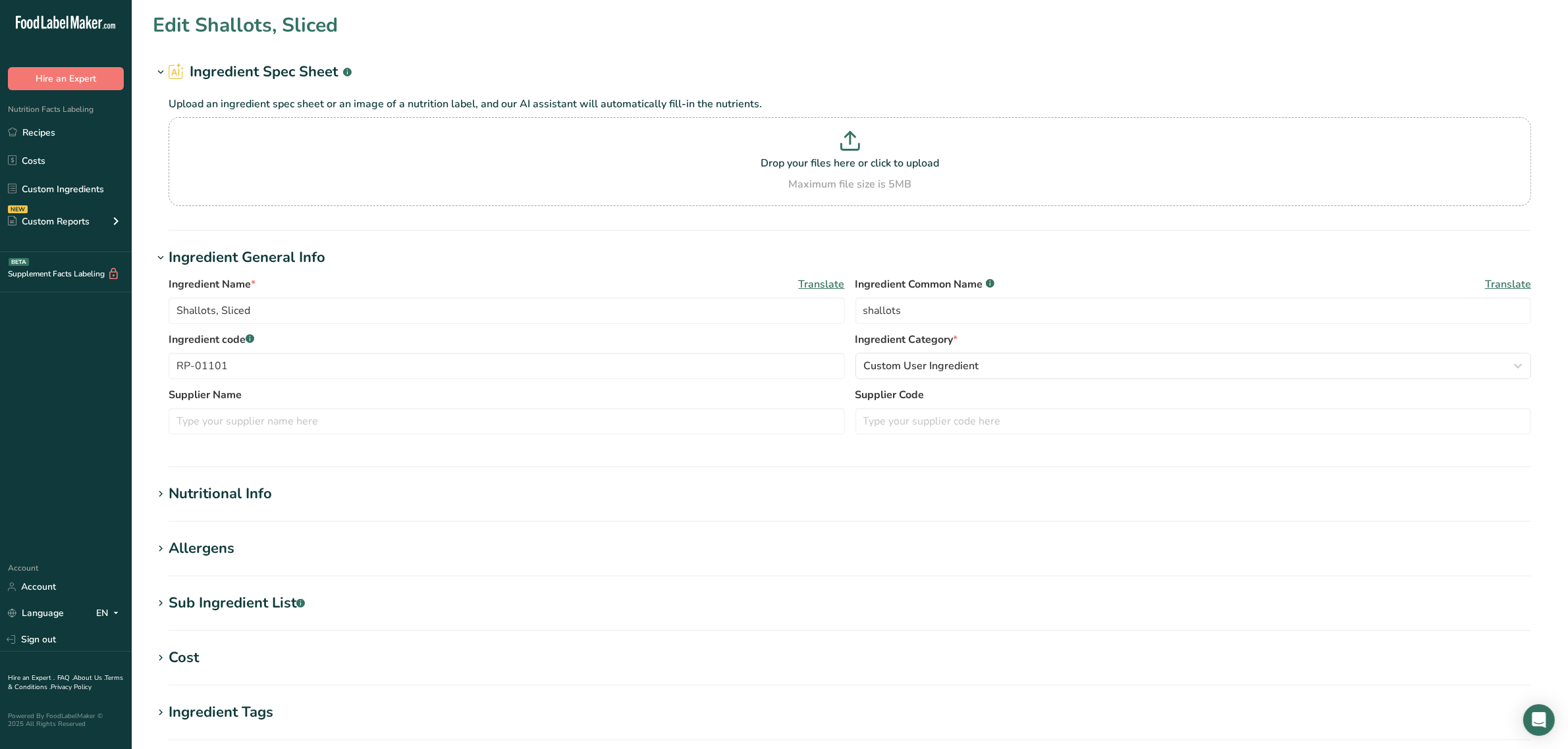
click at [219, 599] on div "Sub Ingredient List .a-a{fill:#347362;}.b-a{fill:#fff;}" at bounding box center [237, 604] width 136 height 22
click at [206, 494] on div "Nutritional Info" at bounding box center [220, 494] width 104 height 22
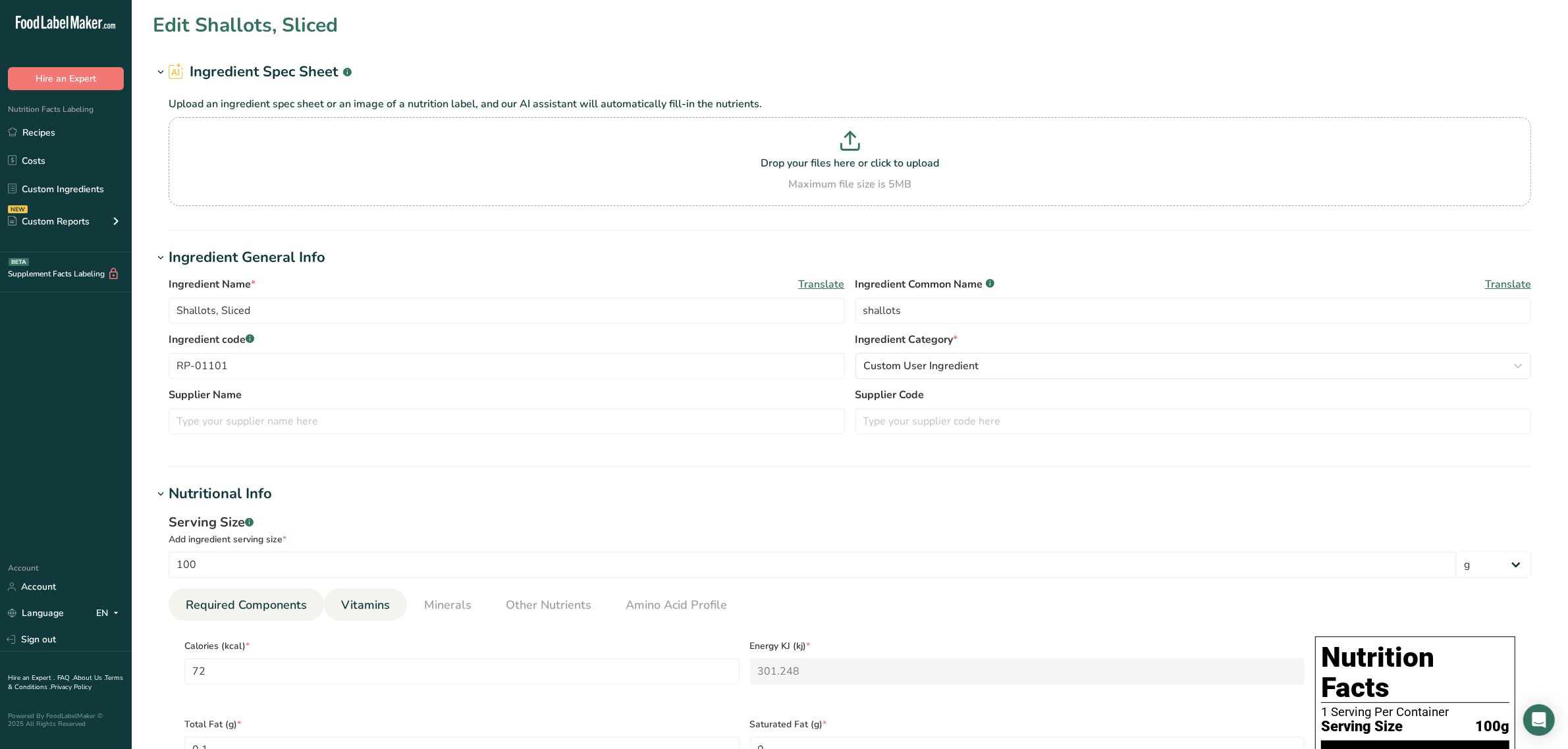
click at [366, 606] on span "Vitamins" at bounding box center [365, 605] width 49 height 18
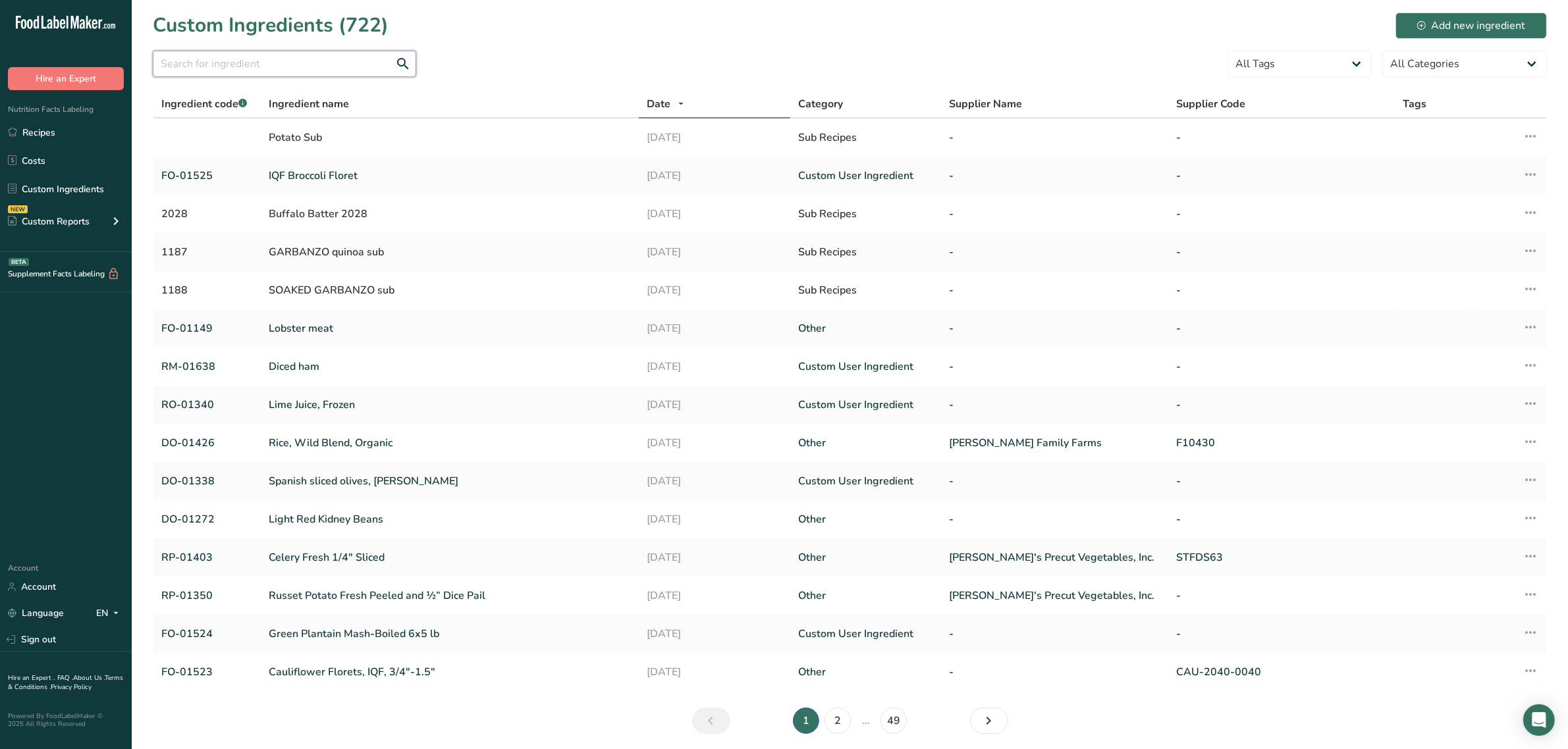
click at [221, 60] on input "text" at bounding box center [285, 64] width 264 height 26
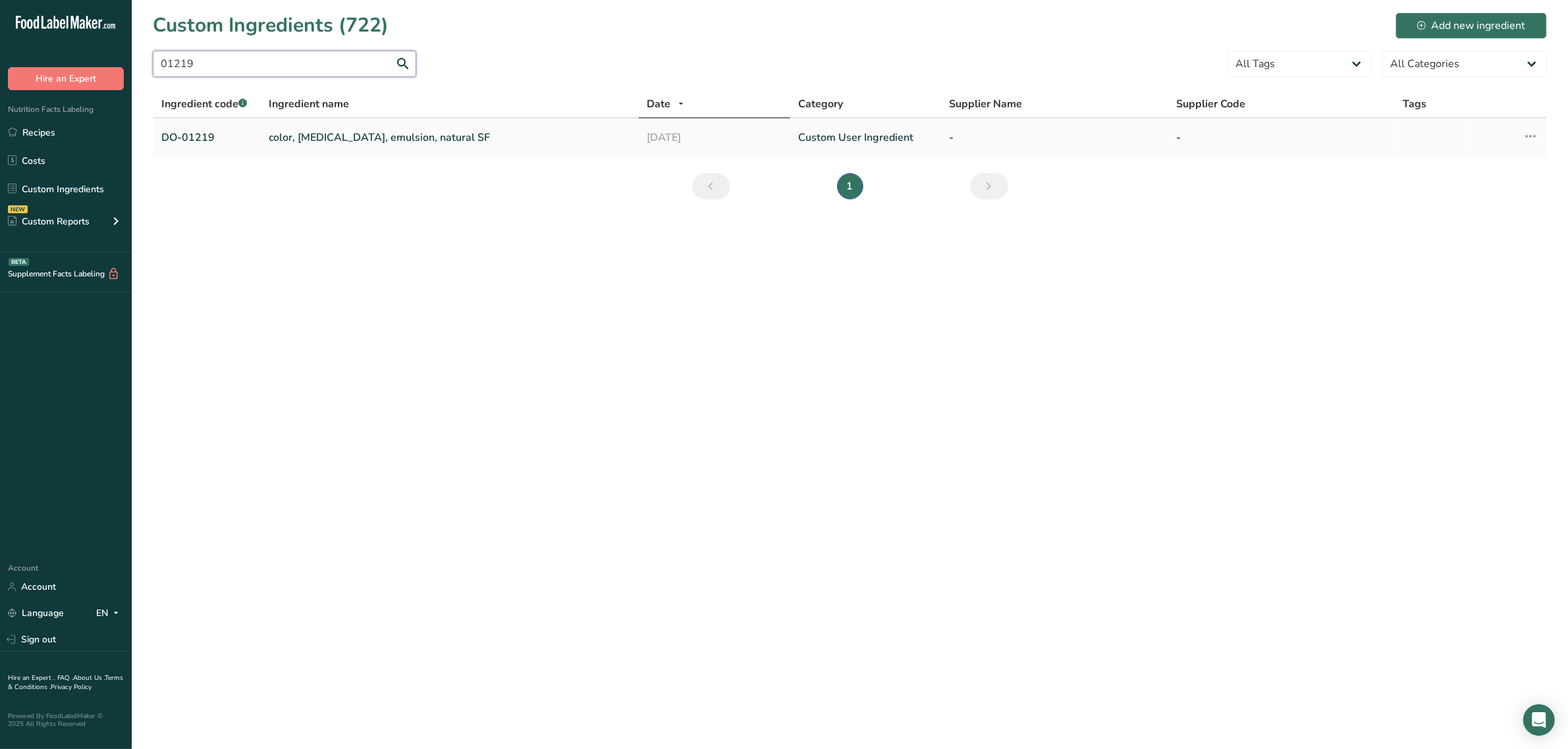
type input "01219"
click at [306, 139] on link "color, [MEDICAL_DATA], emulsion, natural SF" at bounding box center [450, 138] width 363 height 15
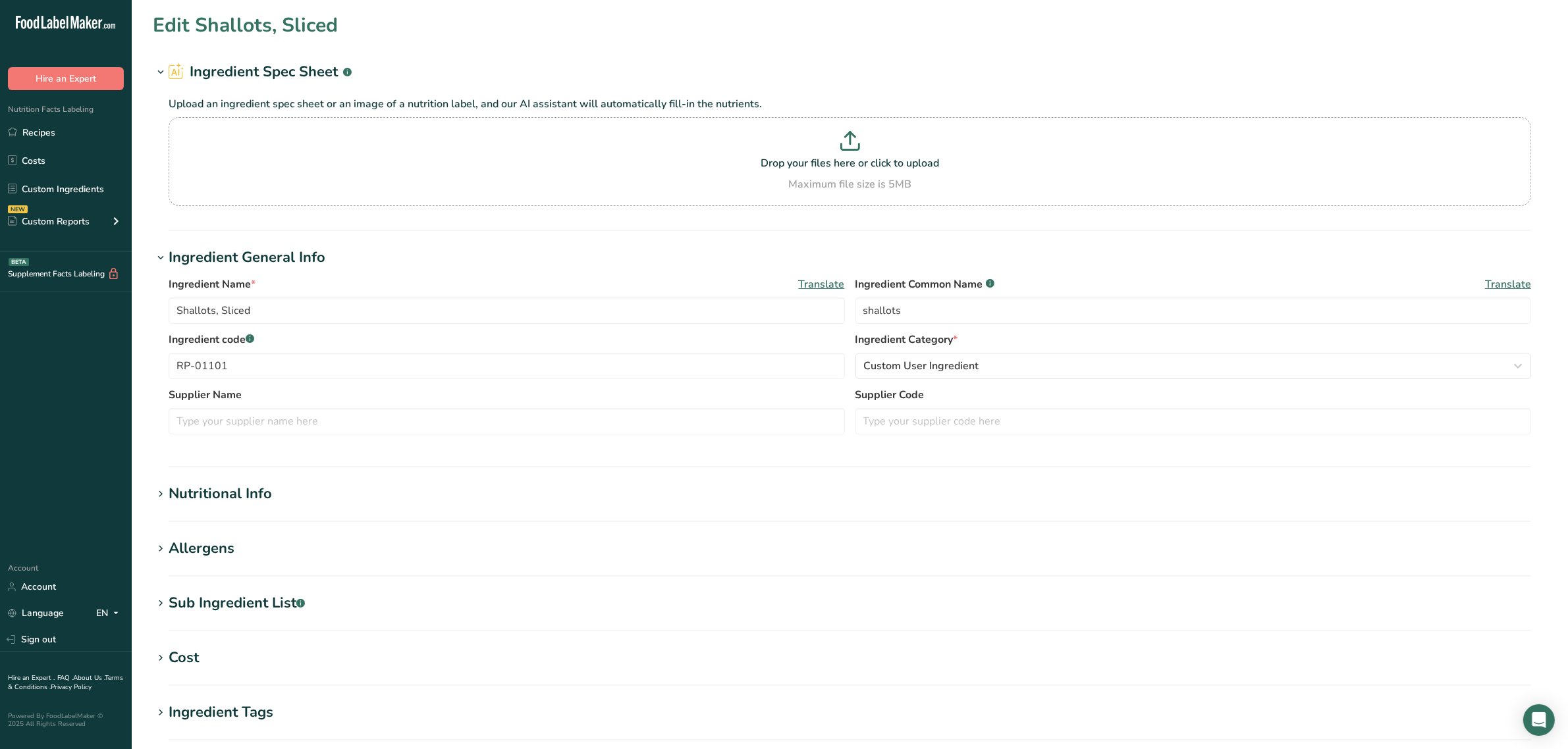
click at [241, 502] on div "Nutritional Info" at bounding box center [220, 494] width 104 height 22
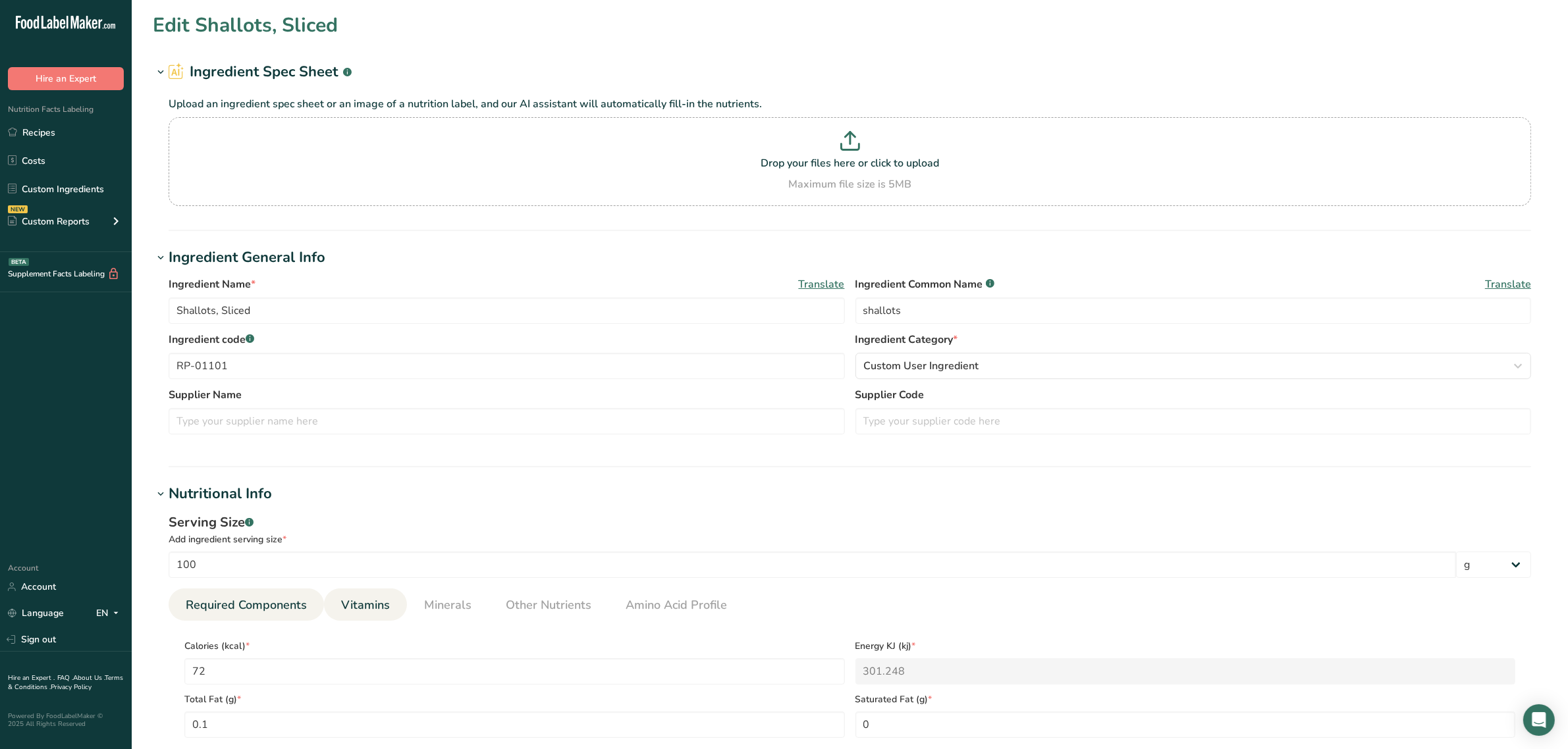
click at [357, 594] on link "Vitamins" at bounding box center [365, 605] width 60 height 33
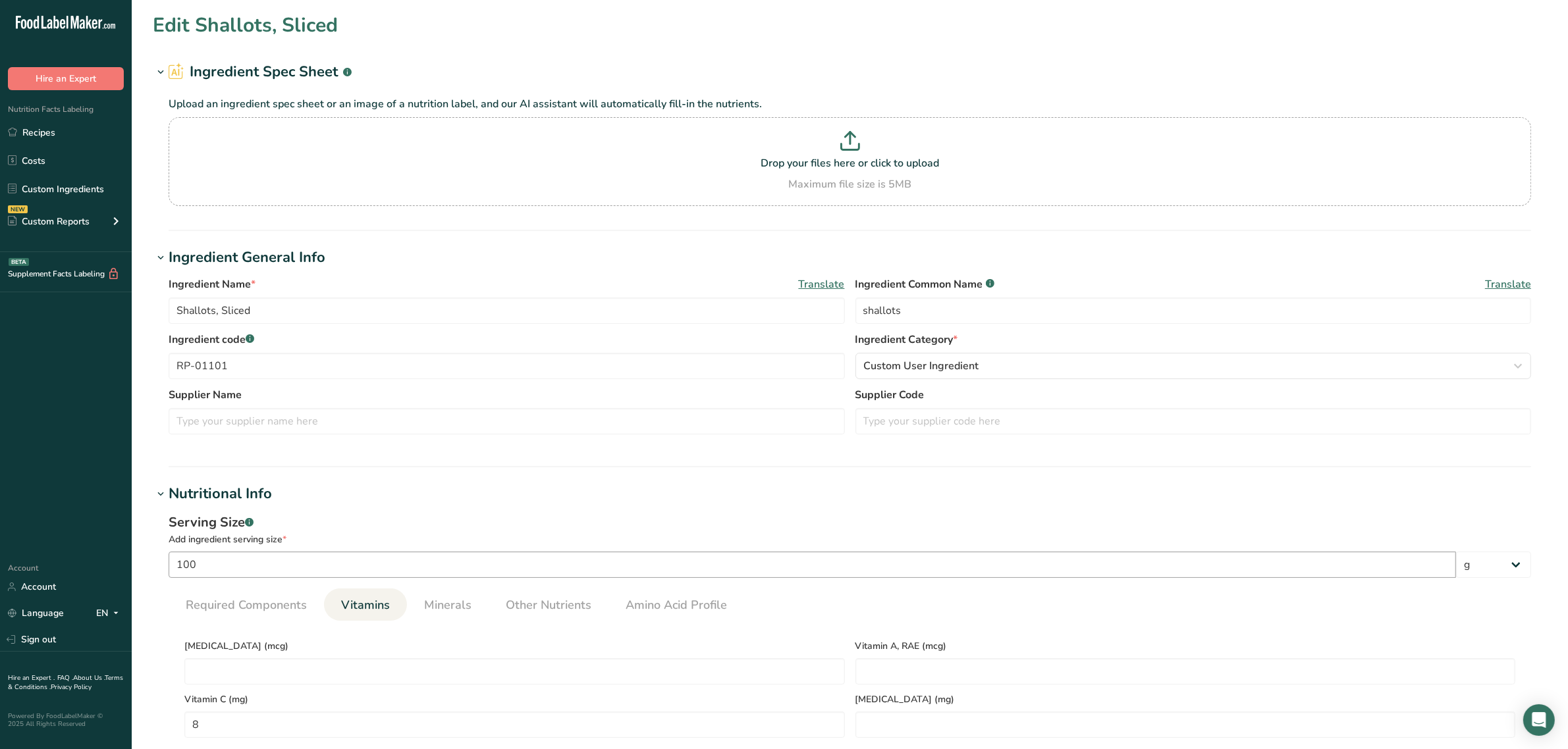
type input "color, [MEDICAL_DATA], emulsion, natural SF"
type input "[MEDICAL_DATA]"
type input "DO-01219"
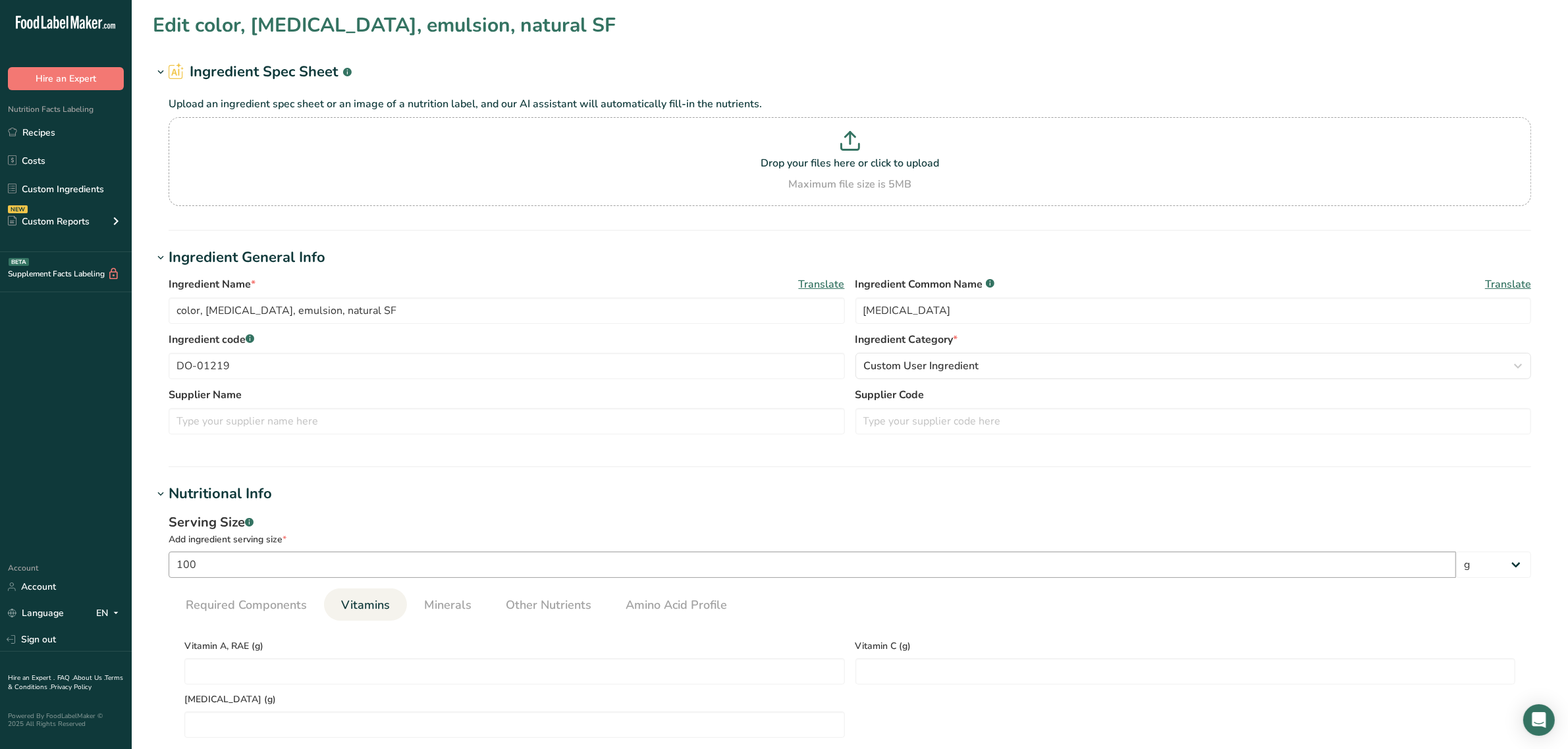
type RAE "501000"
type C "1800"
type E "700"
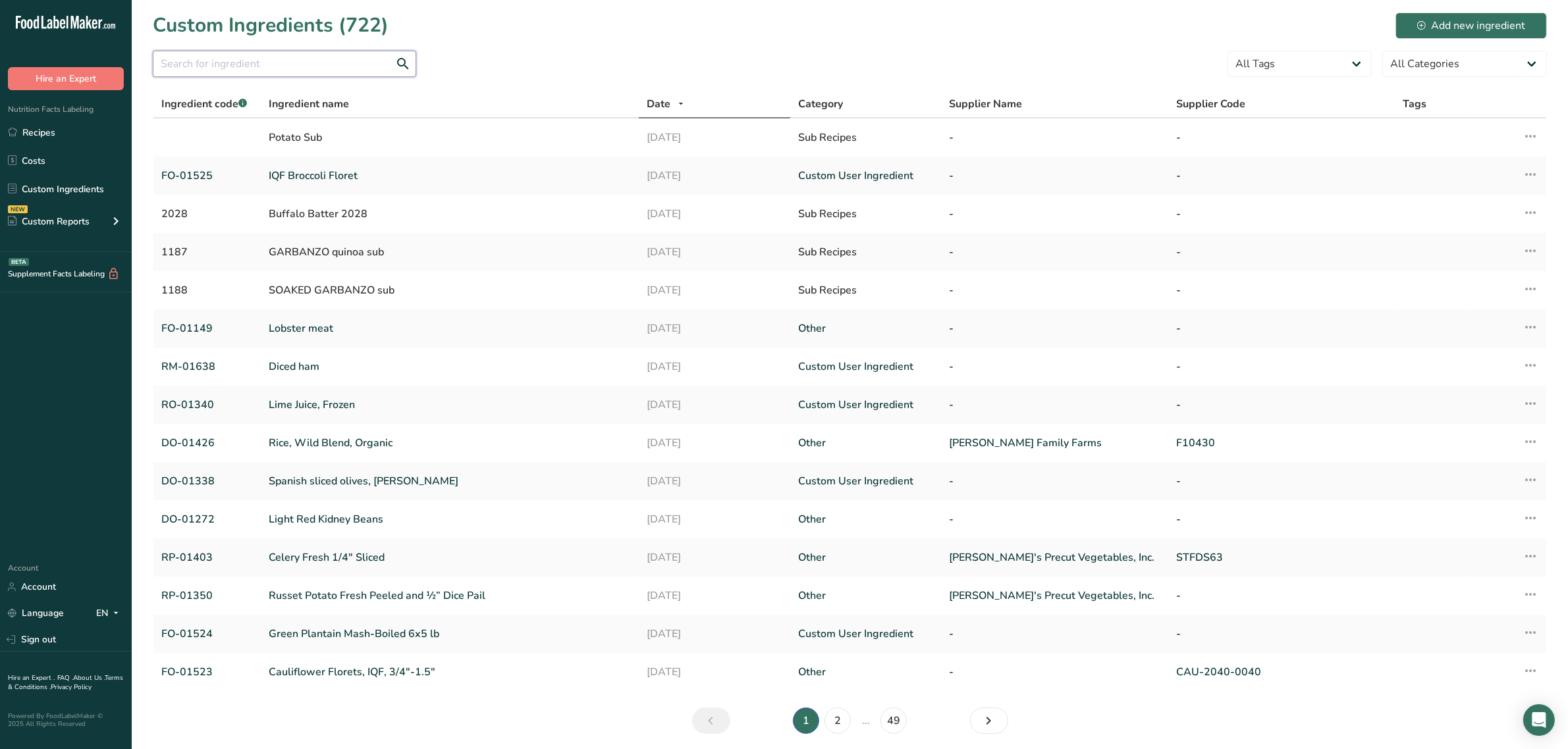
click at [224, 77] on input "text" at bounding box center [285, 64] width 264 height 26
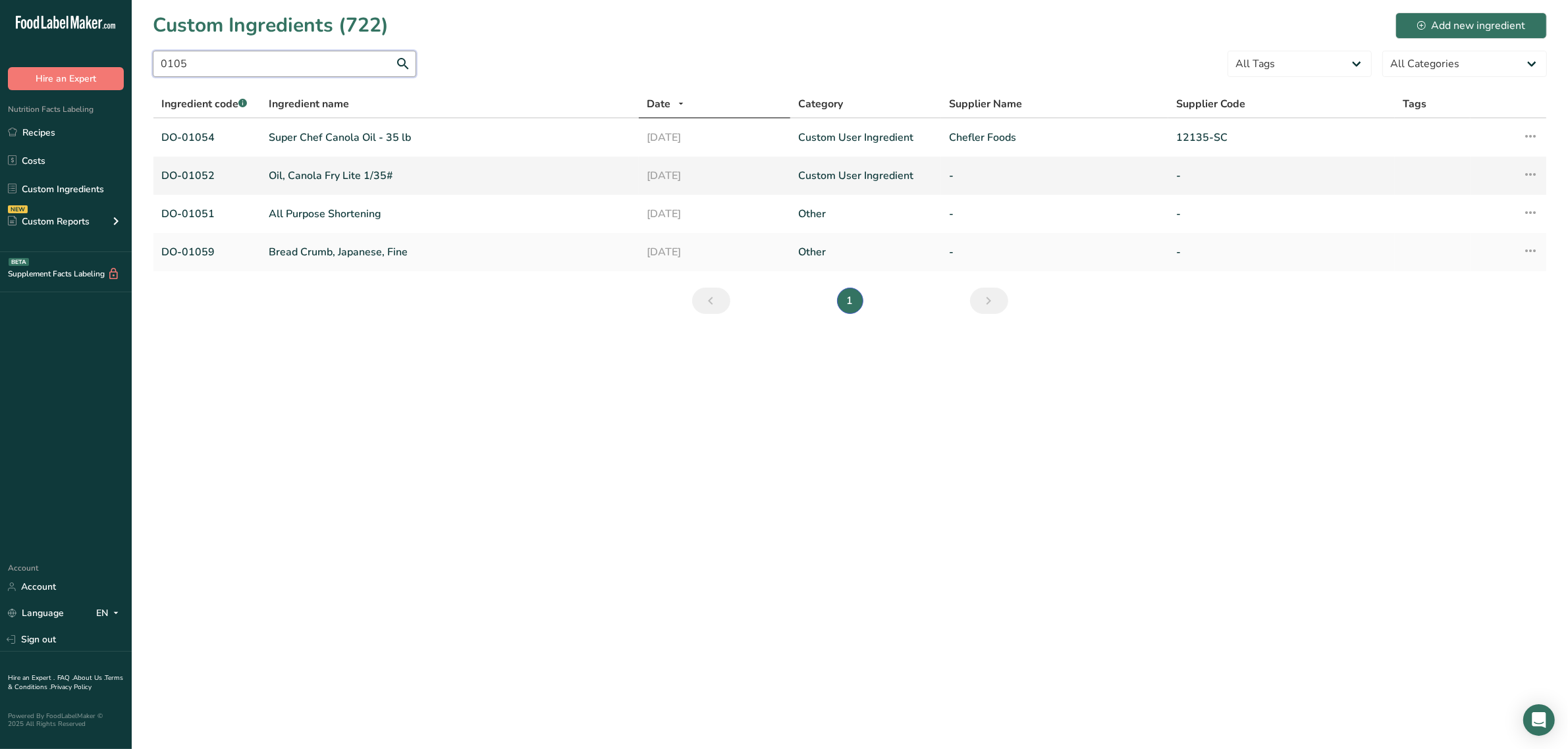
type input "0105"
click at [302, 171] on link "Oil, Canola Fry Lite 1/35#" at bounding box center [450, 175] width 363 height 15
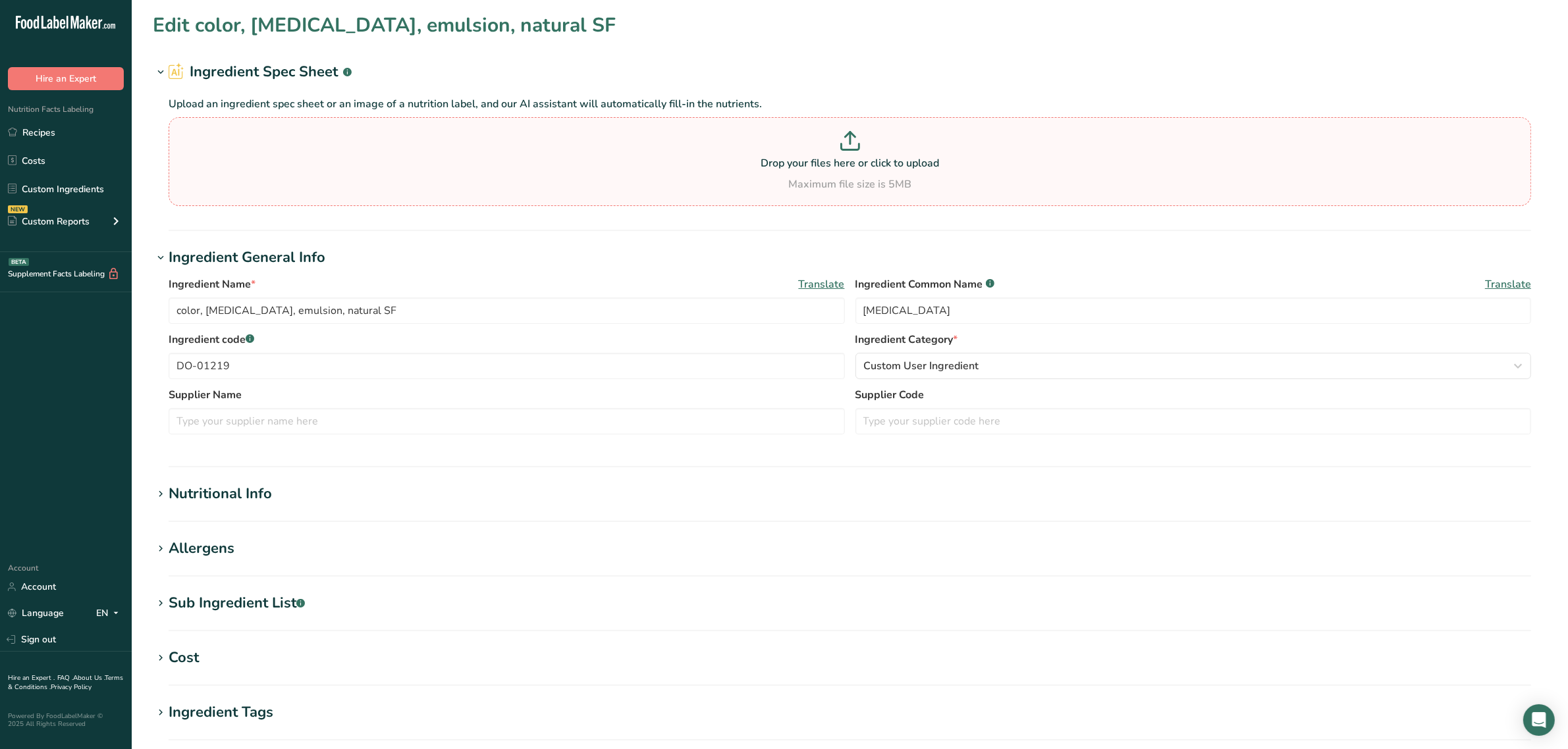
type input "Oil, Canola Fry Lite 1/35#"
type input "Canola Oil"
type input "DO-01052"
type input "900"
type KJ "3765.6"
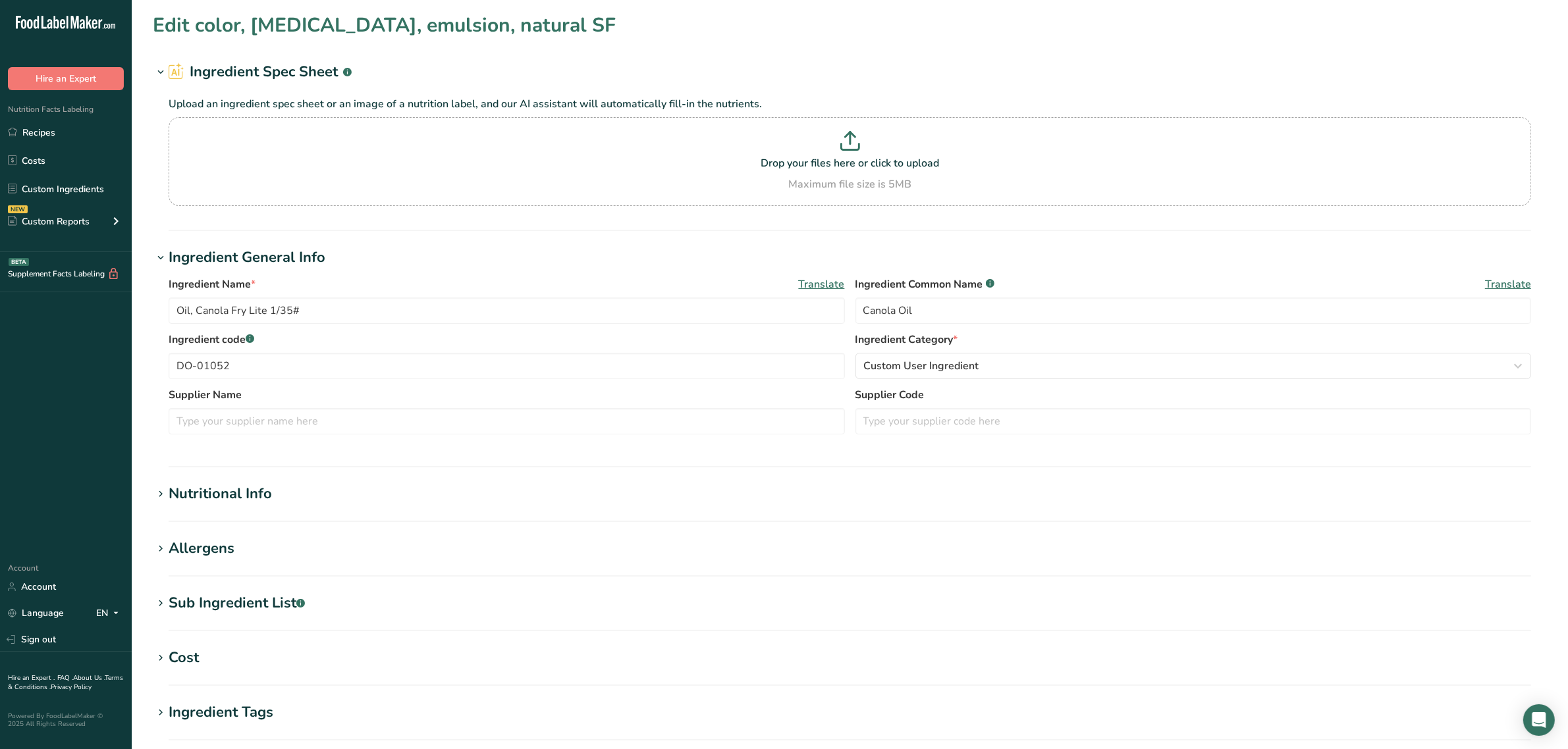
type Fat "100"
type Fat "7"
type Fat "1"
click at [249, 492] on div "Nutritional Info" at bounding box center [220, 494] width 104 height 22
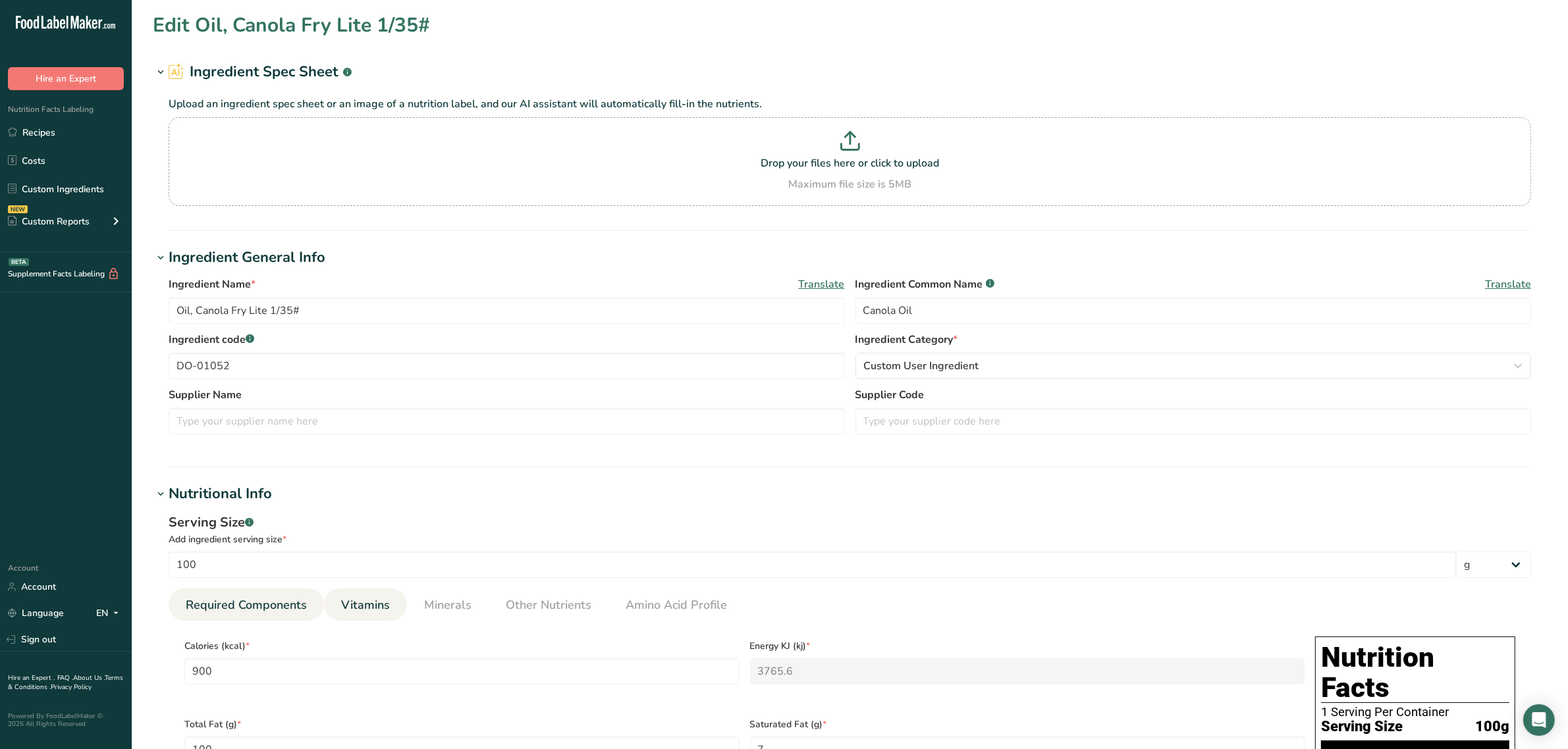
click at [380, 617] on link "Vitamins" at bounding box center [365, 605] width 60 height 33
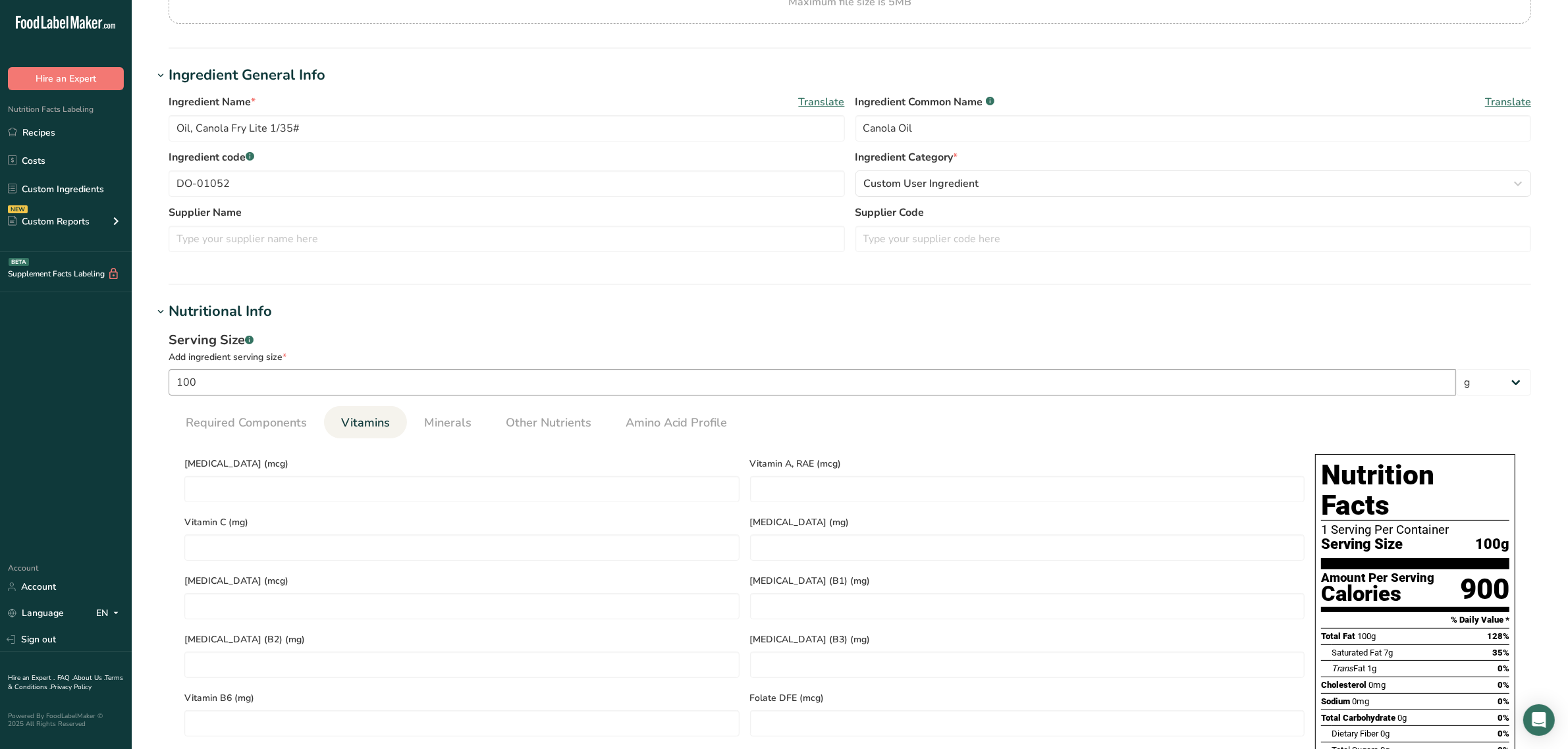
scroll to position [411, 0]
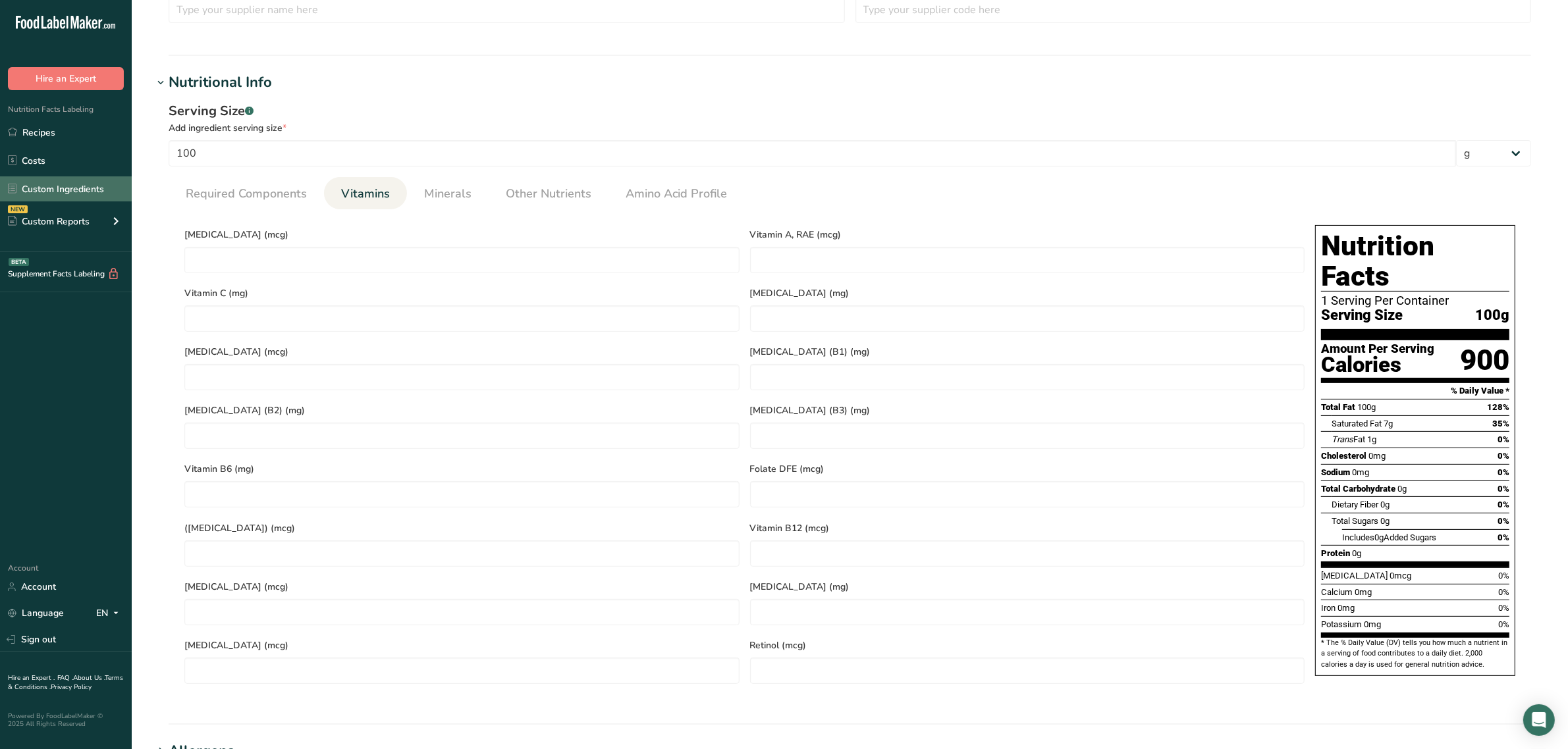
click at [60, 191] on link "Custom Ingredients" at bounding box center [66, 189] width 131 height 25
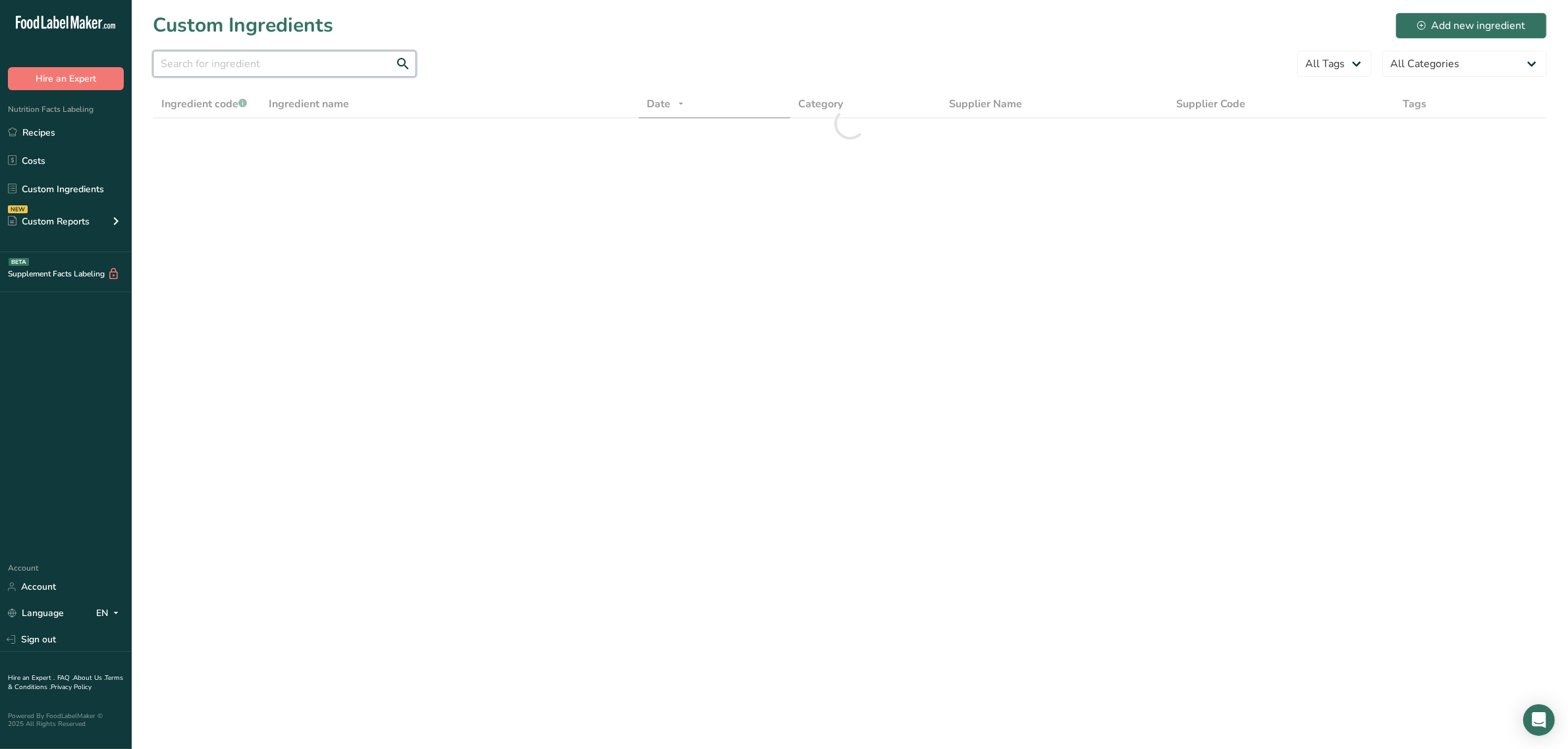
click at [287, 55] on input "text" at bounding box center [285, 64] width 264 height 26
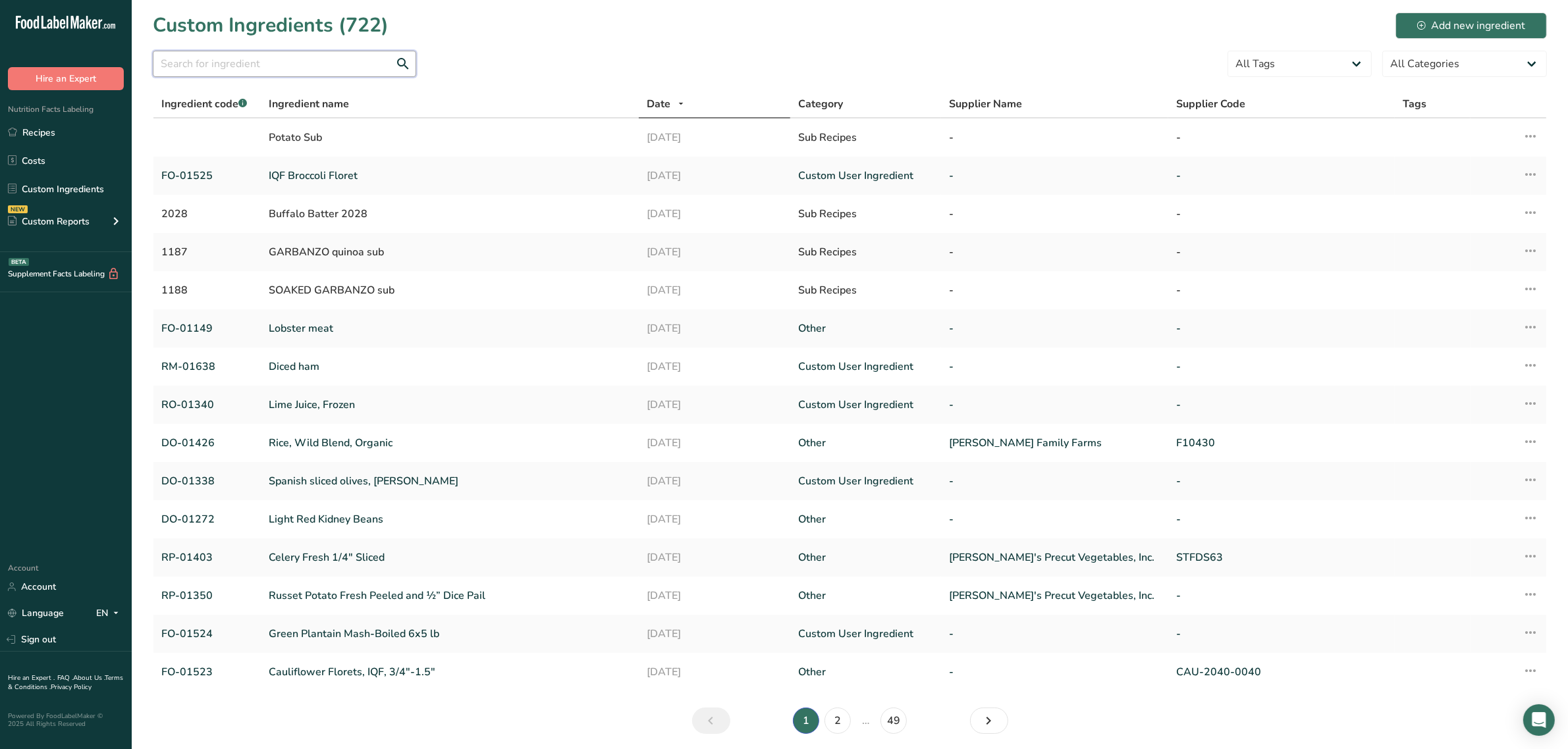
paste input "DO-01057"
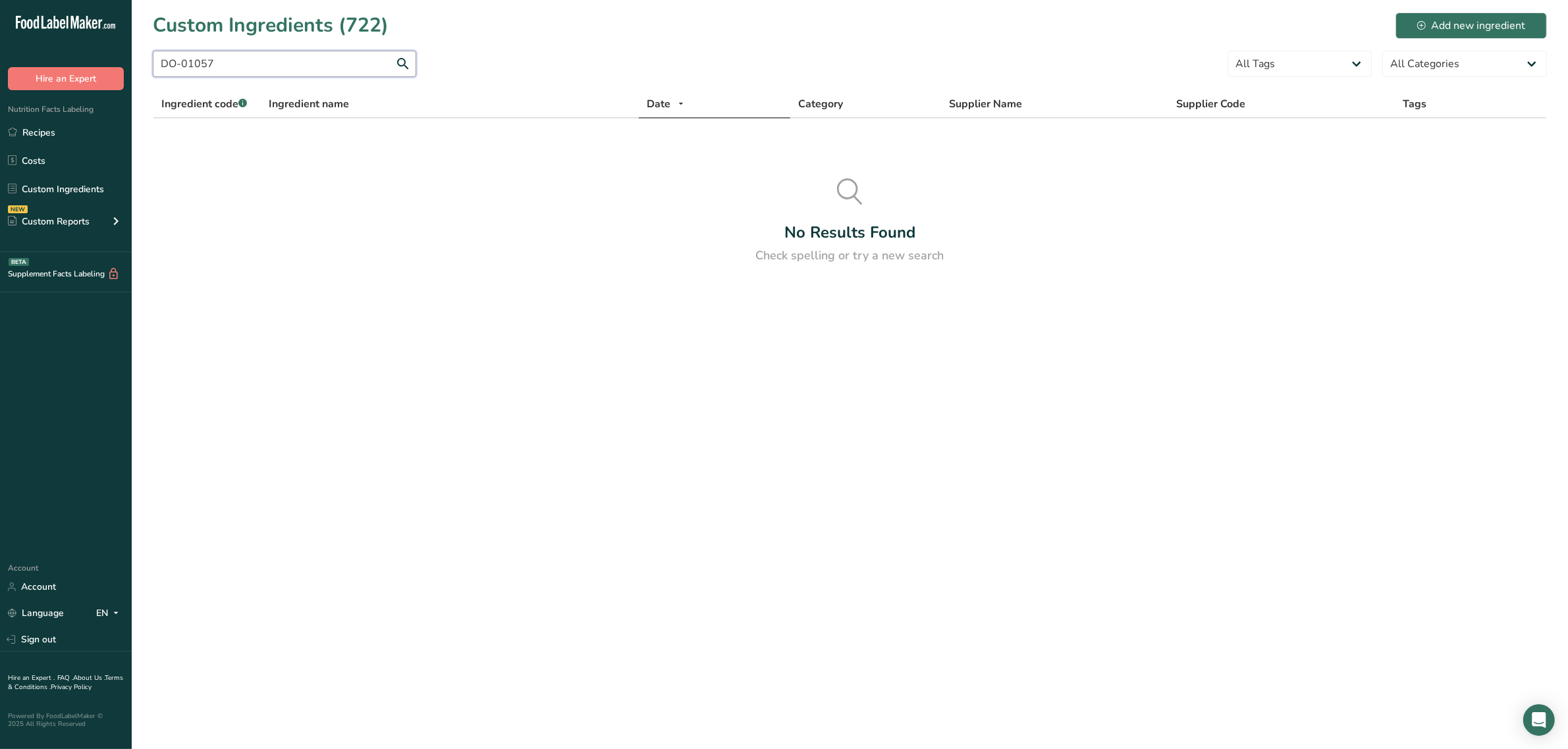
drag, startPoint x: 320, startPoint y: 64, endPoint x: 0, endPoint y: 73, distance: 320.1
click at [0, 73] on div ".a-20{fill:#fff;} Hire an Expert Nutrition Facts Labeling Recipes Costs Custom …" at bounding box center [784, 374] width 1568 height 749
paste input "409"
type input "DO-01409"
click at [269, 145] on td "Tapioca Flour" at bounding box center [449, 137] width 378 height 38
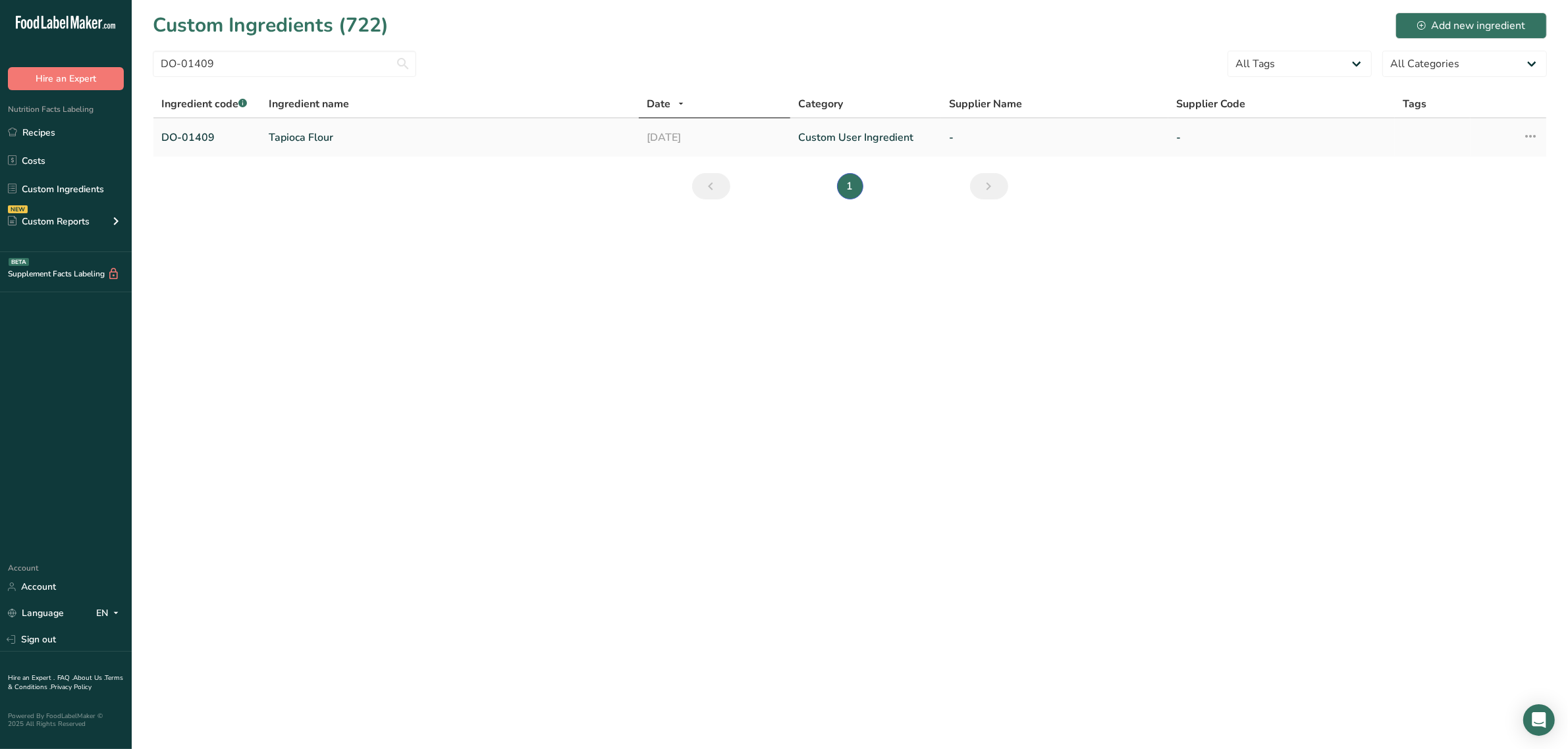
click at [280, 141] on link "Tapioca Flour" at bounding box center [450, 138] width 363 height 15
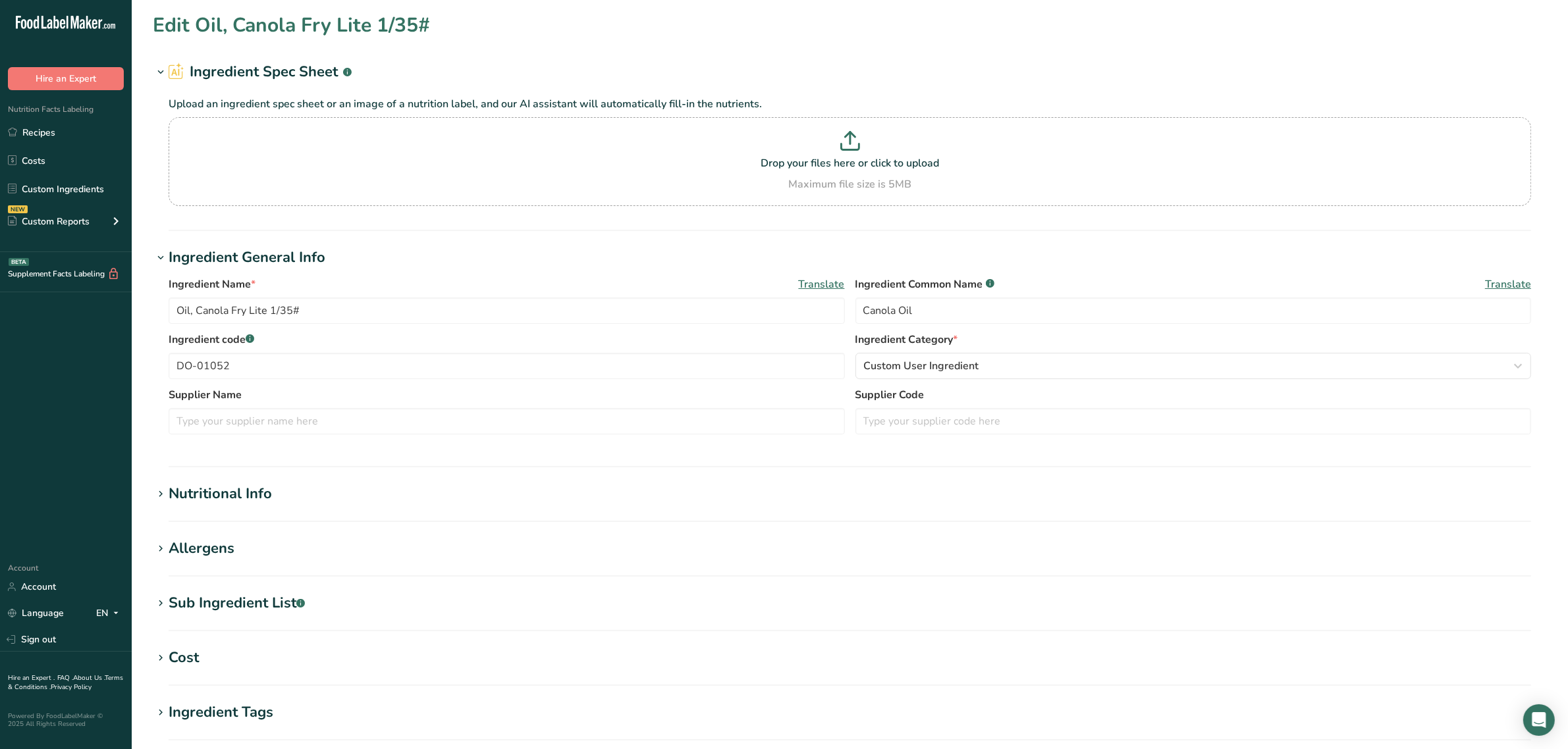
type input "Tapioca Flour"
type input "DO-01409"
click at [257, 489] on div "Nutritional Info" at bounding box center [220, 494] width 104 height 22
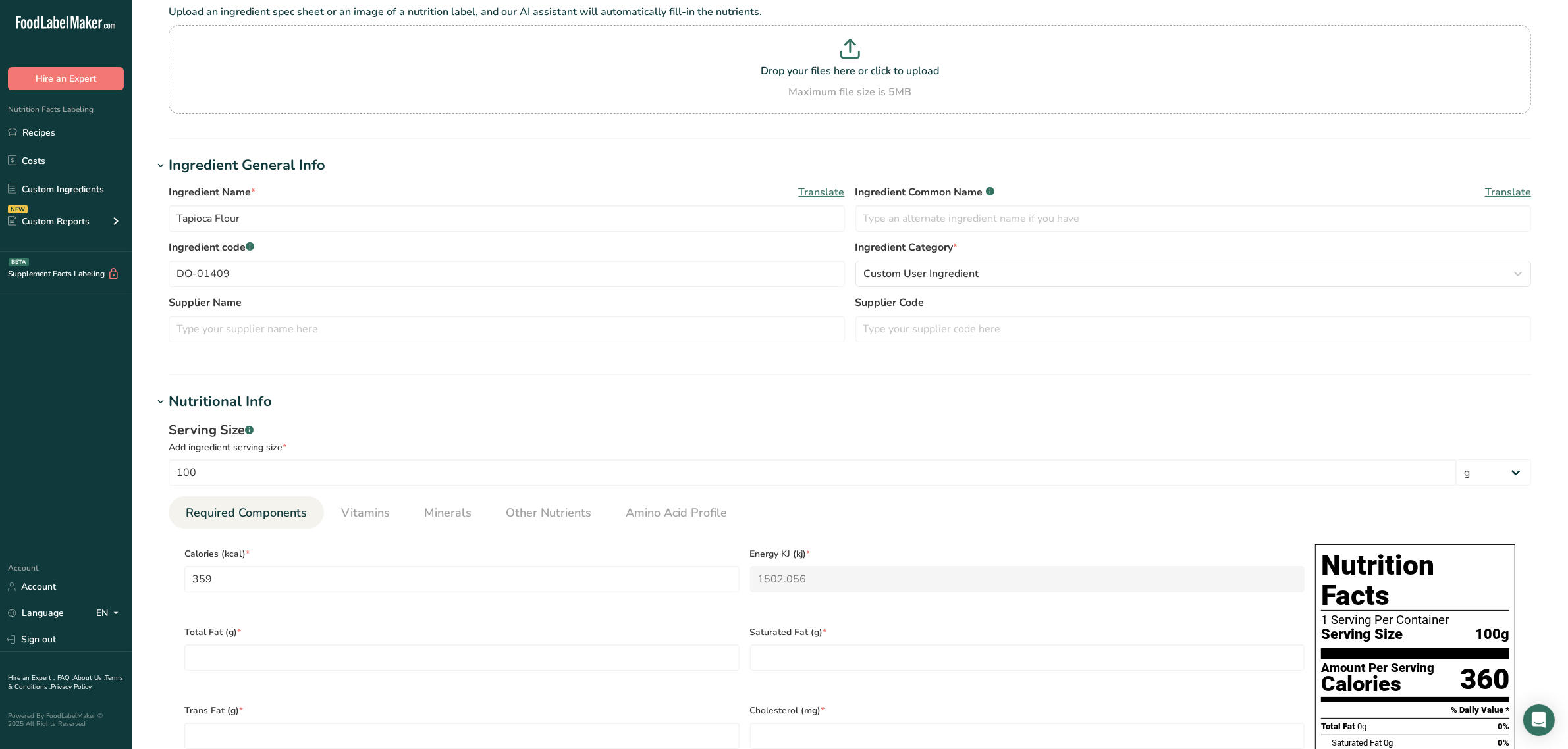
scroll to position [165, 0]
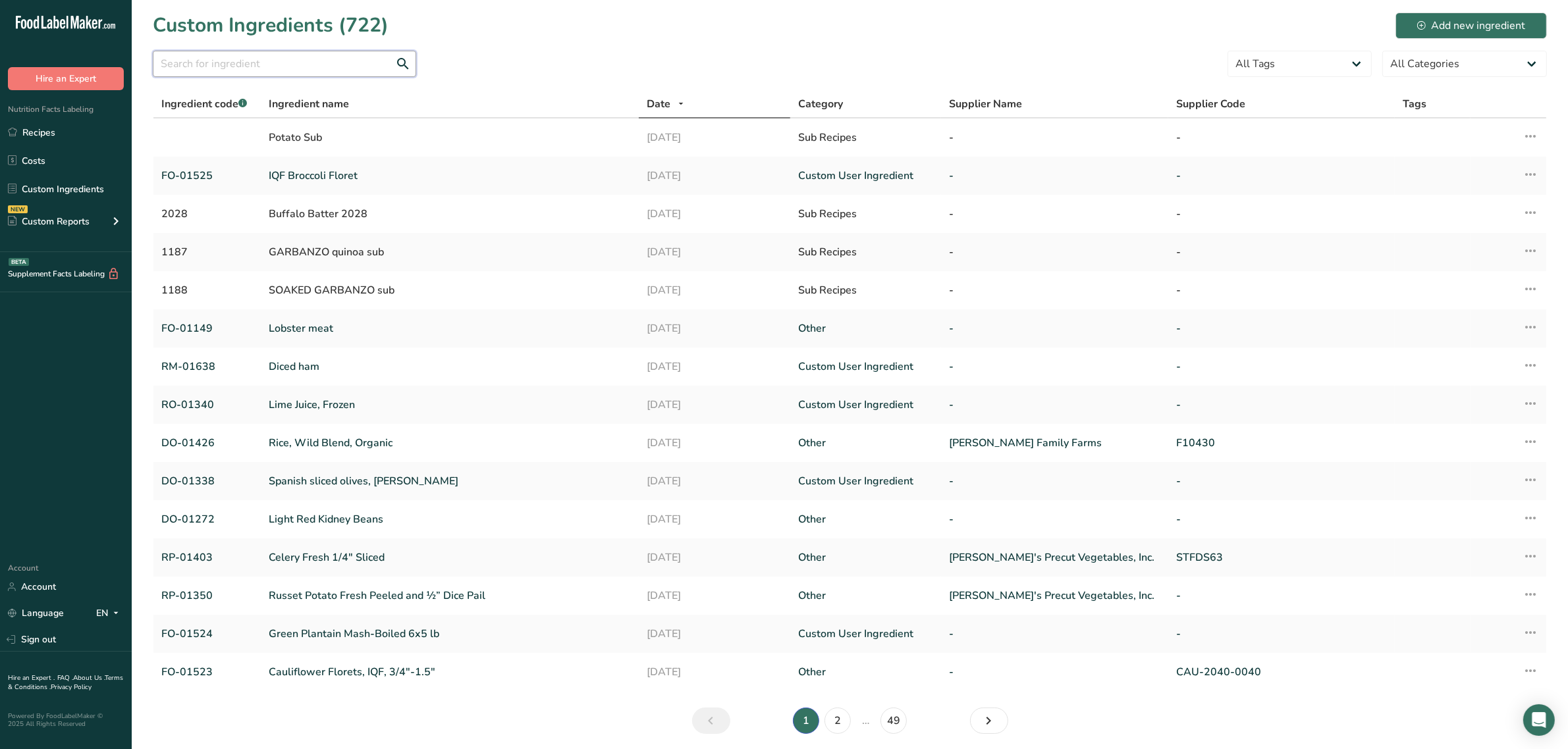
click at [201, 63] on input "text" at bounding box center [285, 64] width 264 height 26
paste input "DO-01520"
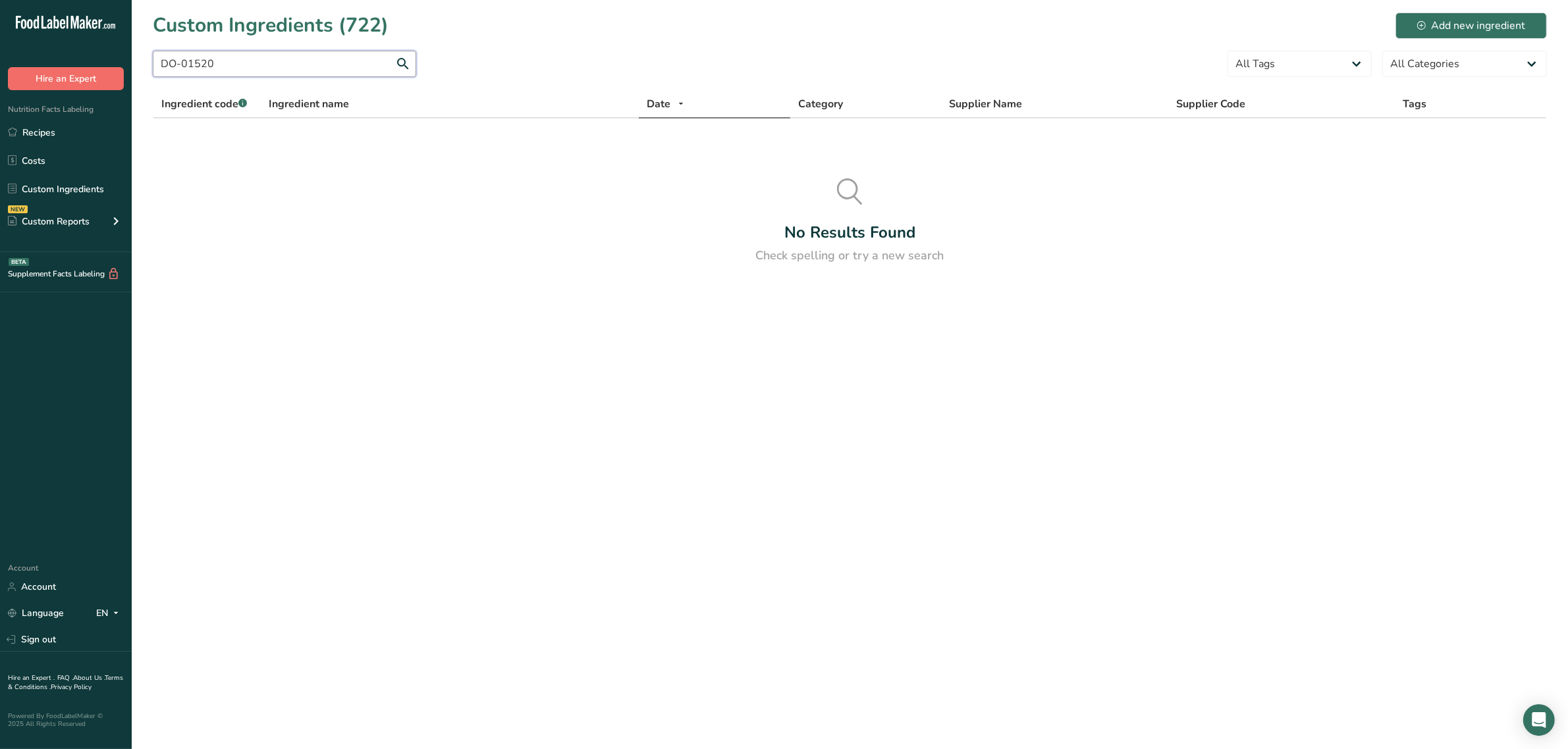
drag, startPoint x: 242, startPoint y: 64, endPoint x: 37, endPoint y: 84, distance: 206.0
click at [37, 84] on div ".a-20{fill:#fff;} Hire an Expert Nutrition Facts Labeling Recipes Costs Custom …" at bounding box center [784, 374] width 1568 height 749
paste input "9"
paste input "56"
paste input "80"
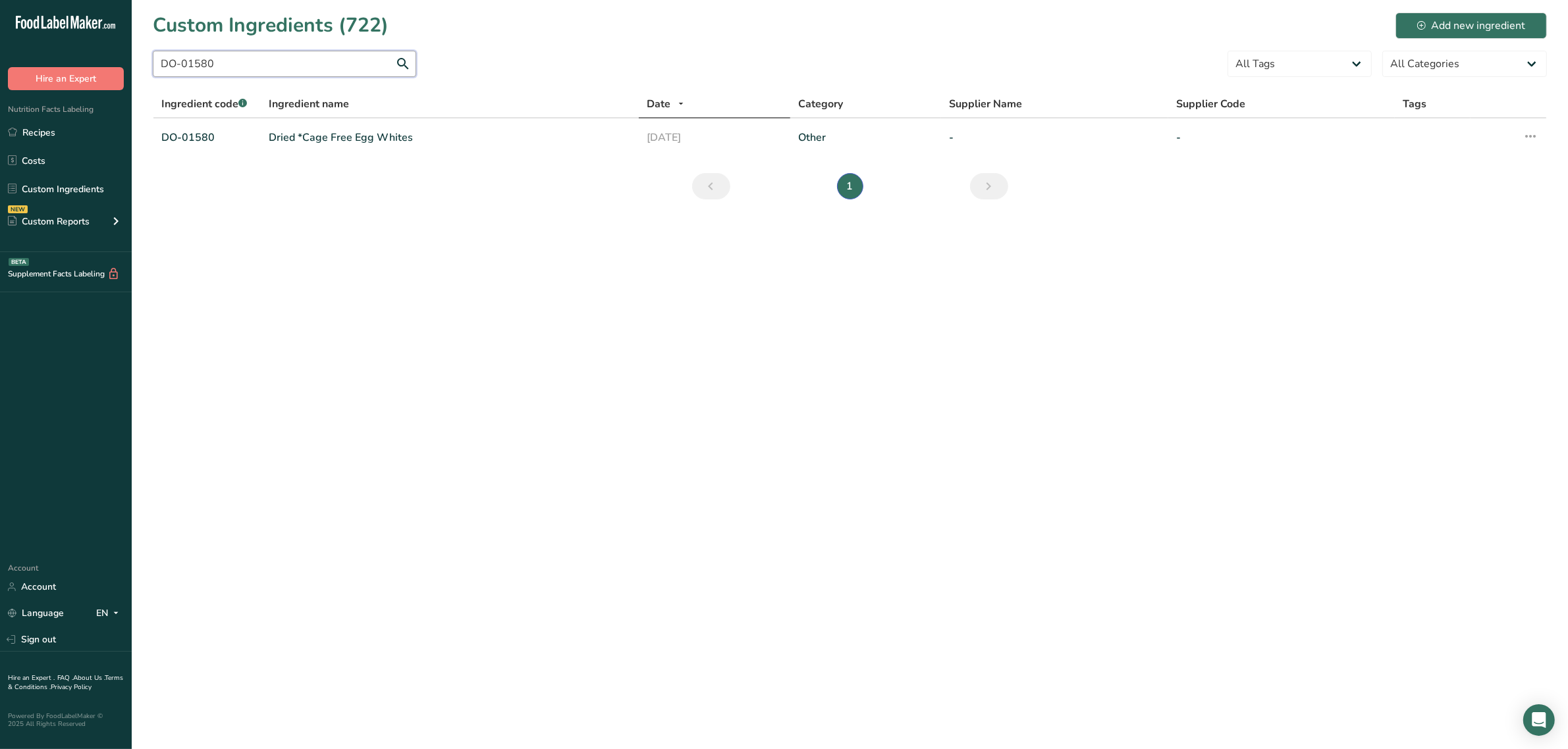
paste input "615"
paste input "8"
paste input "RD-01626"
paste input "8"
paste input "M-01624"
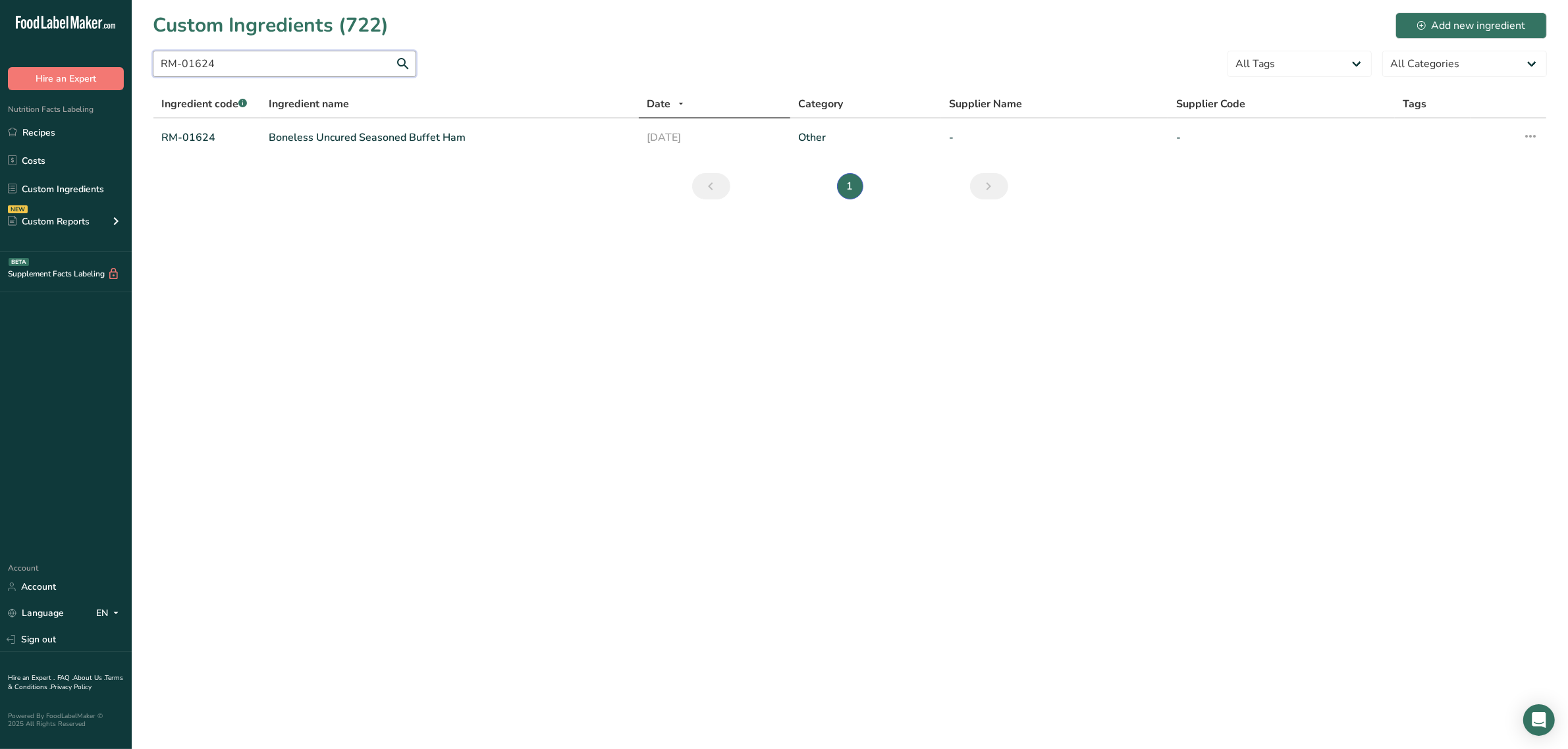
paste input "37"
paste input "O-01113"
drag, startPoint x: 316, startPoint y: 66, endPoint x: 0, endPoint y: 1, distance: 322.6
click at [0, 1] on div ".a-20{fill:#fff;} Hire an Expert Nutrition Facts Labeling Recipes Costs Custom …" at bounding box center [784, 374] width 1568 height 749
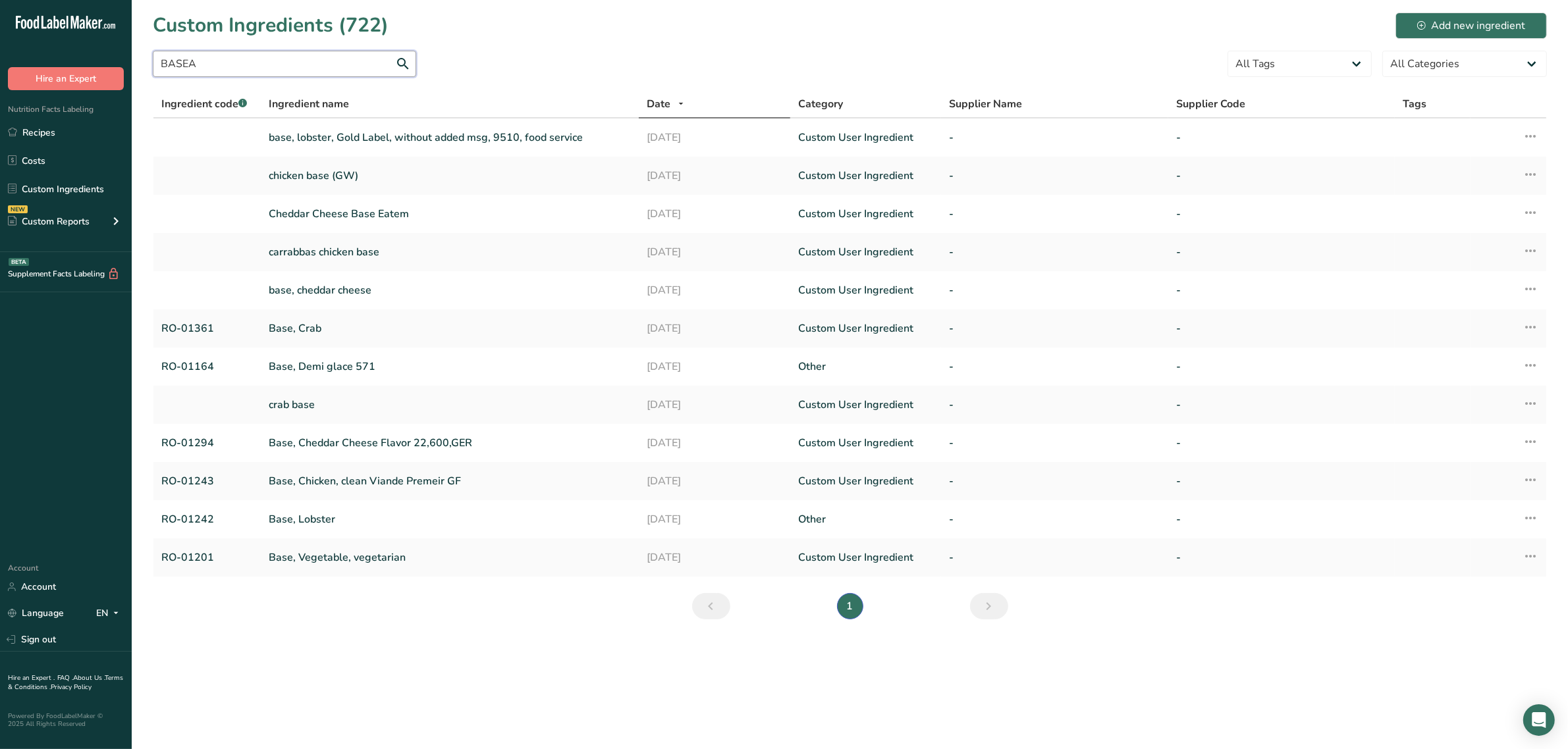
paste input "RO-01295"
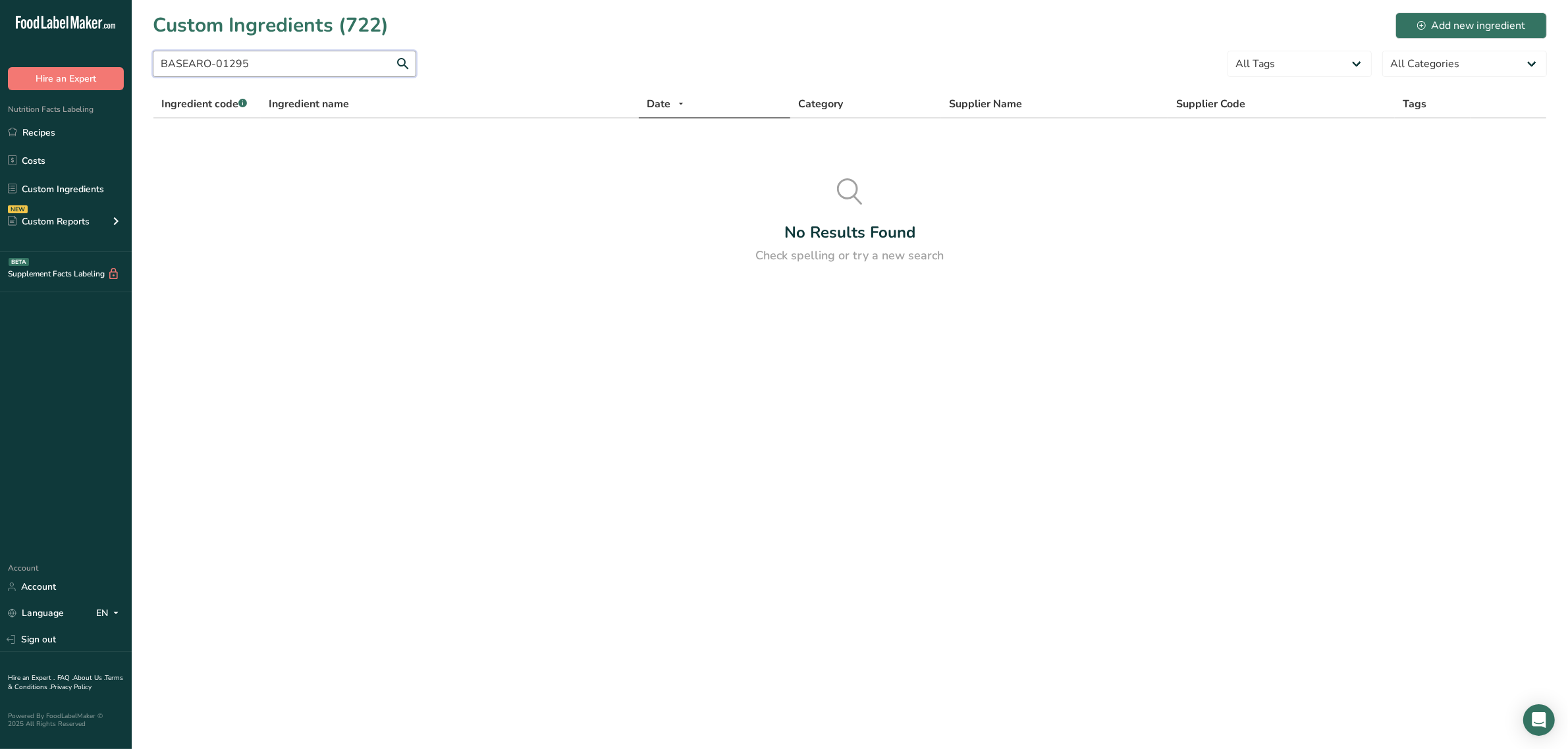
paste input "text"
paste input "P-01103"
paste input "64"
paste input "223"
paste input "RP-01357"
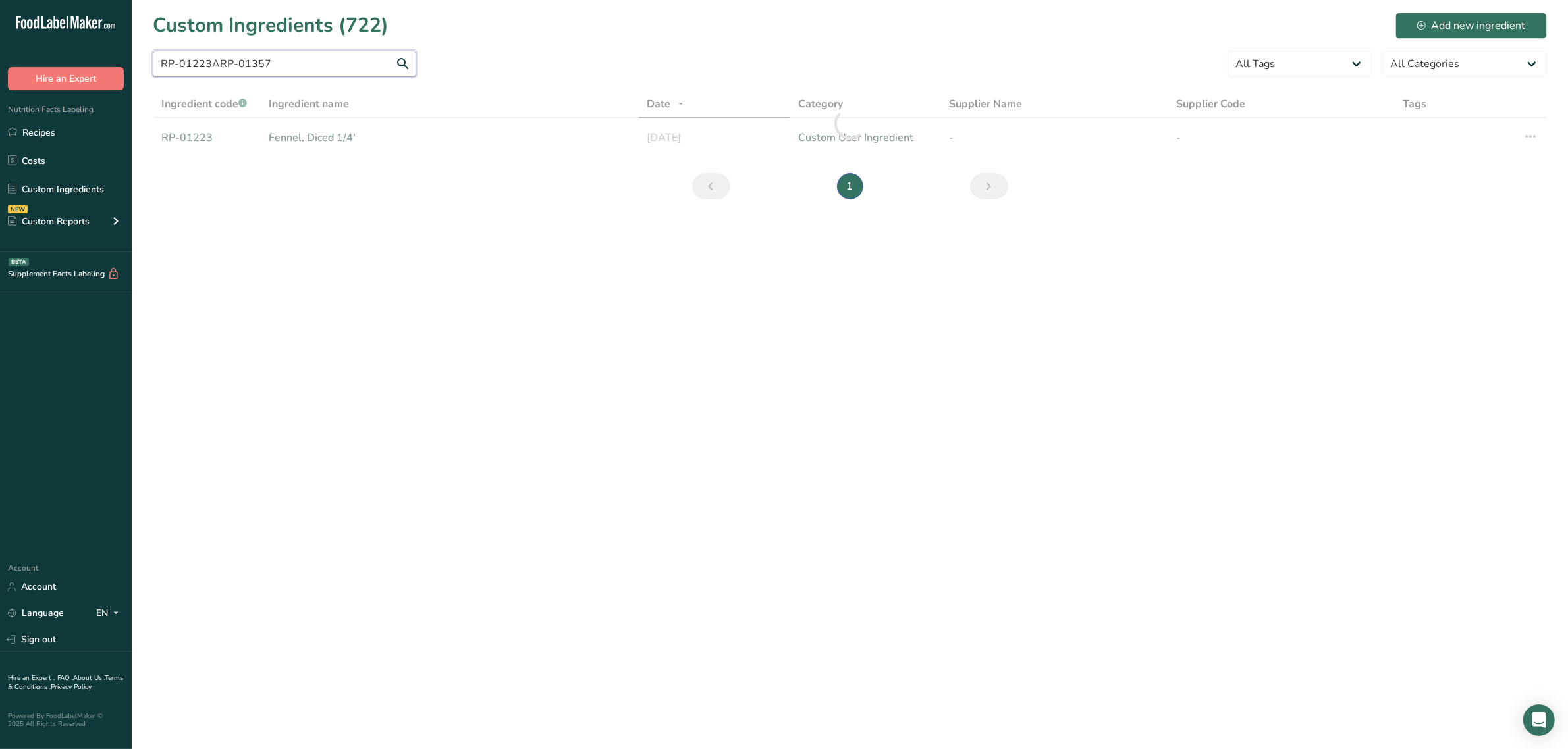
paste input "text"
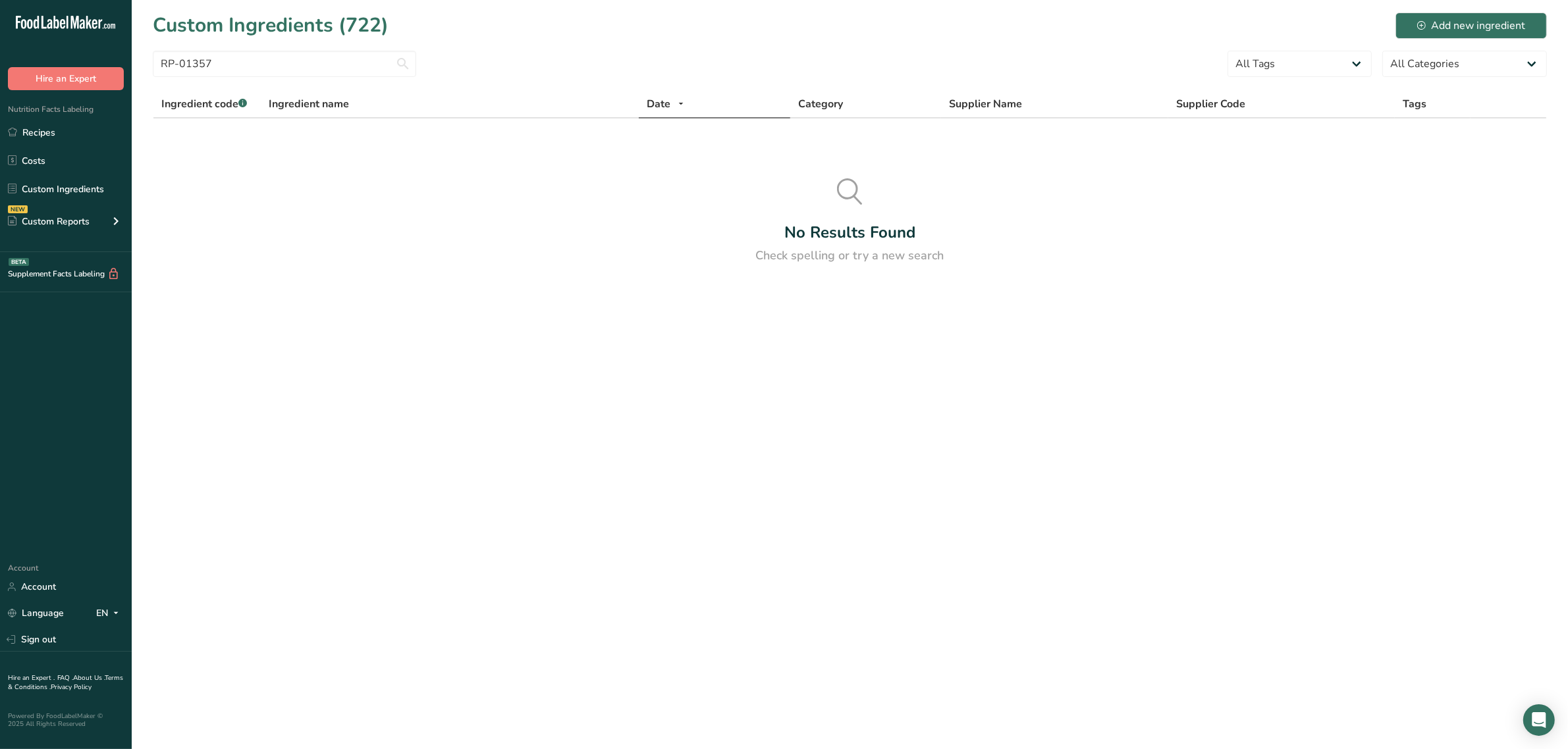
click at [379, 383] on main "Custom Ingredients (722) Add new ingredient RP-01357 All Tags Source of Antioxi…" at bounding box center [784, 374] width 1568 height 749
click at [300, 66] on input "RP-01357" at bounding box center [285, 64] width 264 height 26
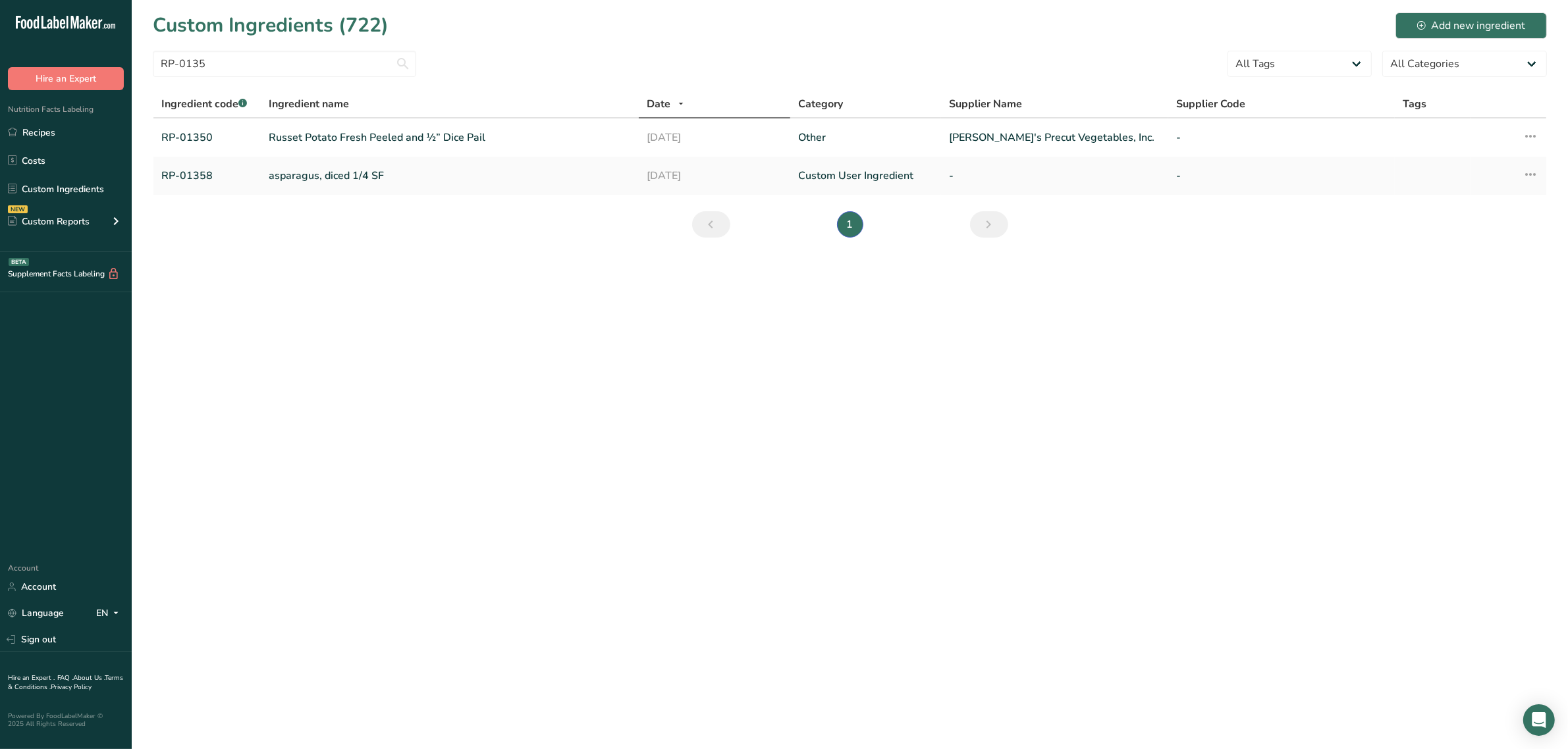
click at [422, 749] on main "Custom Ingredients (722) Add new ingredient RP-0135 All Tags Source of Antioxid…" at bounding box center [784, 374] width 1568 height 749
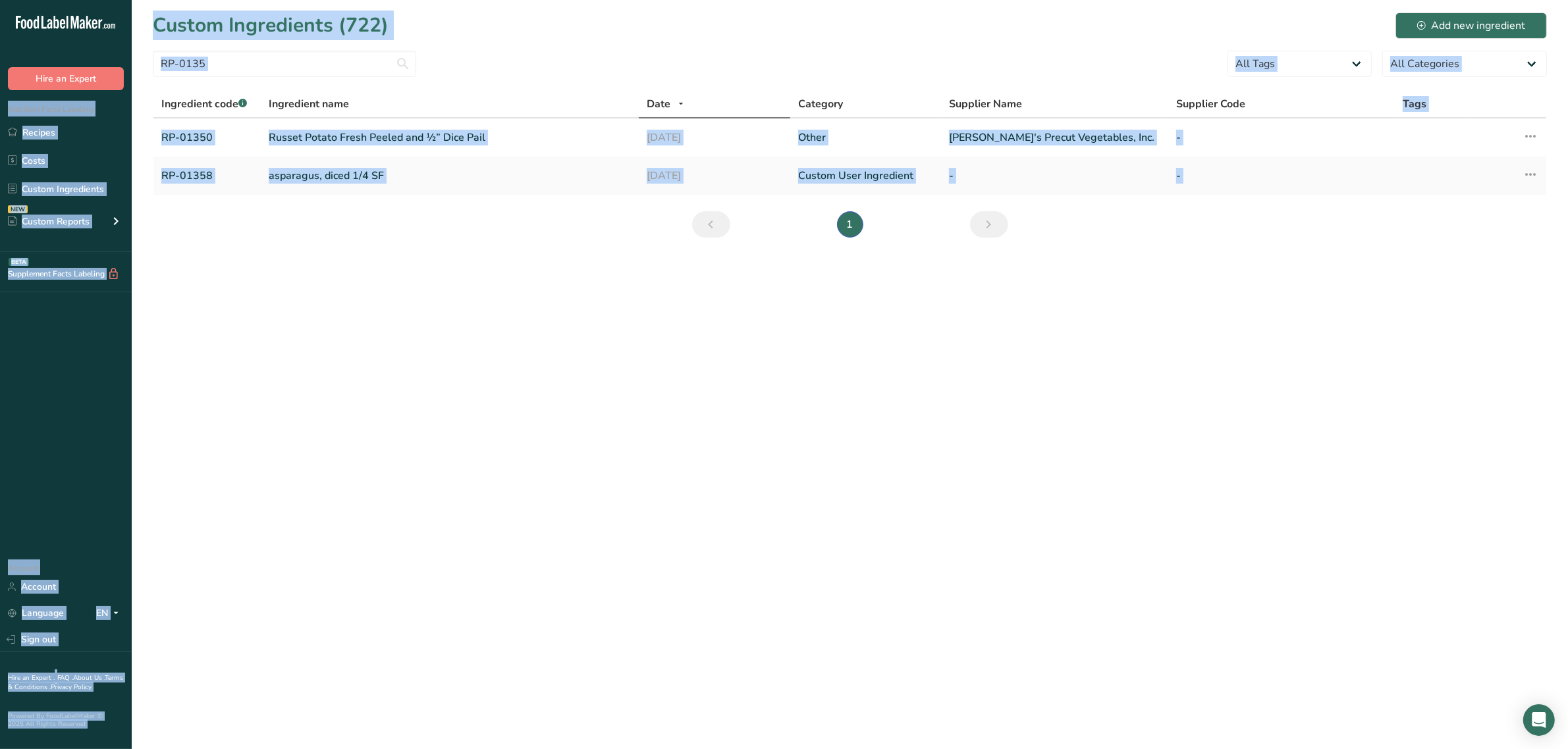
click at [251, 47] on section "Custom Ingredients (722) Add new ingredient RP-0135 All Tags Source of Antioxid…" at bounding box center [850, 129] width 1437 height 259
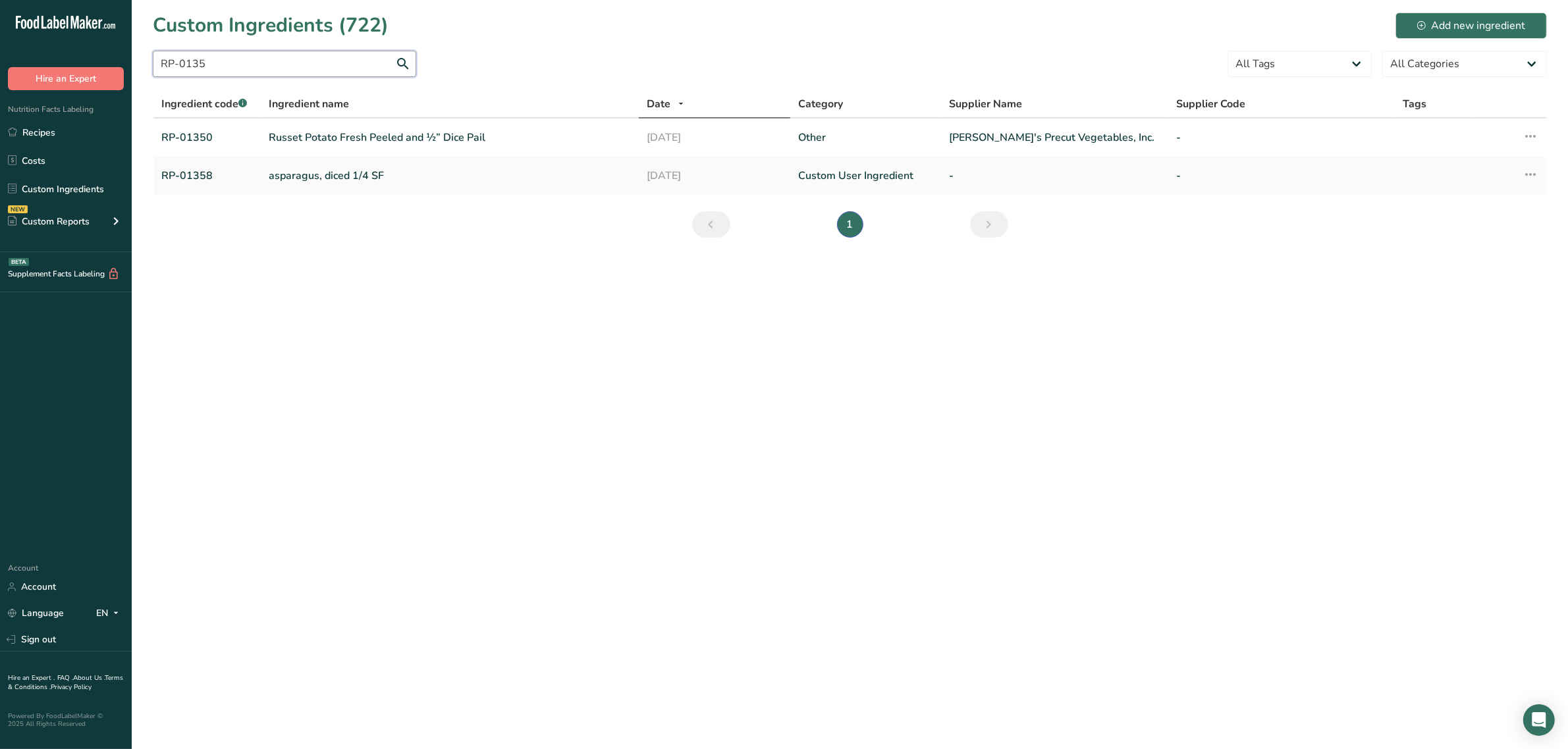
click at [247, 58] on input "RP-0135" at bounding box center [285, 64] width 264 height 26
paste input "638"
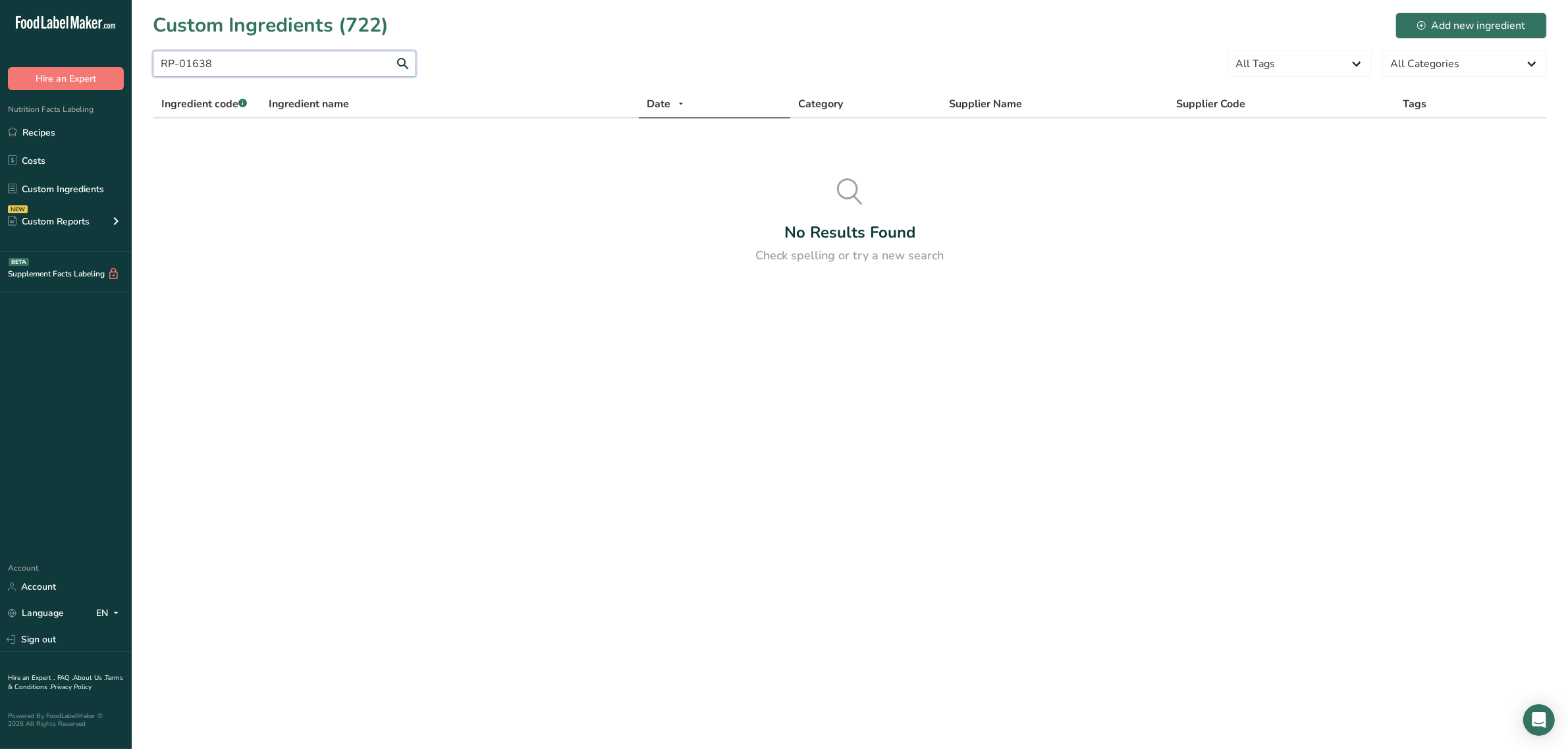
paste input "FM-01336"
paste input "O-01571"
paste input "DO-013"
paste input "526"
paste input "7"
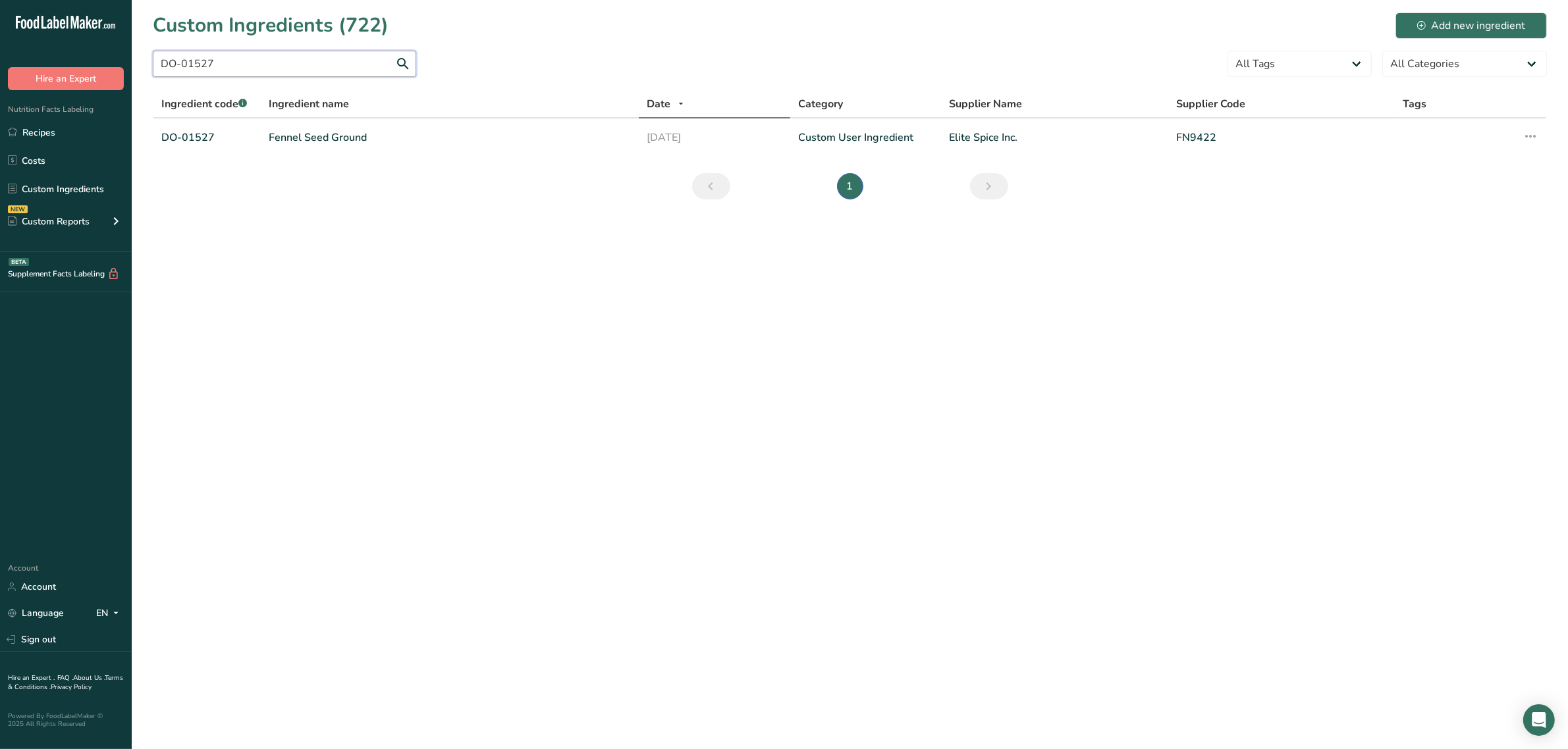
paste input "33"
paste input "61"
paste input "RP-01015"
paste input "D-01206"
type input "RD-01206"
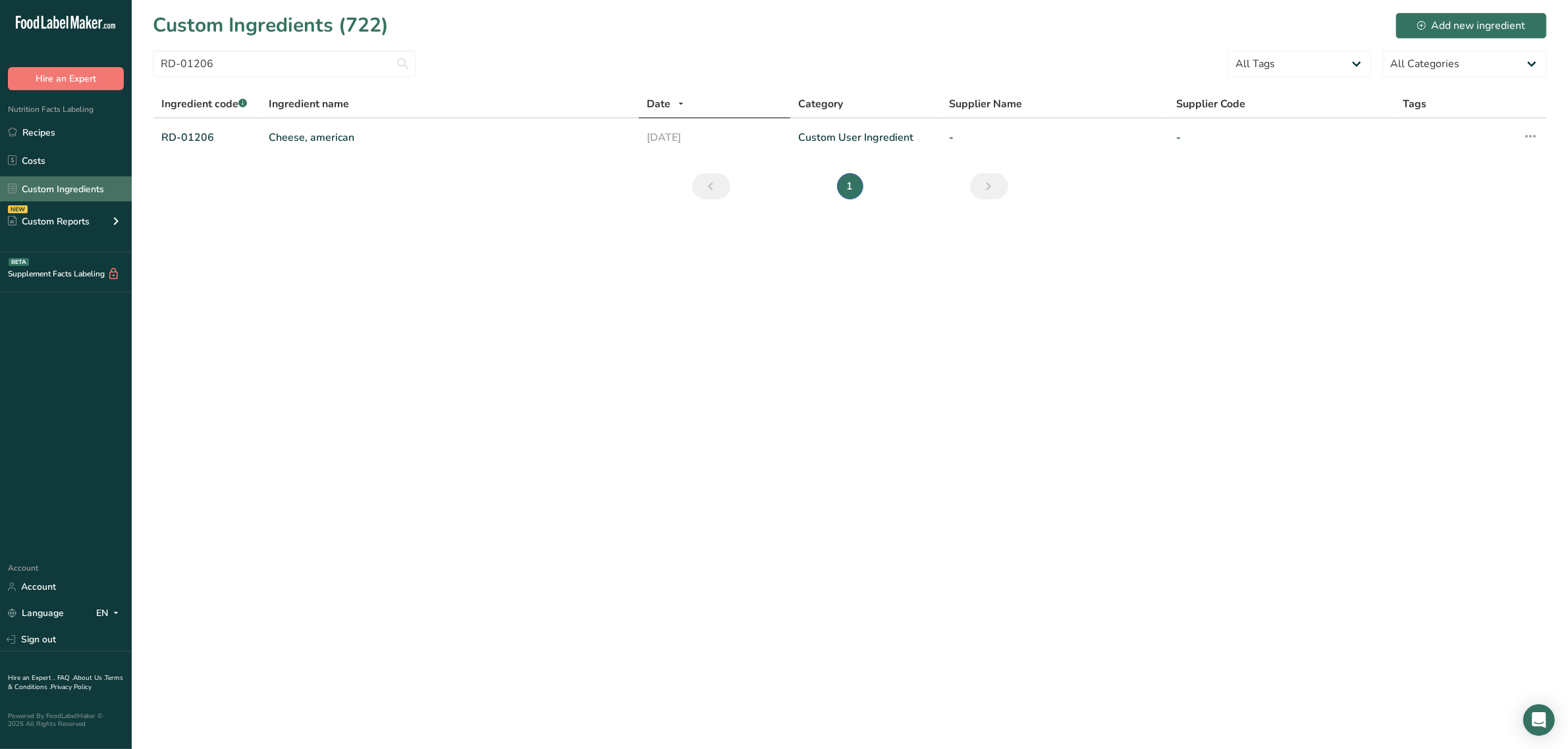
click at [64, 186] on link "Custom Ingredients" at bounding box center [66, 189] width 131 height 25
click at [103, 213] on div "NEW Custom Reports" at bounding box center [66, 221] width 131 height 33
